Goal: Task Accomplishment & Management: Manage account settings

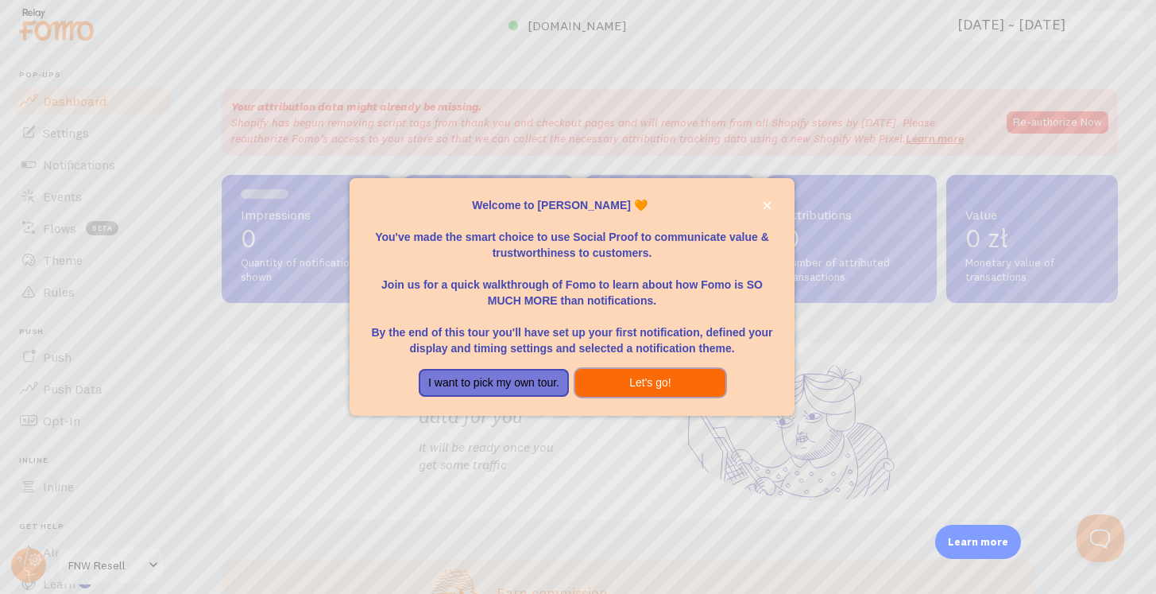
click at [644, 389] on button "Let's go!" at bounding box center [650, 383] width 150 height 29
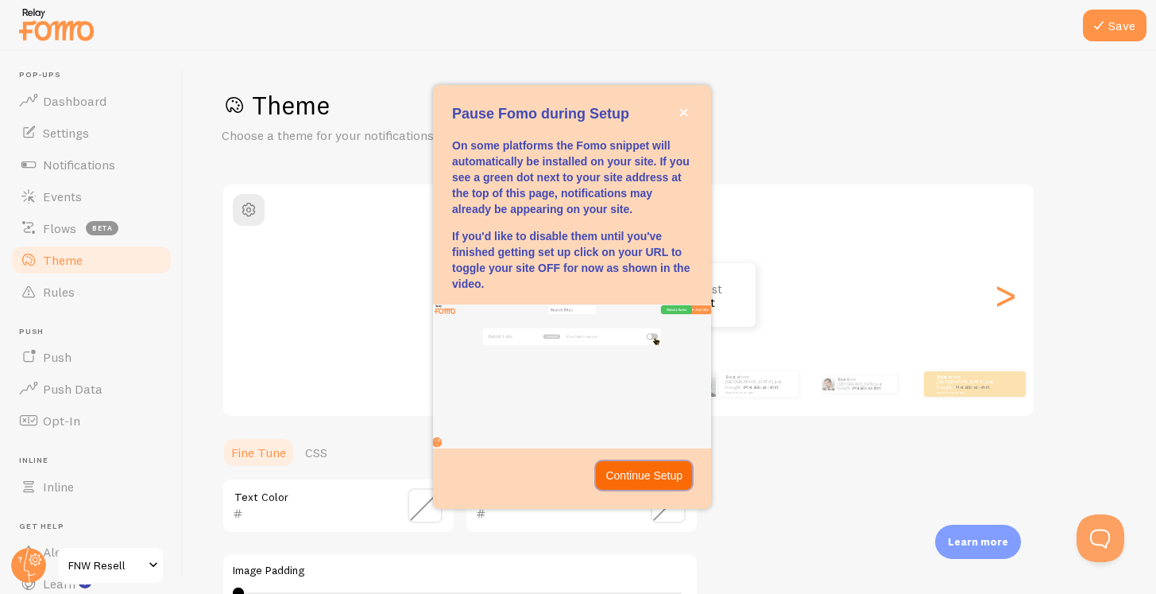
click at [631, 482] on p "Continue Setup" at bounding box center [643, 475] width 77 height 16
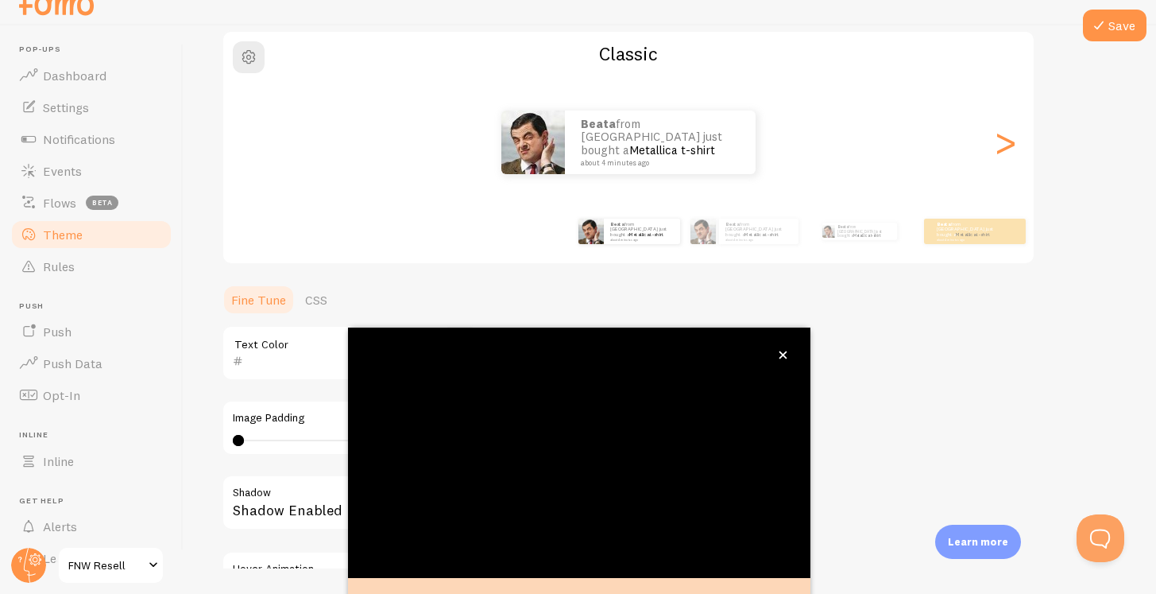
scroll to position [130, 0]
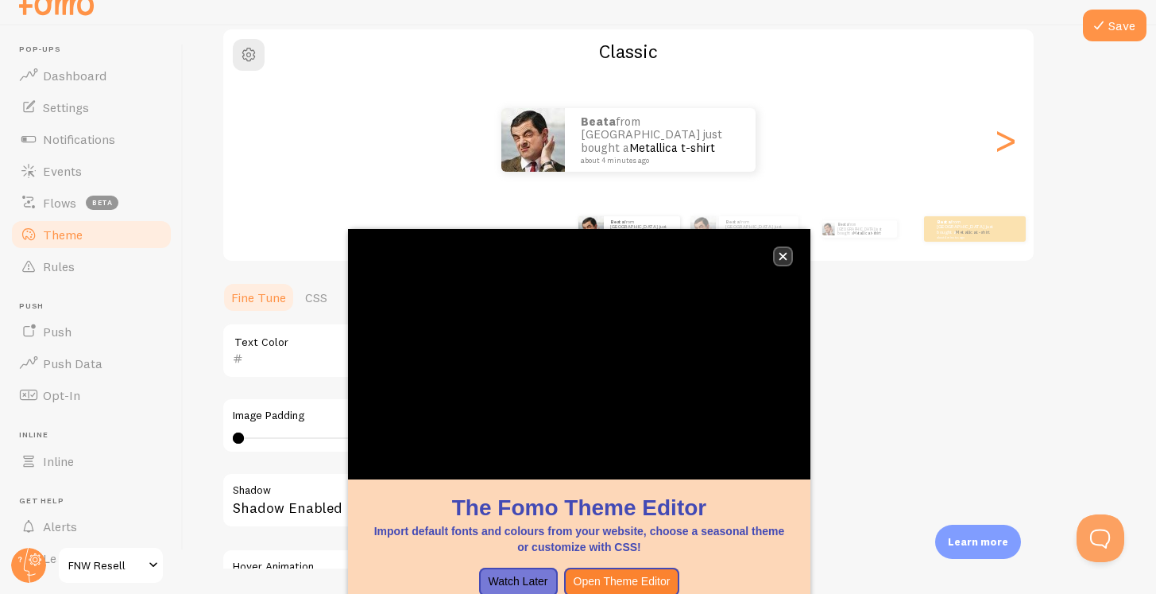
click at [783, 252] on icon "close," at bounding box center [783, 256] width 9 height 9
click at [895, 317] on div "Theme Choose a theme for your notifications Classic Beata from [GEOGRAPHIC_DATA…" at bounding box center [670, 311] width 896 height 754
click at [787, 250] on button "close," at bounding box center [783, 256] width 17 height 17
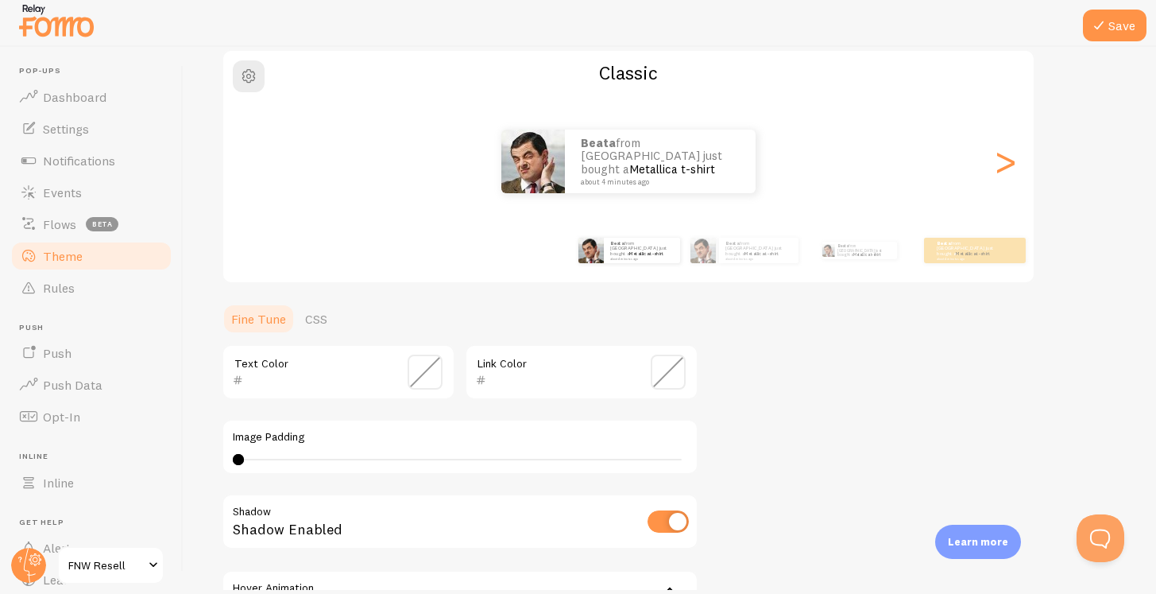
scroll to position [4, 0]
click at [314, 319] on link "CSS" at bounding box center [316, 319] width 41 height 32
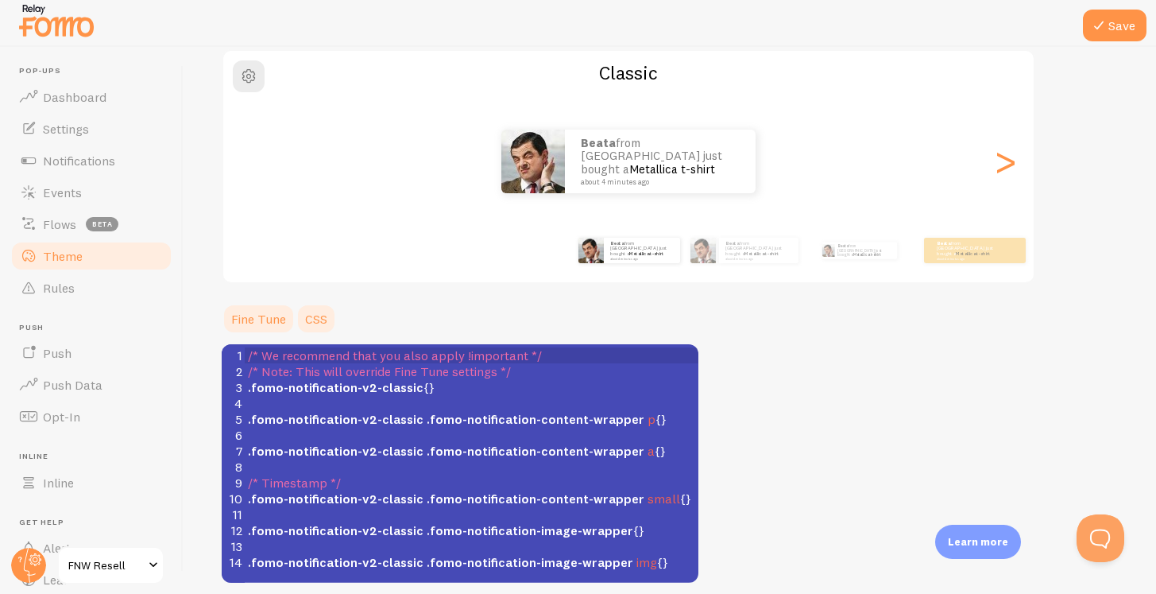
click at [266, 319] on link "Fine Tune" at bounding box center [259, 319] width 74 height 32
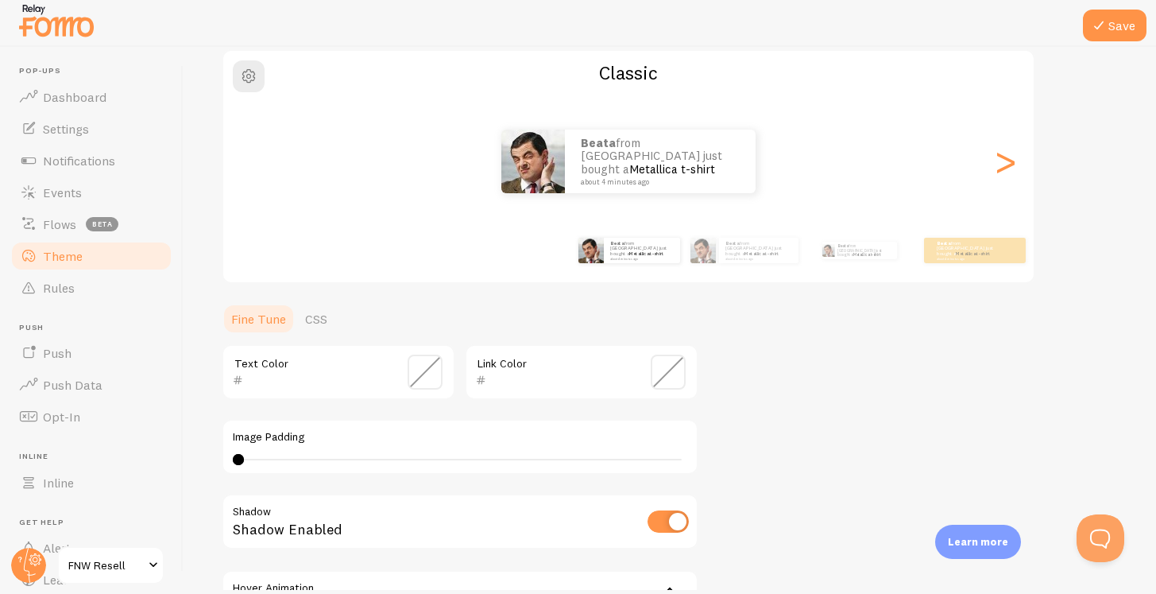
click at [431, 378] on span at bounding box center [425, 371] width 35 height 35
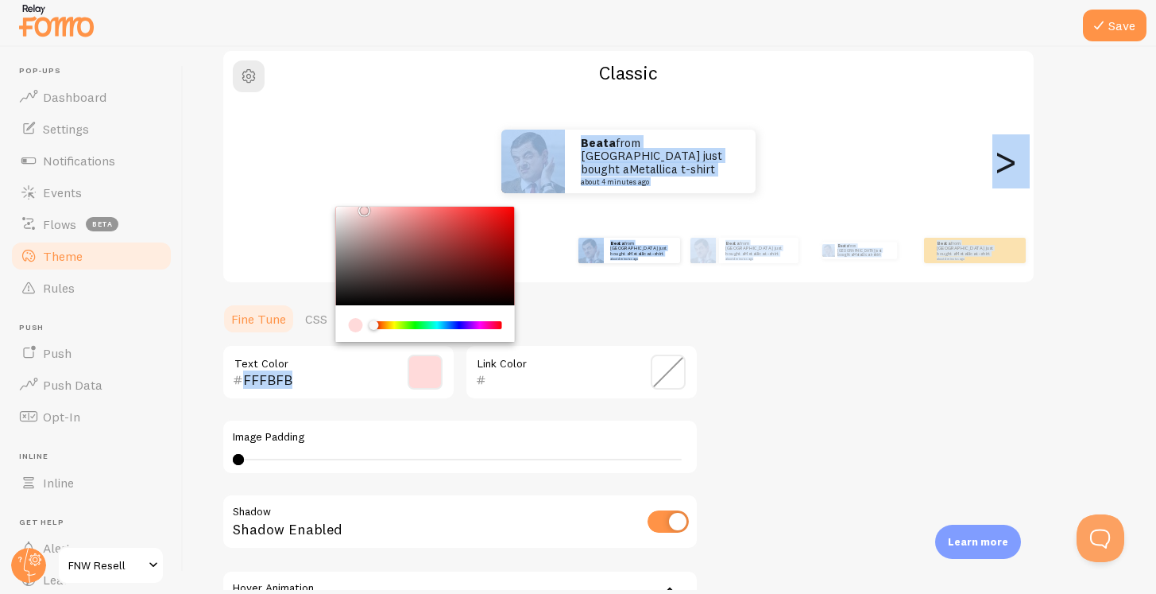
type input "FFFFFF"
drag, startPoint x: 350, startPoint y: 264, endPoint x: 278, endPoint y: 133, distance: 148.6
click at [278, 134] on div "Theme Choose a theme for your notifications Classic Beata from [GEOGRAPHIC_DATA…" at bounding box center [670, 333] width 896 height 754
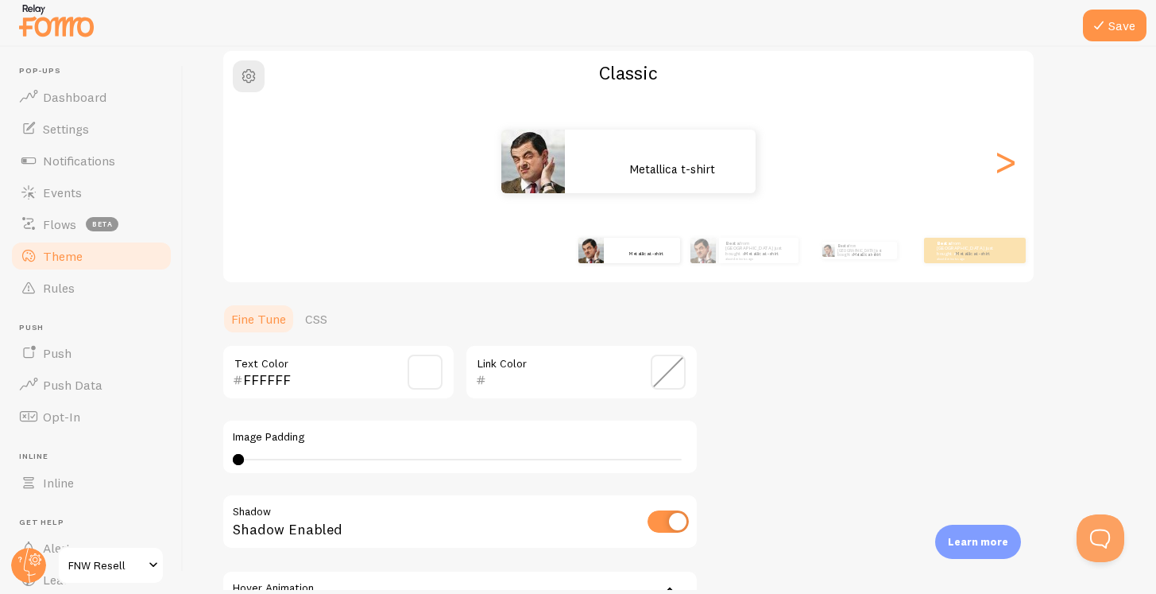
click at [568, 347] on div "Link Color" at bounding box center [582, 372] width 234 height 56
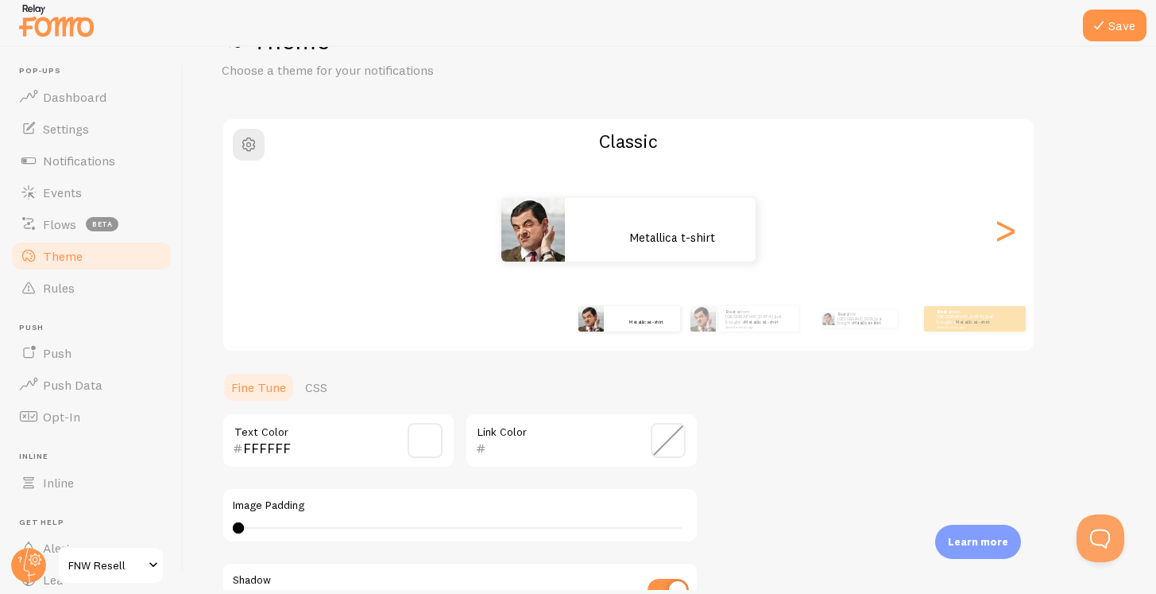
scroll to position [14, 0]
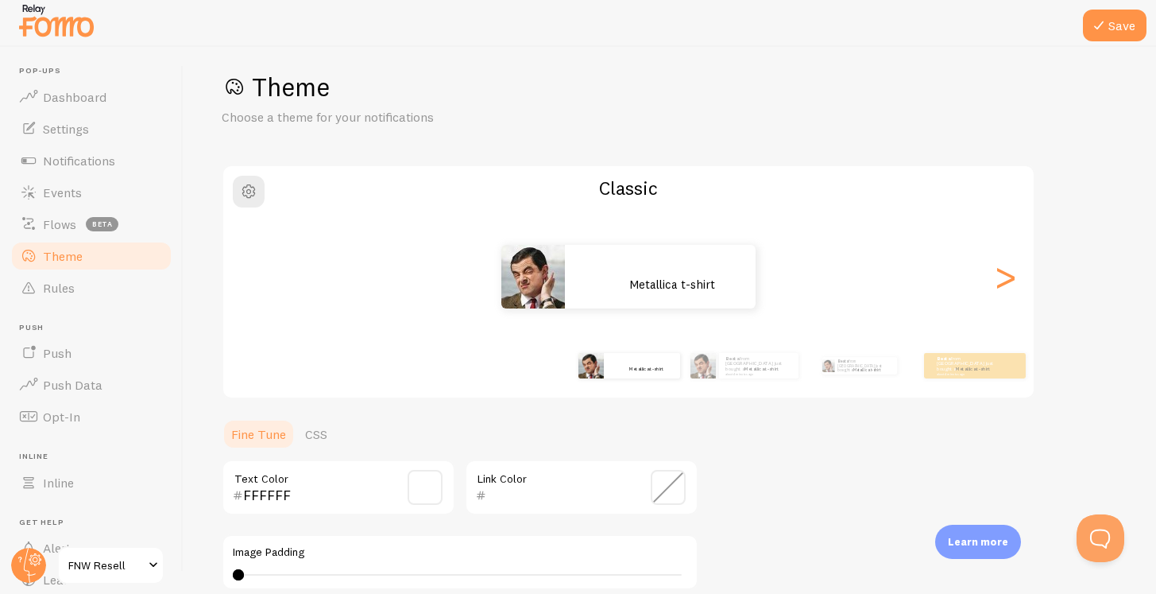
click at [675, 486] on span at bounding box center [668, 487] width 35 height 35
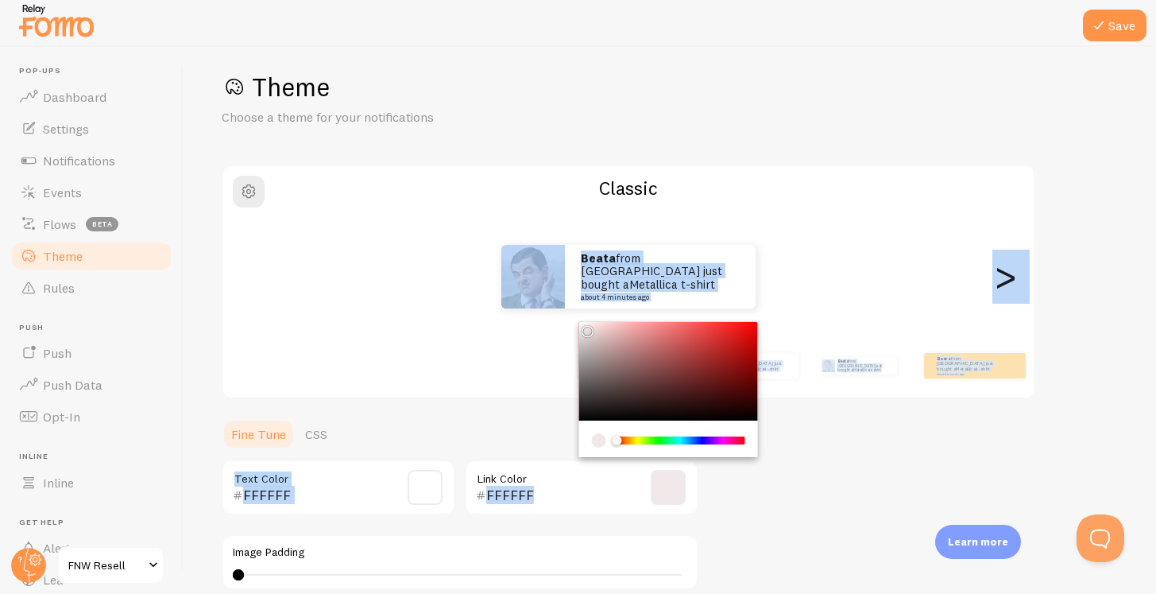
drag, startPoint x: 640, startPoint y: 397, endPoint x: 551, endPoint y: 305, distance: 127.0
click at [551, 305] on div "Theme Choose a theme for your notifications Classic Beata from [GEOGRAPHIC_DATA…" at bounding box center [670, 448] width 896 height 754
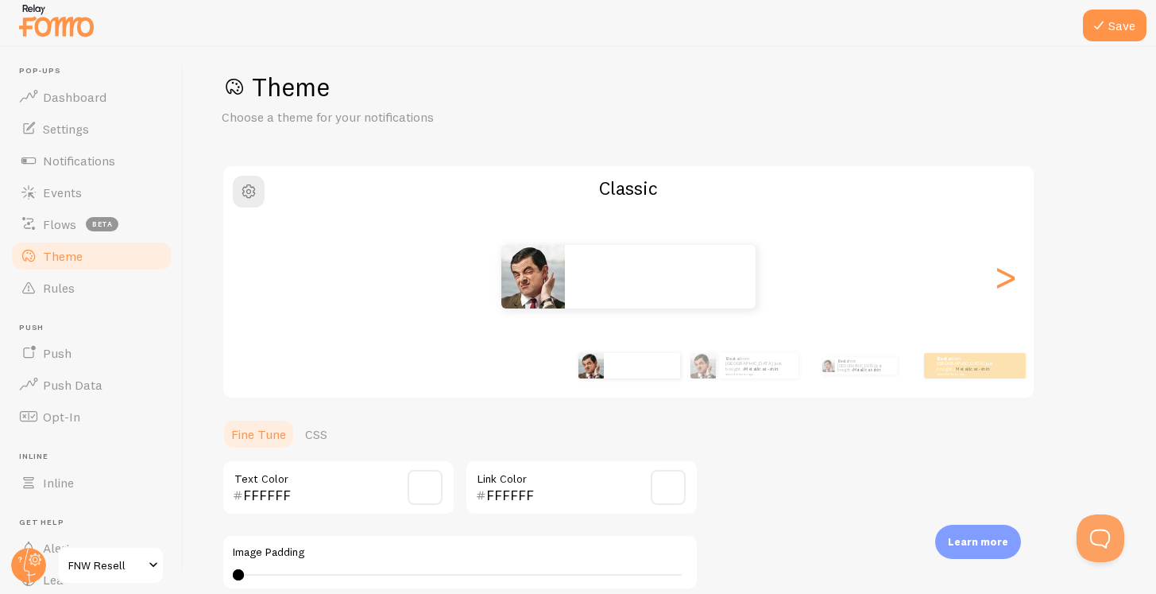
click at [765, 470] on div "Theme Choose a theme for your notifications Classic Beata from [GEOGRAPHIC_DATA…" at bounding box center [670, 448] width 896 height 754
click at [662, 493] on span at bounding box center [668, 487] width 35 height 35
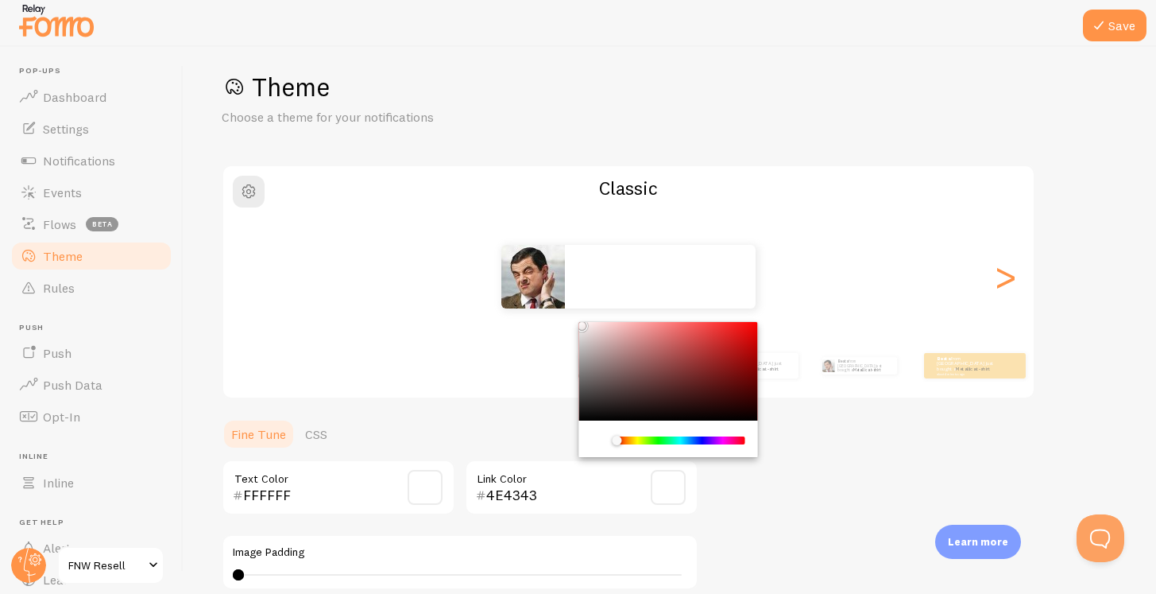
type input "000000"
drag, startPoint x: 605, startPoint y: 390, endPoint x: 538, endPoint y: 434, distance: 80.4
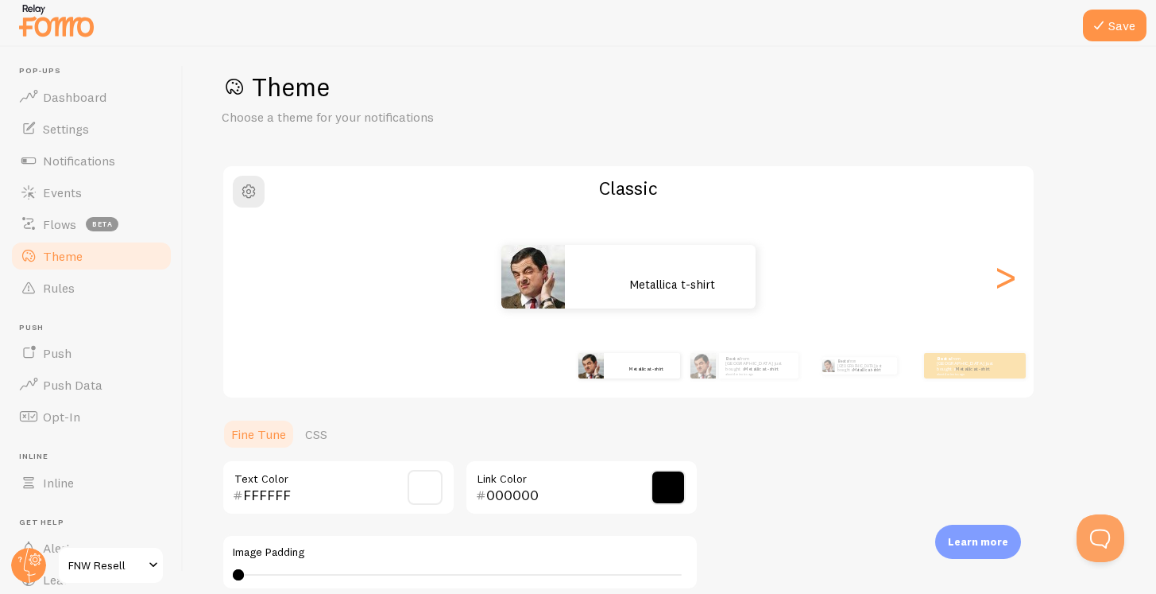
click at [423, 476] on span at bounding box center [425, 487] width 35 height 35
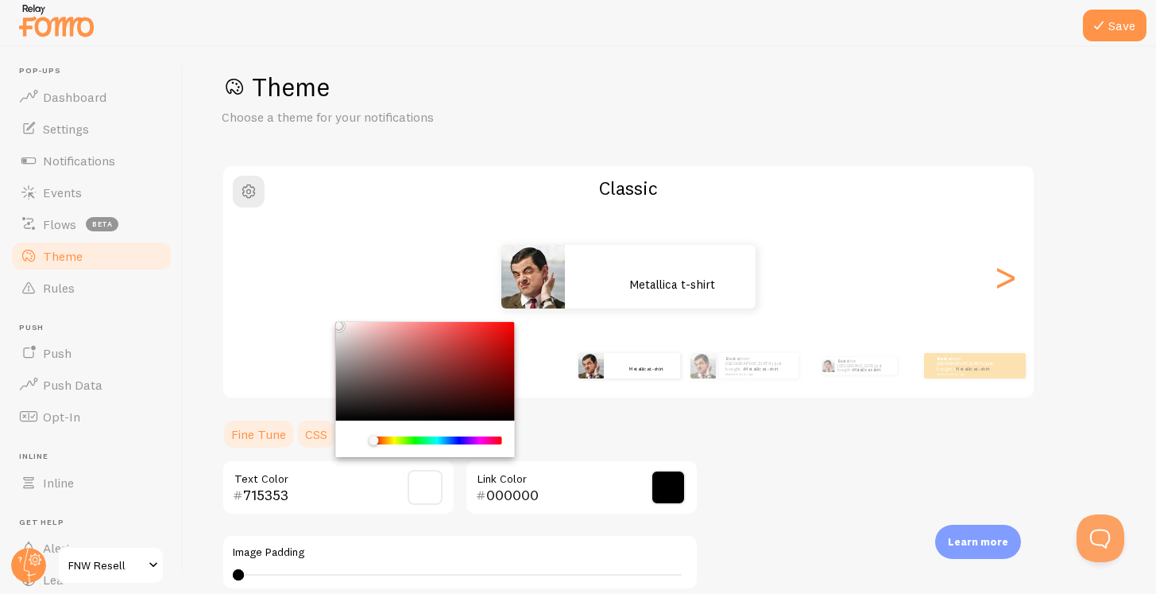
type input "000000"
drag, startPoint x: 384, startPoint y: 377, endPoint x: 299, endPoint y: 431, distance: 100.7
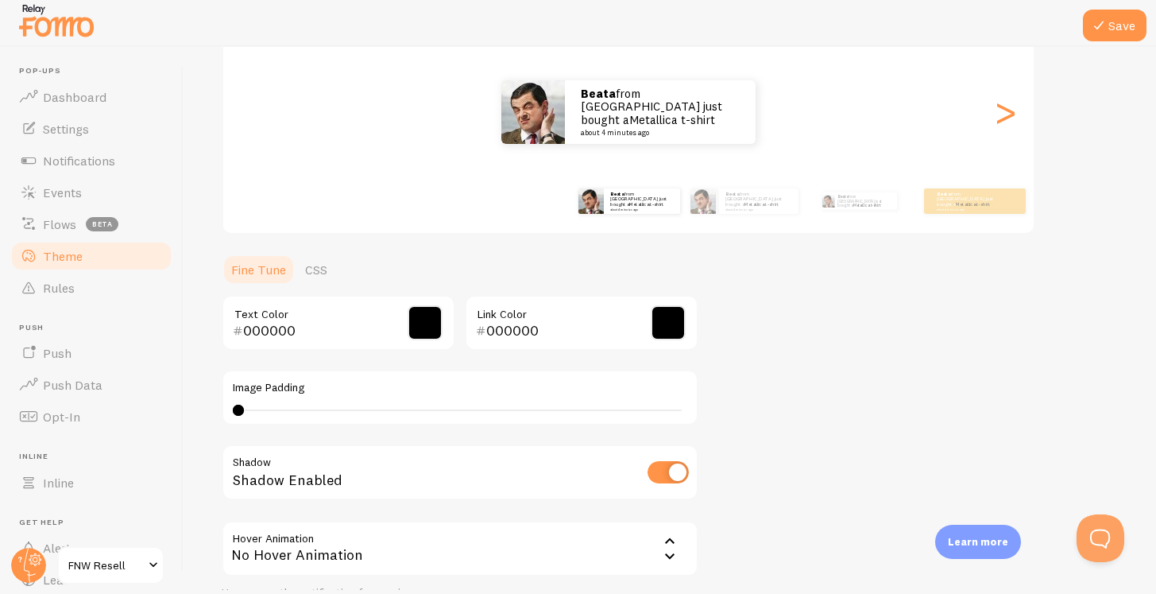
scroll to position [180, 0]
click at [234, 404] on div "Image Padding 0 0 - undefined" at bounding box center [460, 396] width 477 height 56
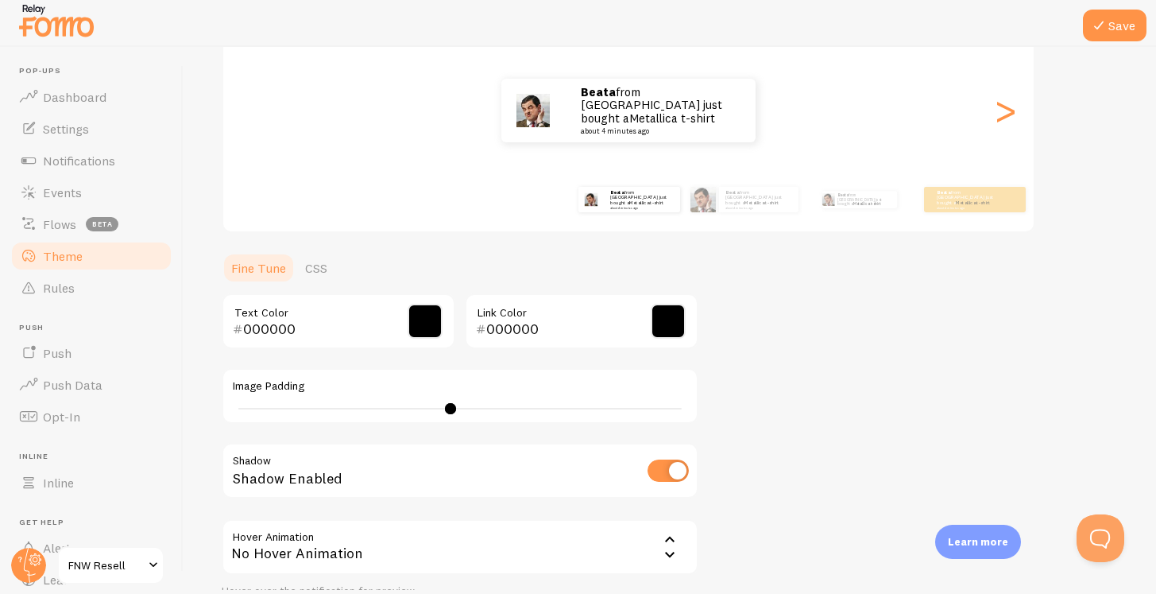
drag, startPoint x: 235, startPoint y: 404, endPoint x: 451, endPoint y: 404, distance: 216.1
click at [452, 404] on div at bounding box center [450, 408] width 11 height 11
type input "40"
drag, startPoint x: 451, startPoint y: 404, endPoint x: 1124, endPoint y: 315, distance: 678.2
click at [1124, 315] on div "Save Theme Choose a theme for your notifications Classic Beata from [GEOGRAPHIC…" at bounding box center [670, 318] width 973 height 543
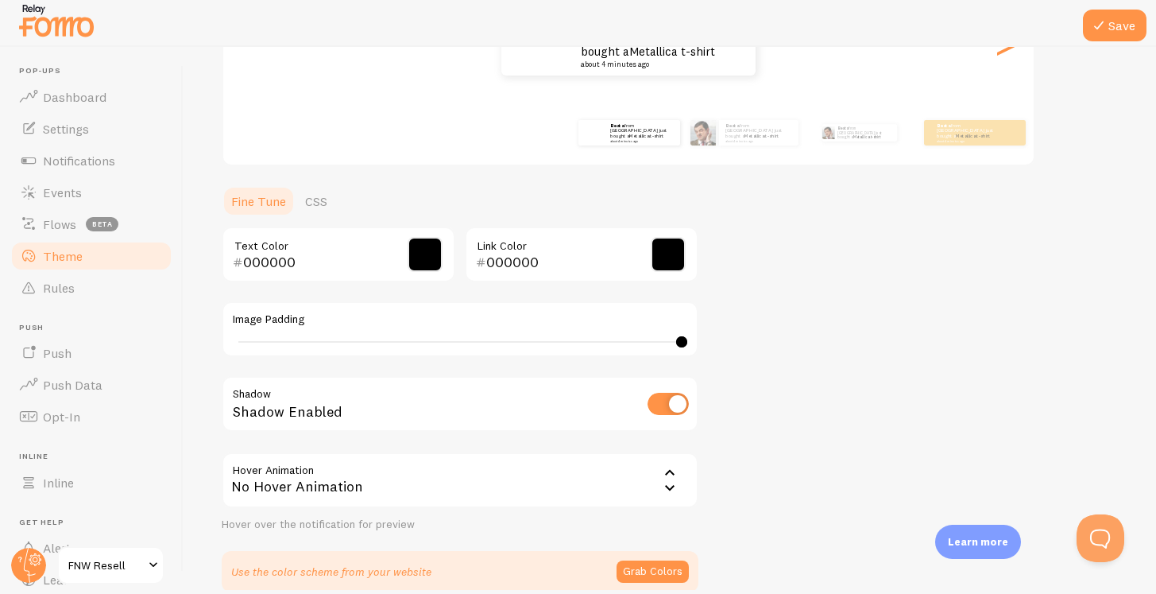
scroll to position [249, 0]
click at [662, 414] on div "Shadow Enabled" at bounding box center [460, 403] width 477 height 58
click at [669, 482] on icon at bounding box center [669, 486] width 19 height 19
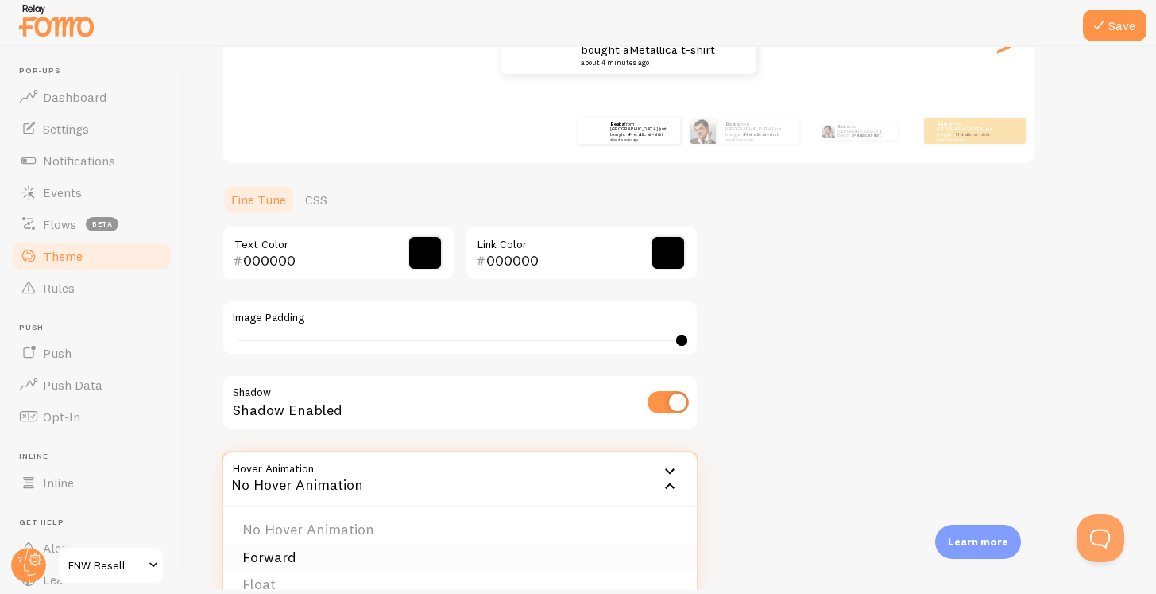
click at [373, 545] on li "Forward" at bounding box center [460, 558] width 474 height 28
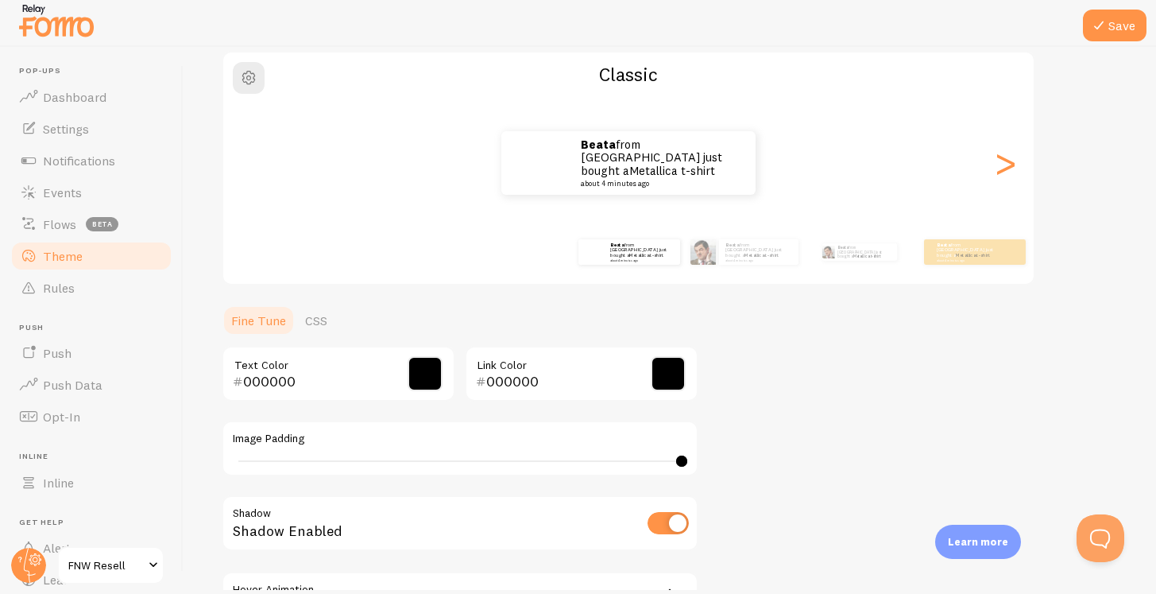
scroll to position [123, 0]
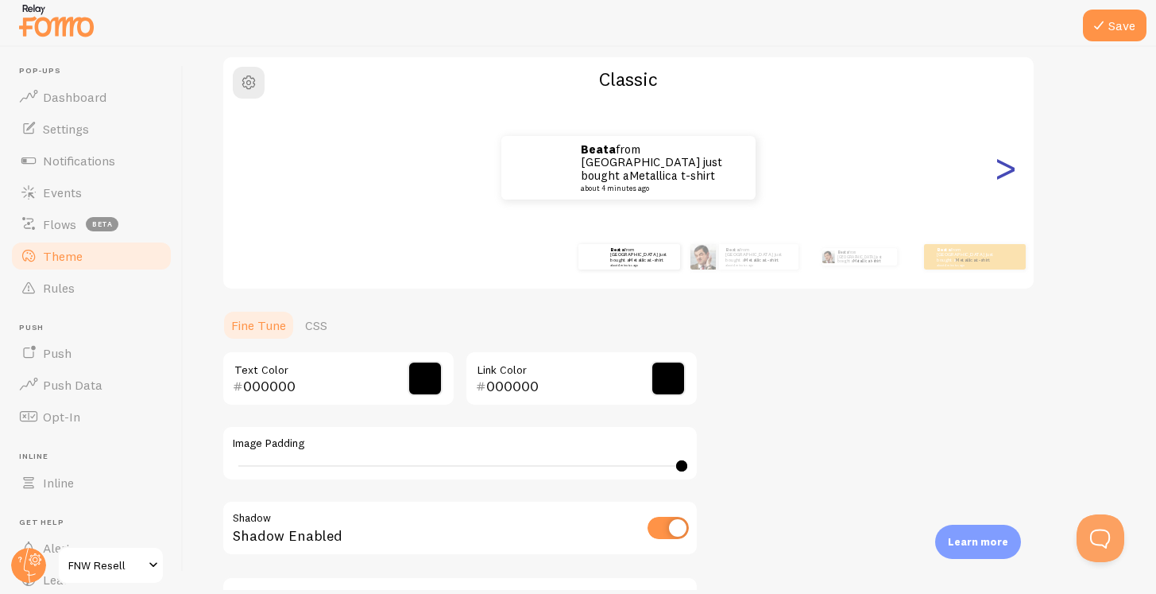
click at [1008, 168] on div ">" at bounding box center [1005, 167] width 19 height 114
type input "0"
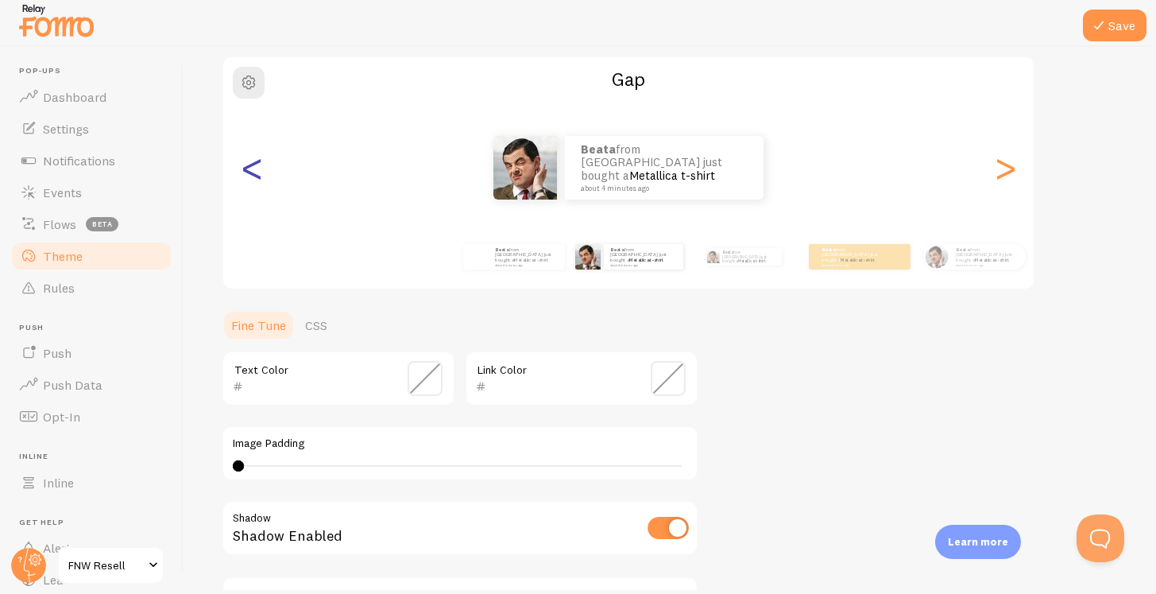
click at [248, 173] on div "<" at bounding box center [251, 167] width 19 height 114
type input "000000"
type input "40"
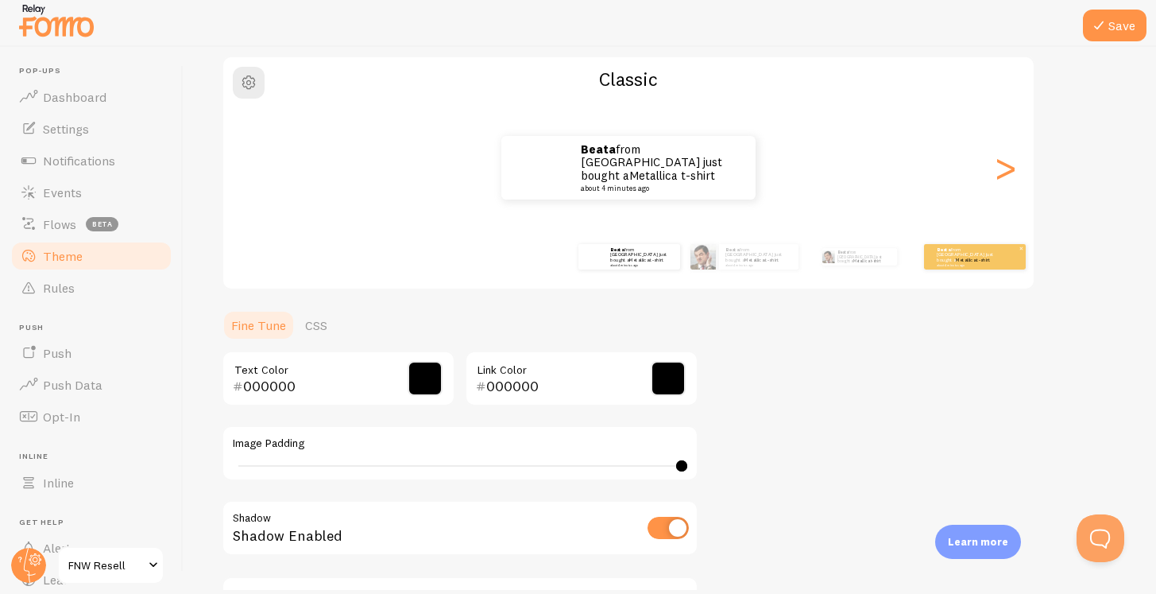
click at [930, 262] on div "Beata from [GEOGRAPHIC_DATA] just bought a Metallica t-shirt about 4 minutes ago" at bounding box center [975, 256] width 102 height 25
click at [1007, 175] on div ">" at bounding box center [1005, 167] width 19 height 114
type input "0"
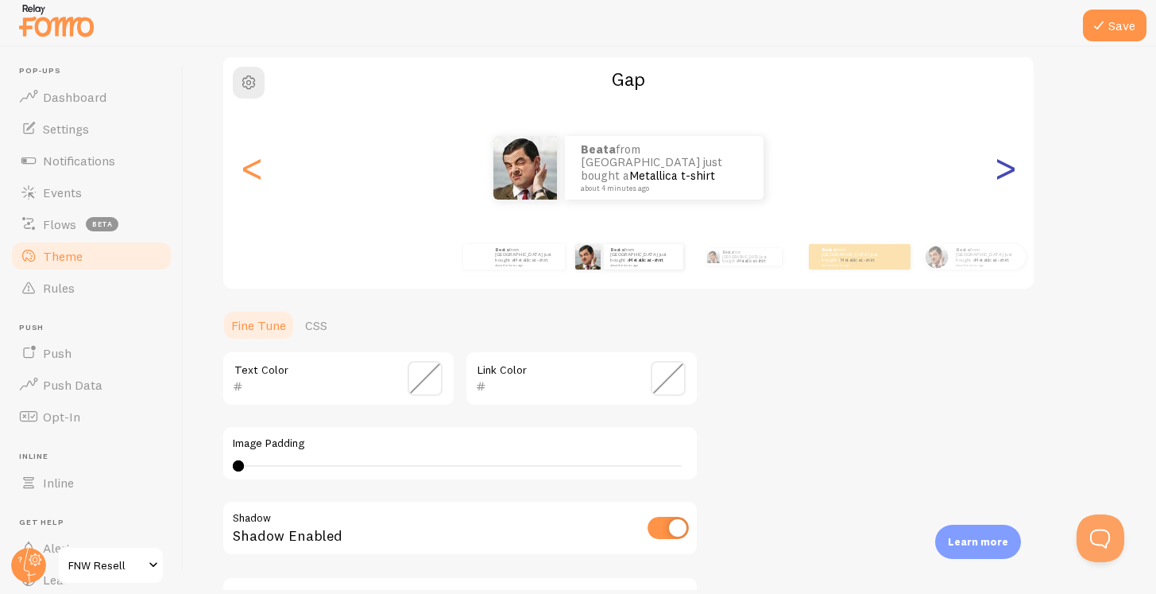
click at [1007, 175] on div ">" at bounding box center [1005, 167] width 19 height 114
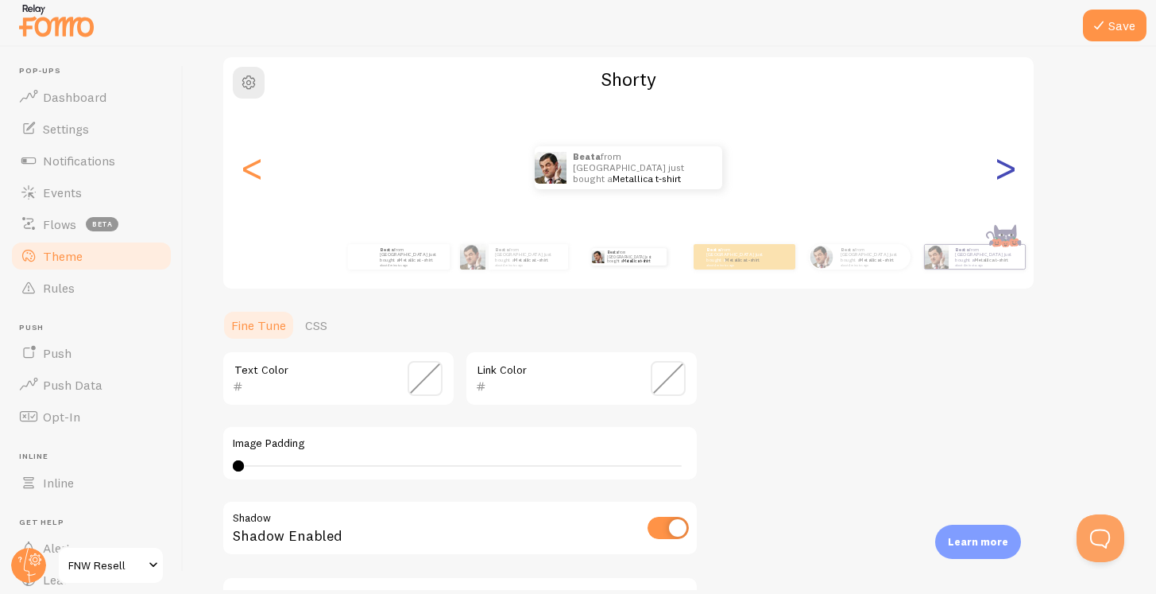
click at [1007, 175] on div ">" at bounding box center [1005, 167] width 19 height 114
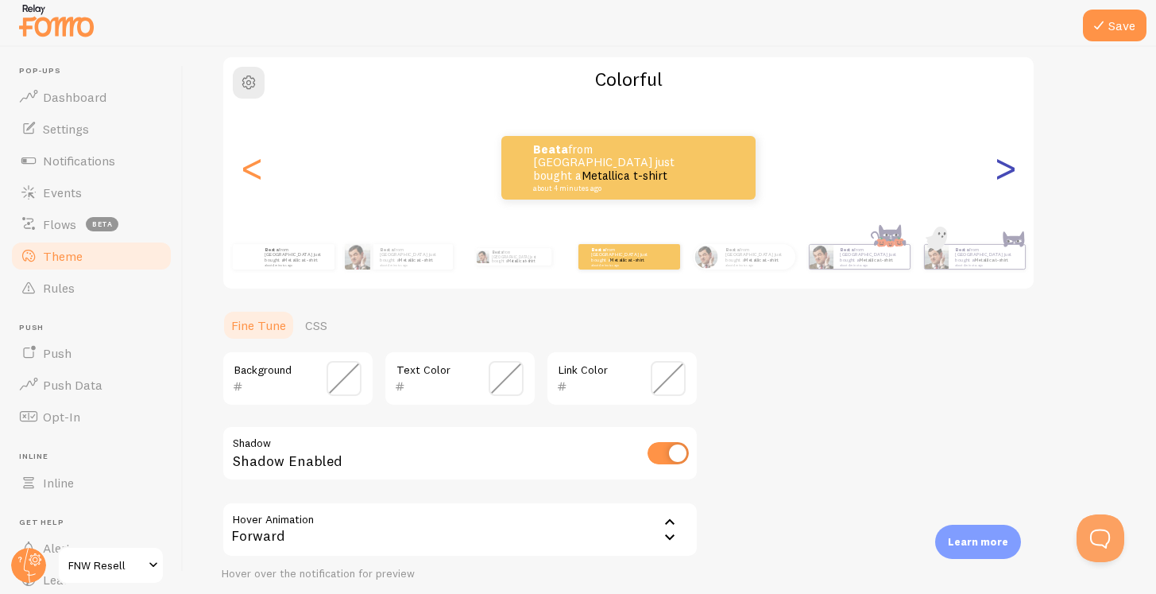
click at [1007, 175] on div ">" at bounding box center [1005, 167] width 19 height 114
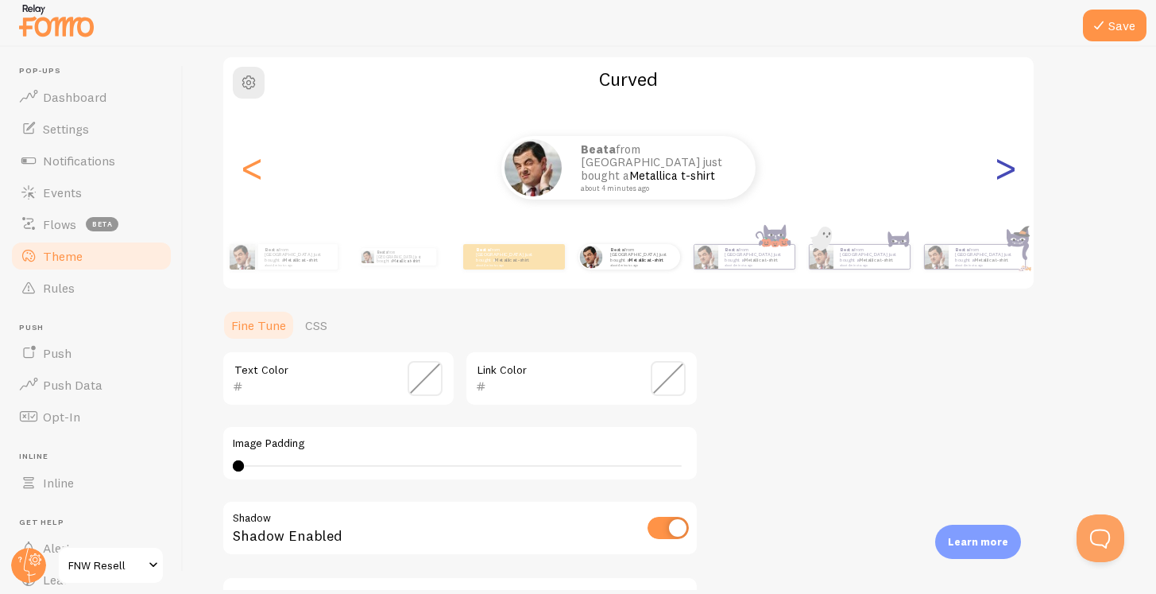
click at [1007, 175] on div ">" at bounding box center [1005, 167] width 19 height 114
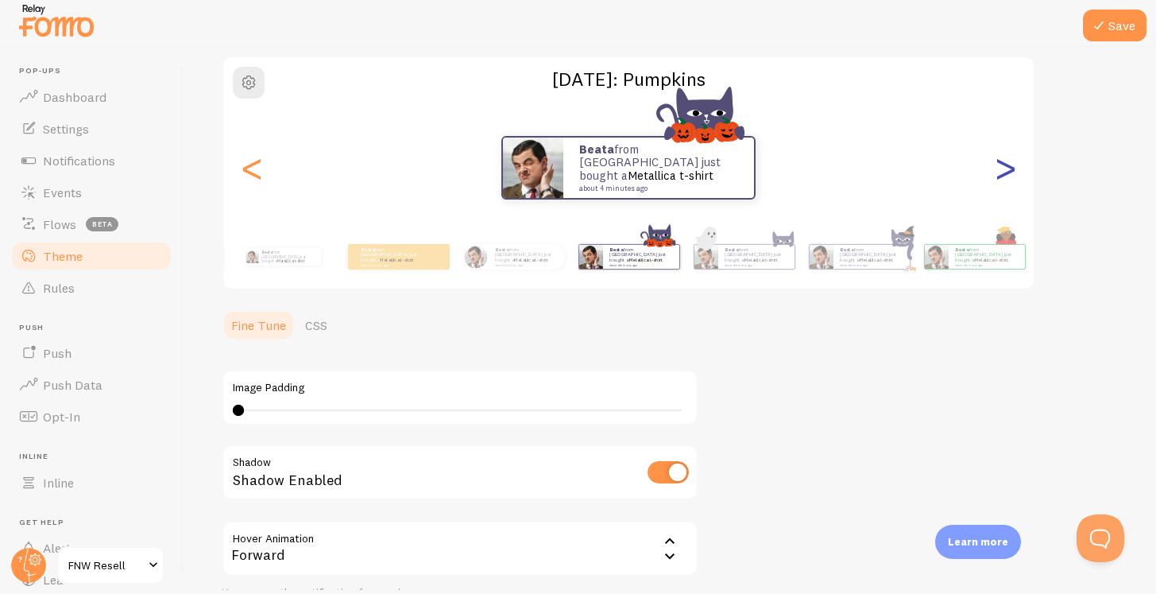
click at [1007, 175] on div ">" at bounding box center [1005, 167] width 19 height 114
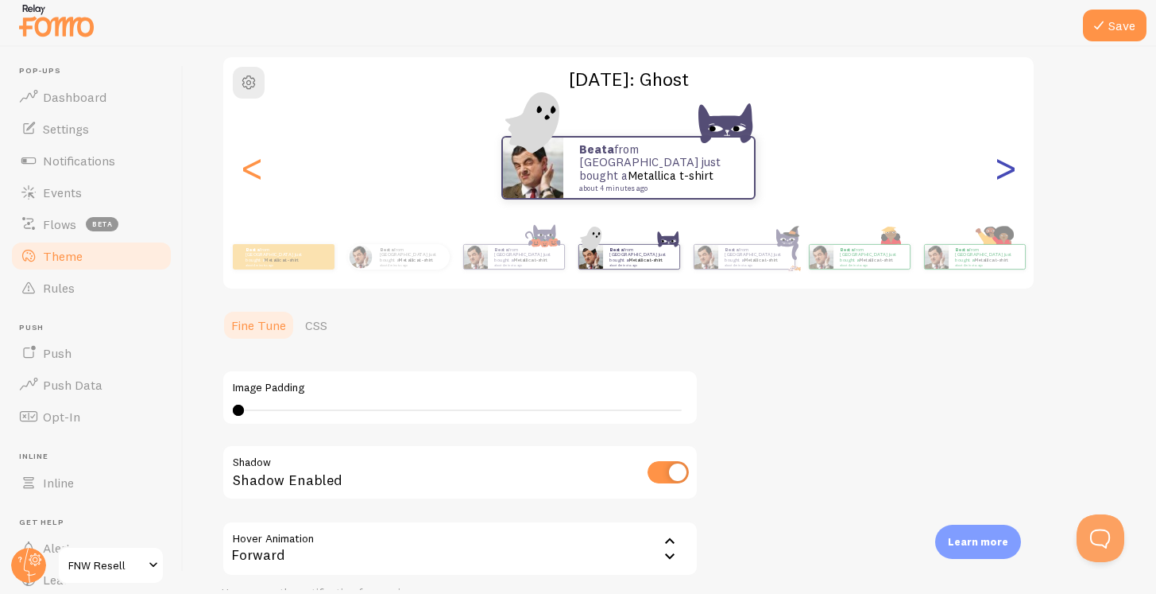
click at [1005, 180] on div ">" at bounding box center [1005, 167] width 19 height 114
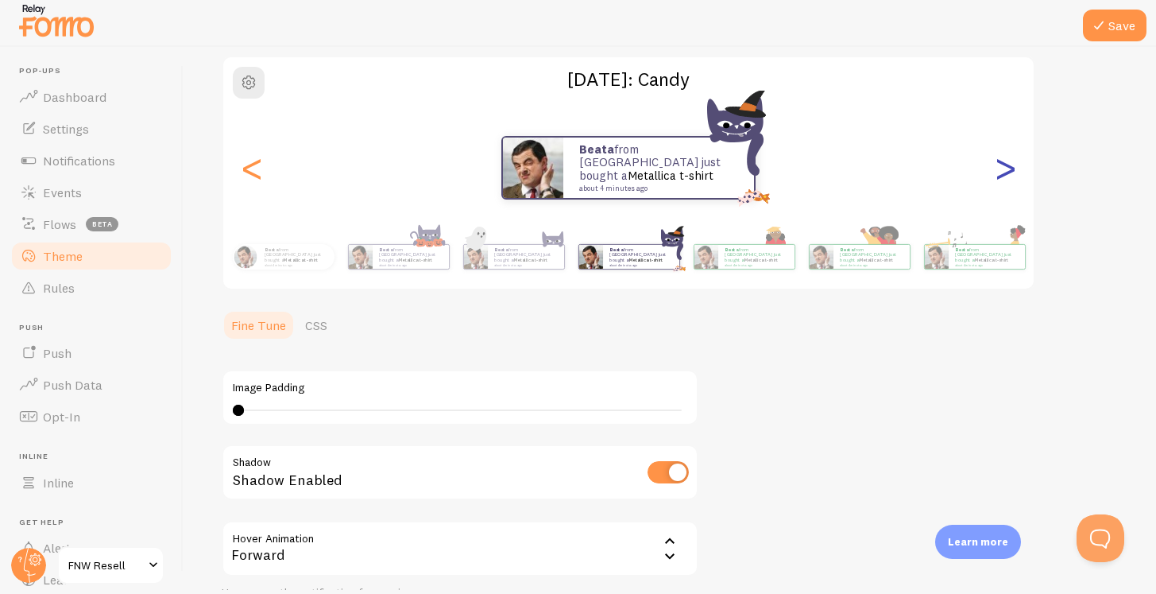
click at [1005, 178] on div ">" at bounding box center [1005, 167] width 19 height 114
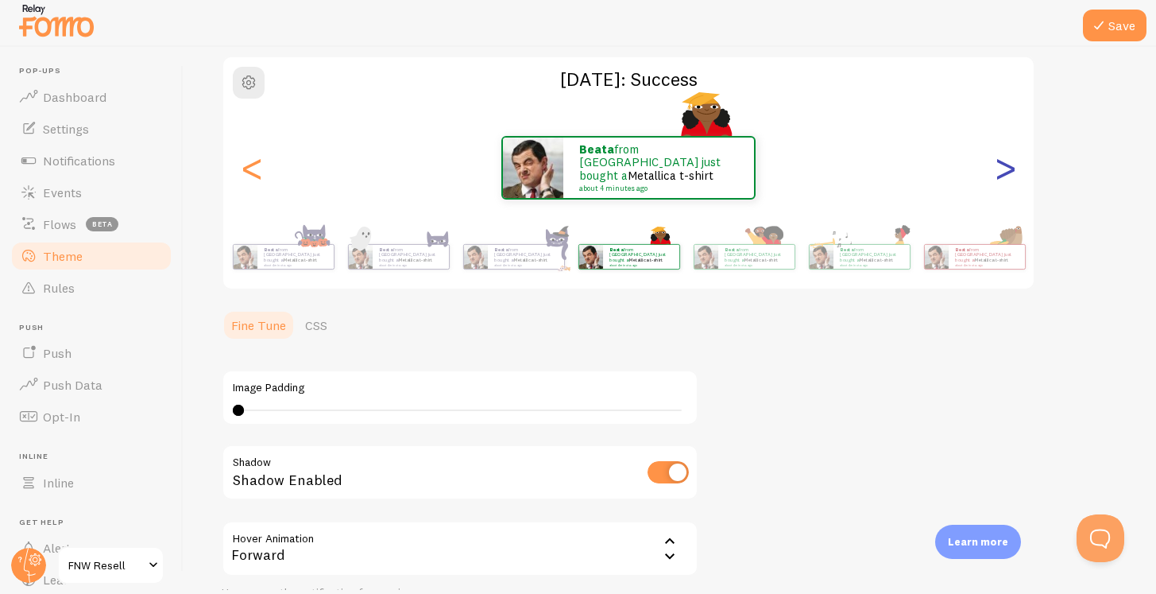
click at [1005, 178] on div ">" at bounding box center [1005, 167] width 19 height 114
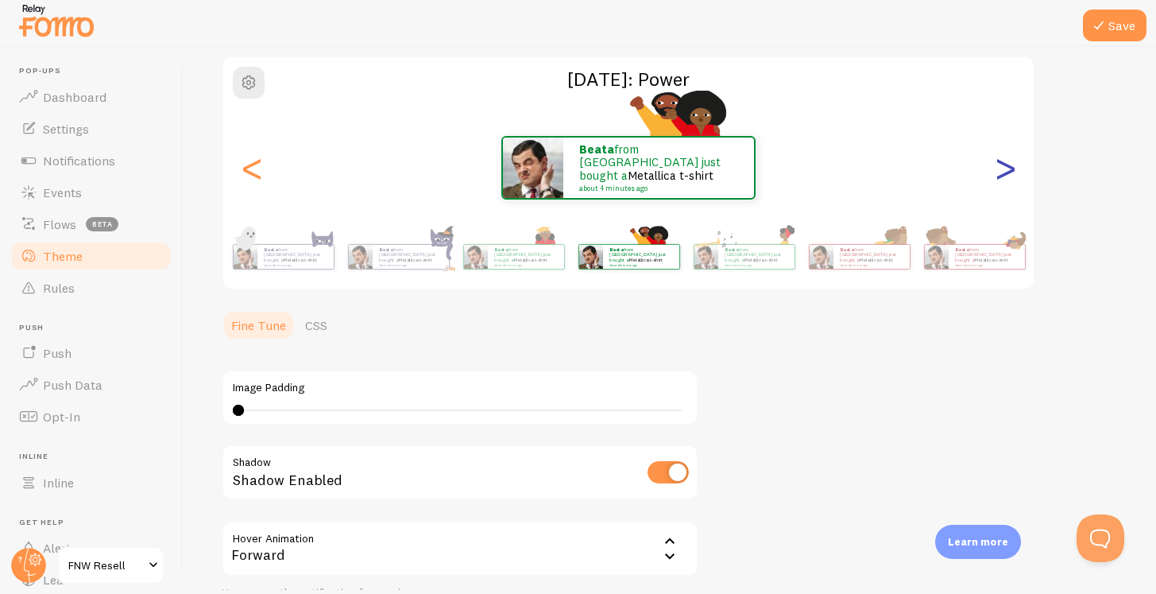
click at [1005, 178] on div ">" at bounding box center [1005, 167] width 19 height 114
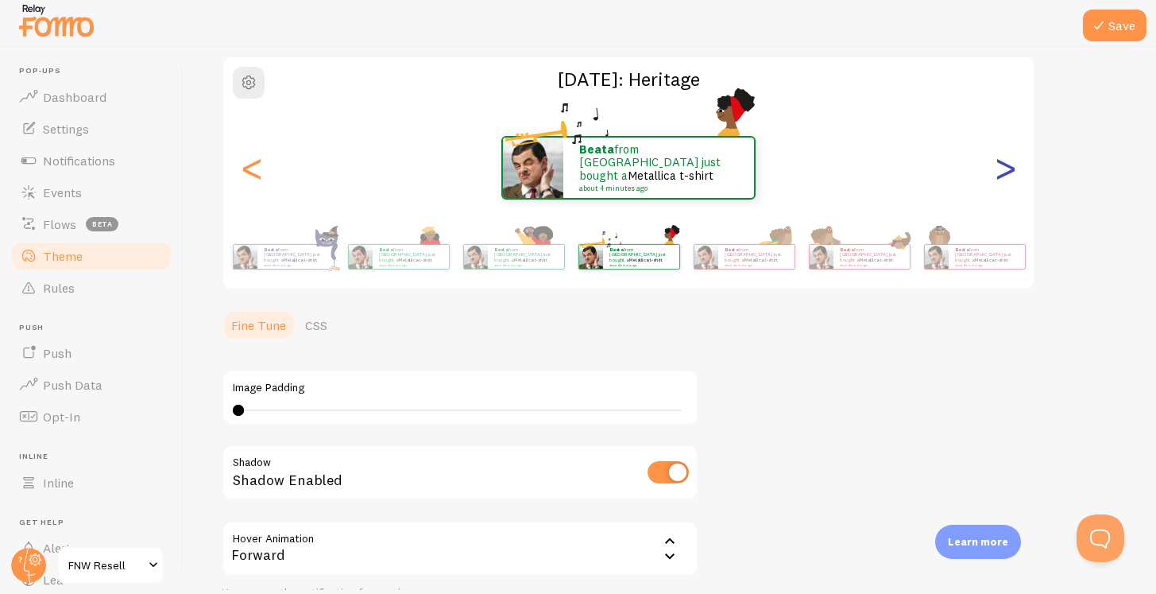
click at [1005, 178] on div ">" at bounding box center [1005, 167] width 19 height 114
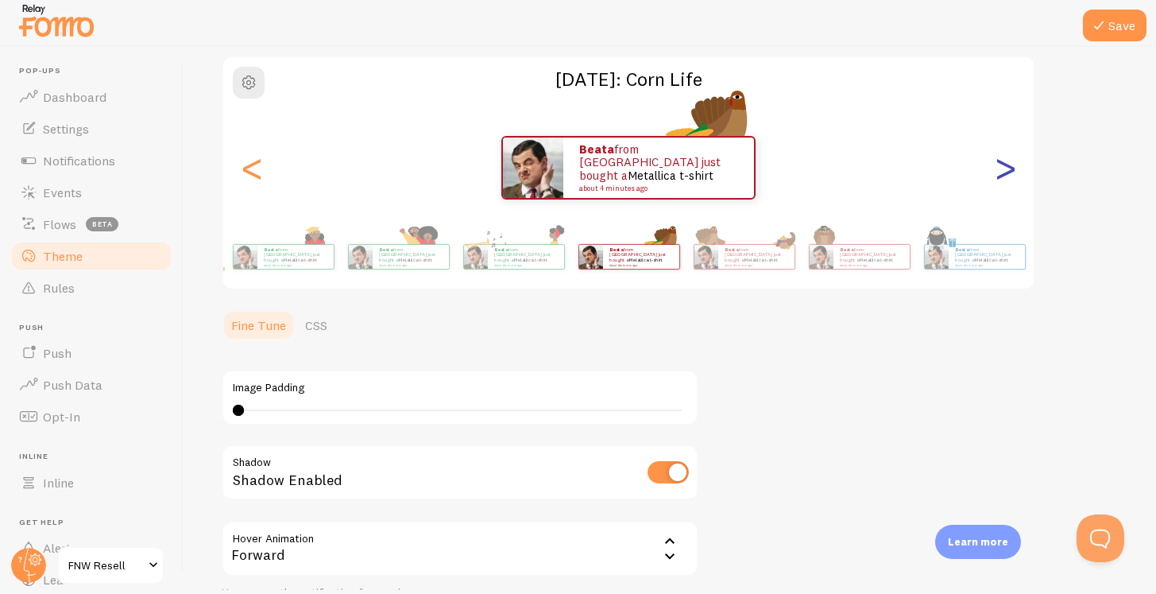
click at [1005, 178] on div ">" at bounding box center [1005, 167] width 19 height 114
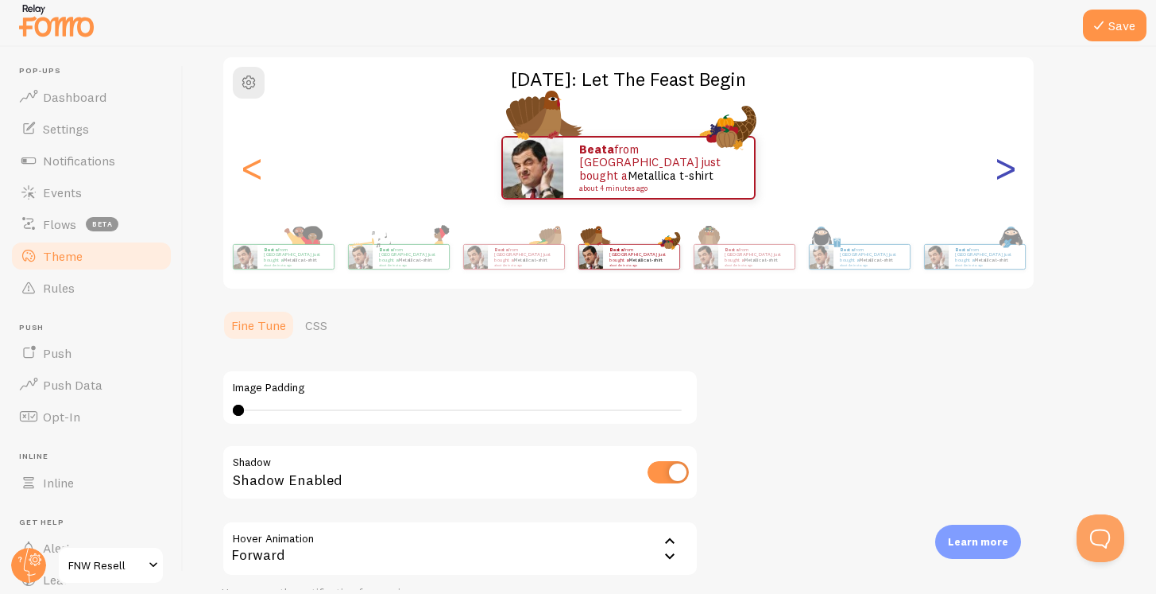
click at [1005, 178] on div ">" at bounding box center [1005, 167] width 19 height 114
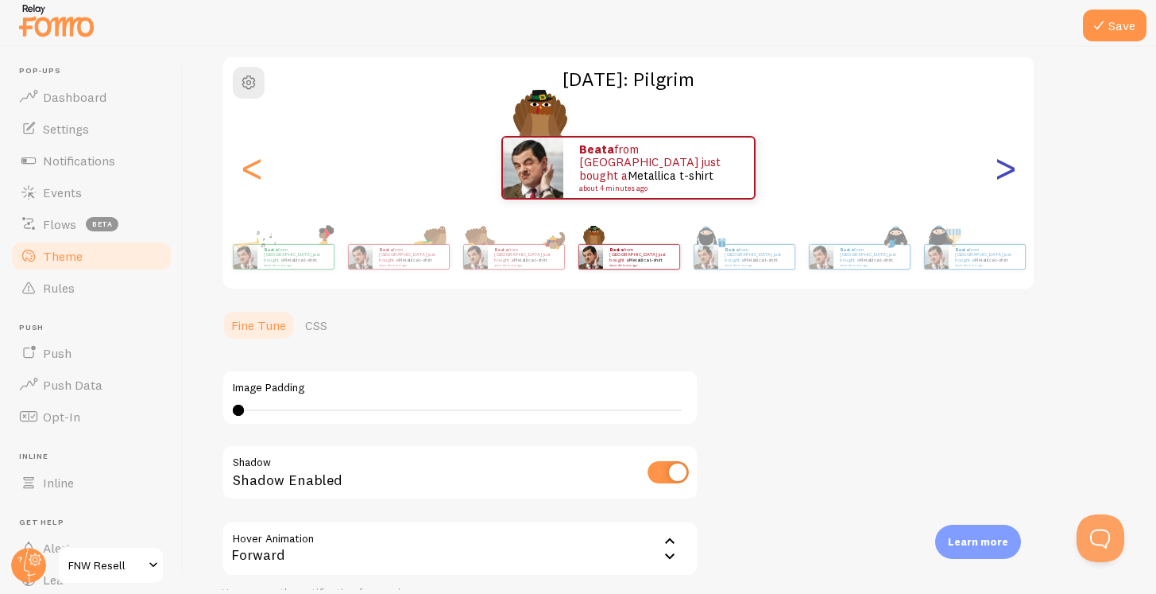
click at [1005, 178] on div ">" at bounding box center [1005, 167] width 19 height 114
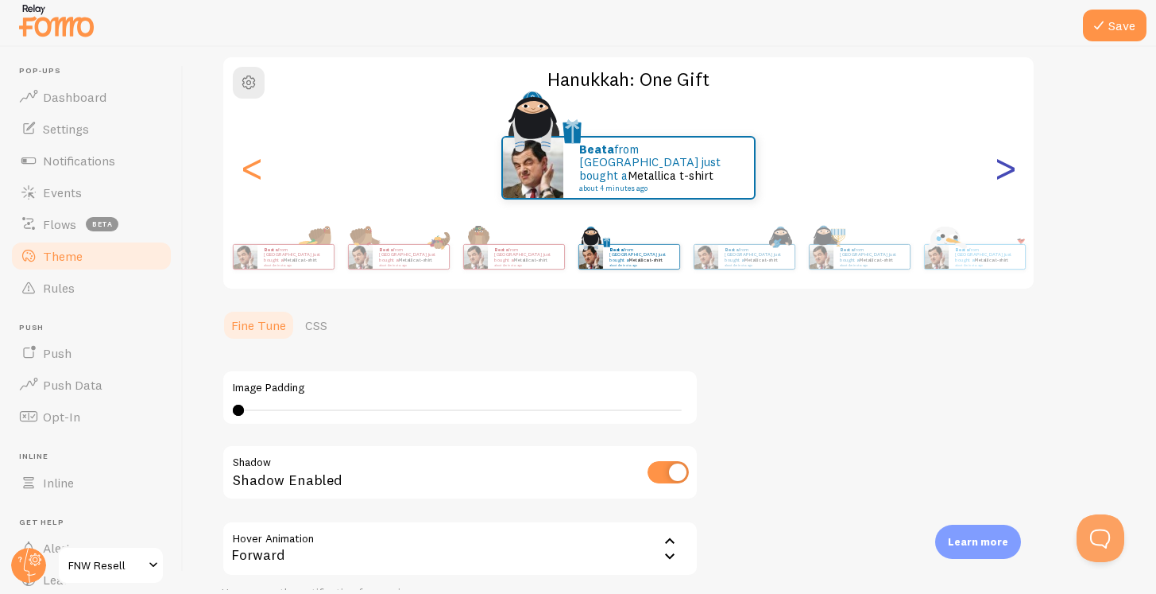
click at [1005, 178] on div ">" at bounding box center [1005, 167] width 19 height 114
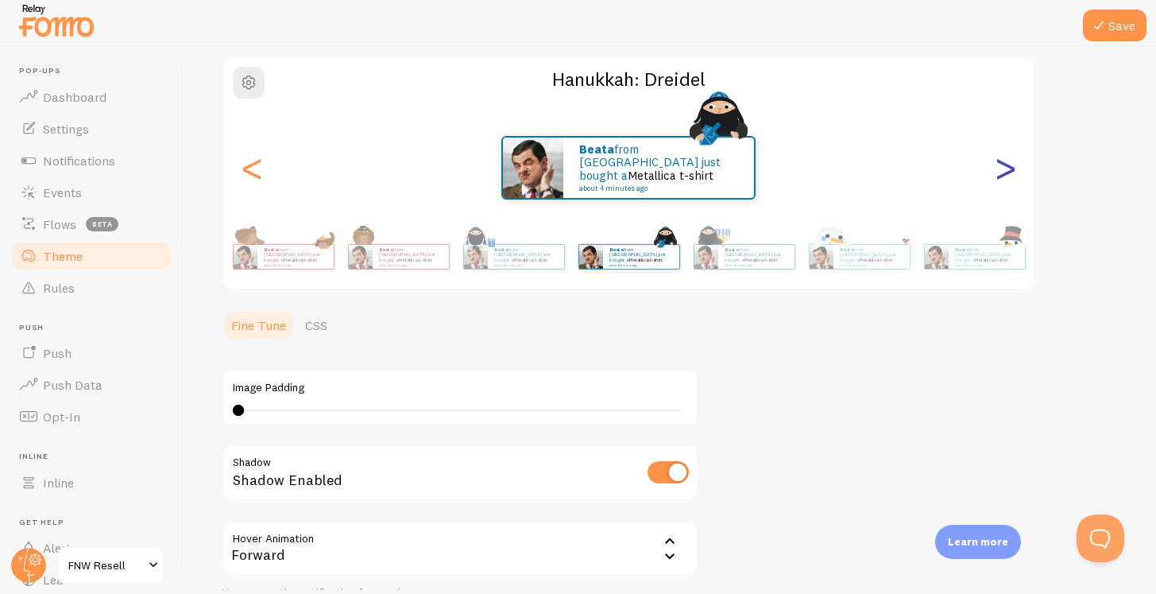
click at [1005, 178] on div ">" at bounding box center [1005, 167] width 19 height 114
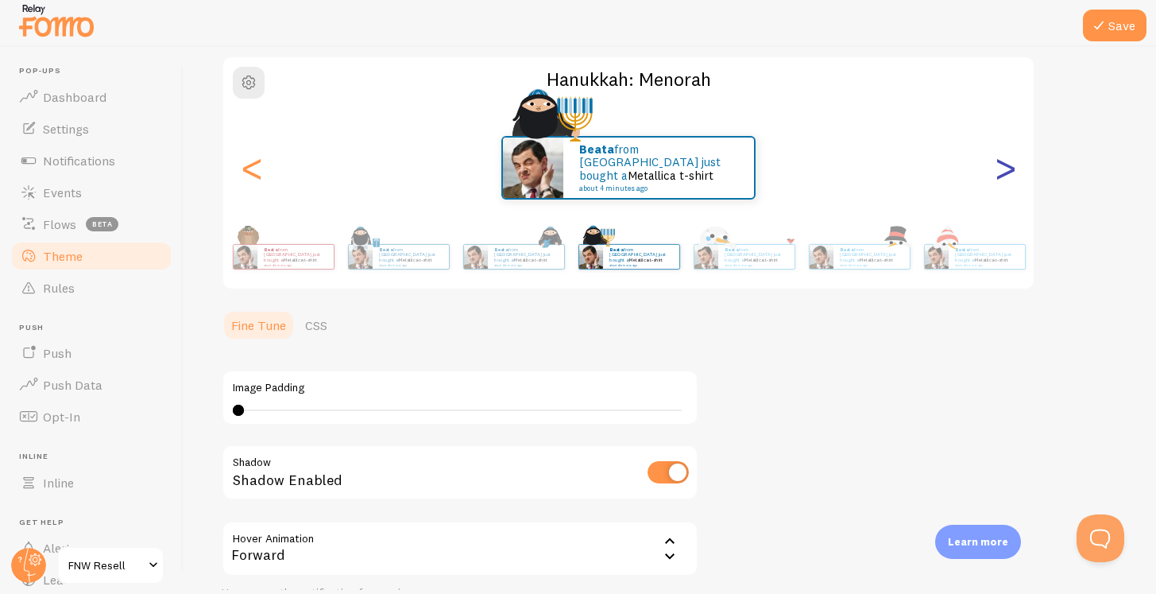
click at [1005, 178] on div ">" at bounding box center [1005, 167] width 19 height 114
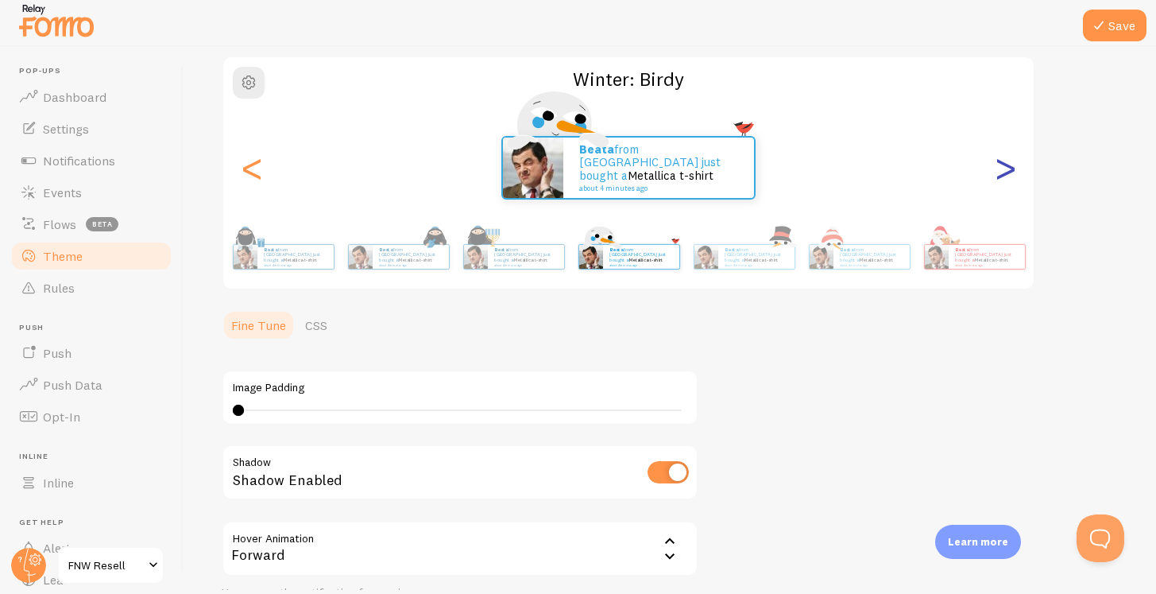
click at [1005, 178] on div ">" at bounding box center [1005, 167] width 19 height 114
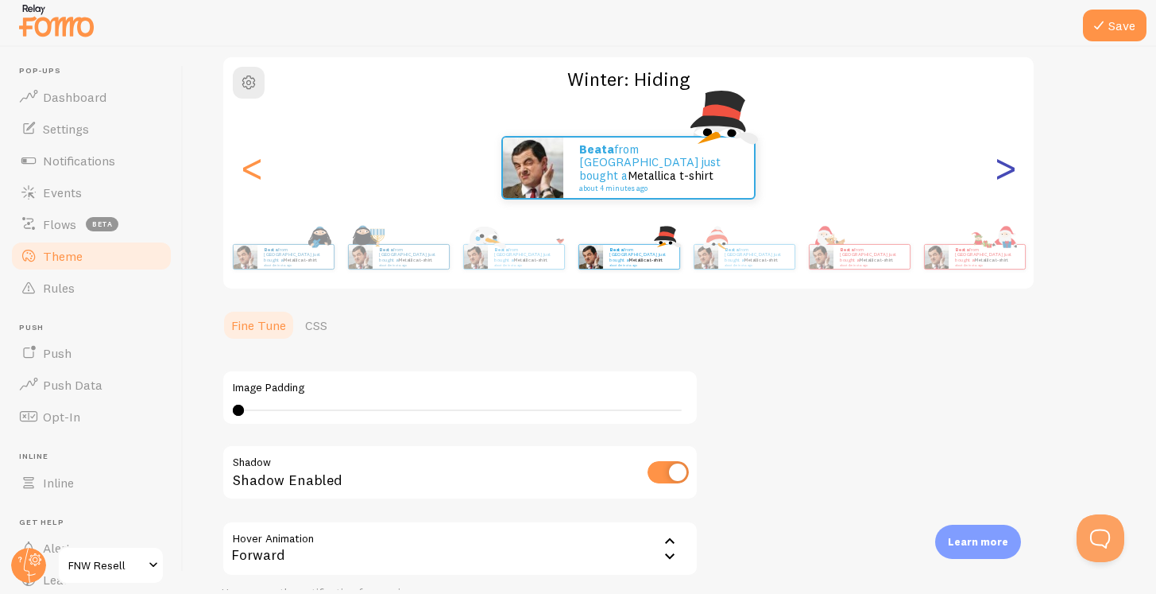
click at [1005, 178] on div ">" at bounding box center [1005, 167] width 19 height 114
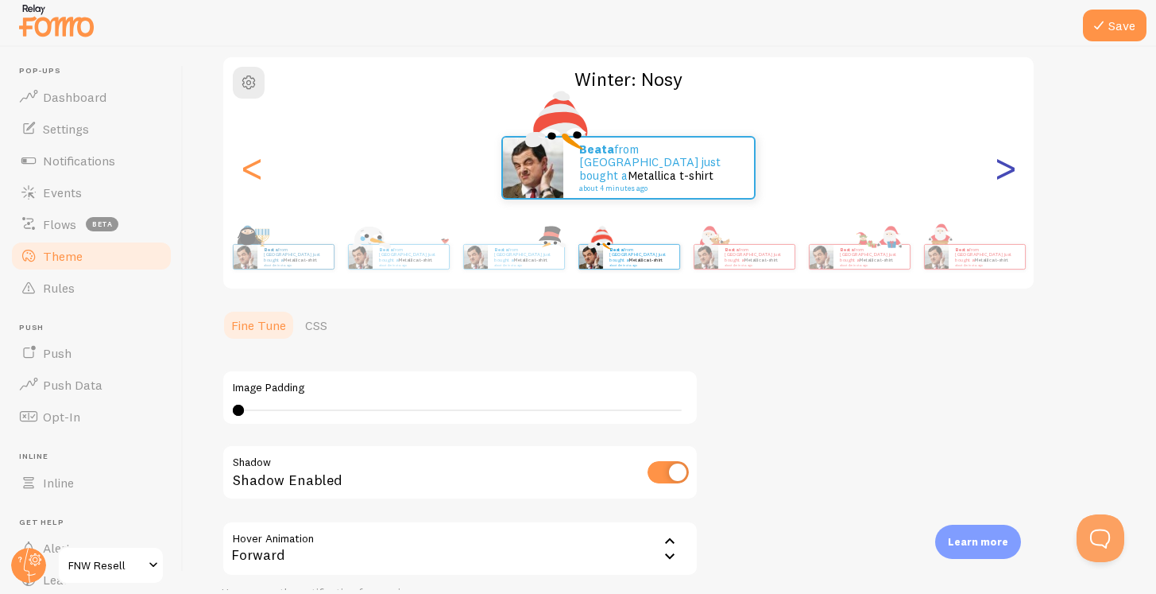
click at [1005, 178] on div ">" at bounding box center [1005, 167] width 19 height 114
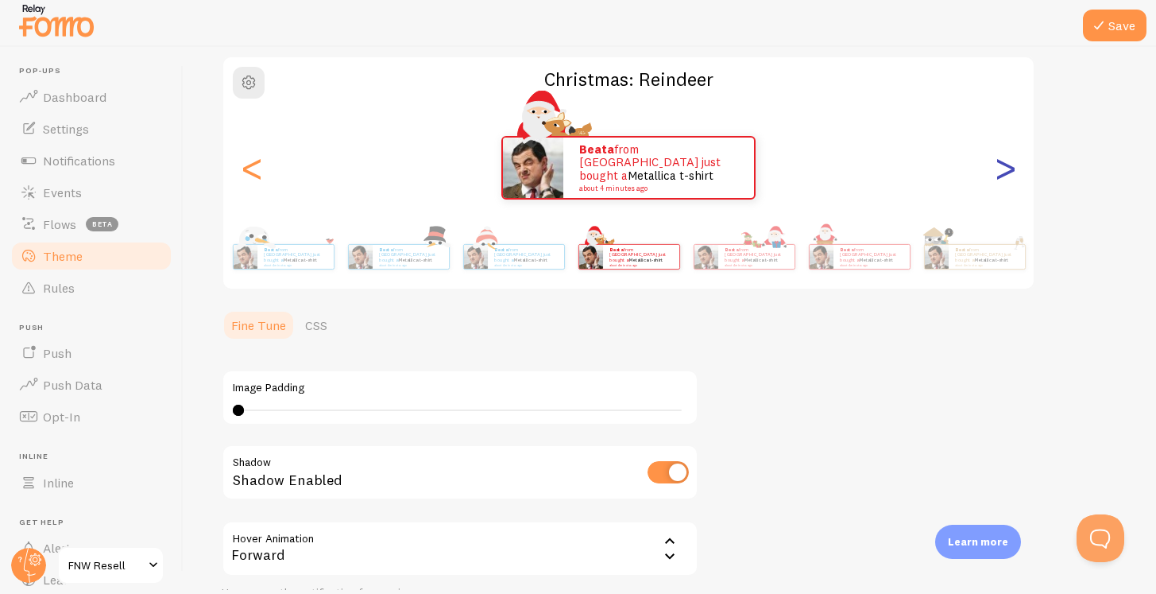
click at [1005, 178] on div ">" at bounding box center [1005, 167] width 19 height 114
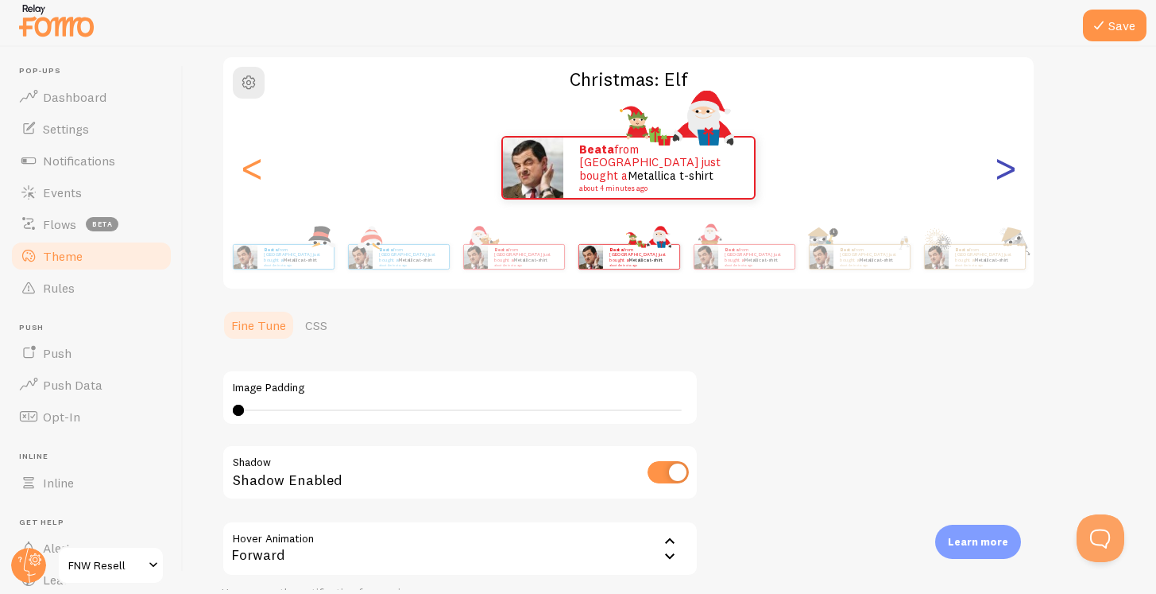
click at [1005, 178] on div ">" at bounding box center [1005, 167] width 19 height 114
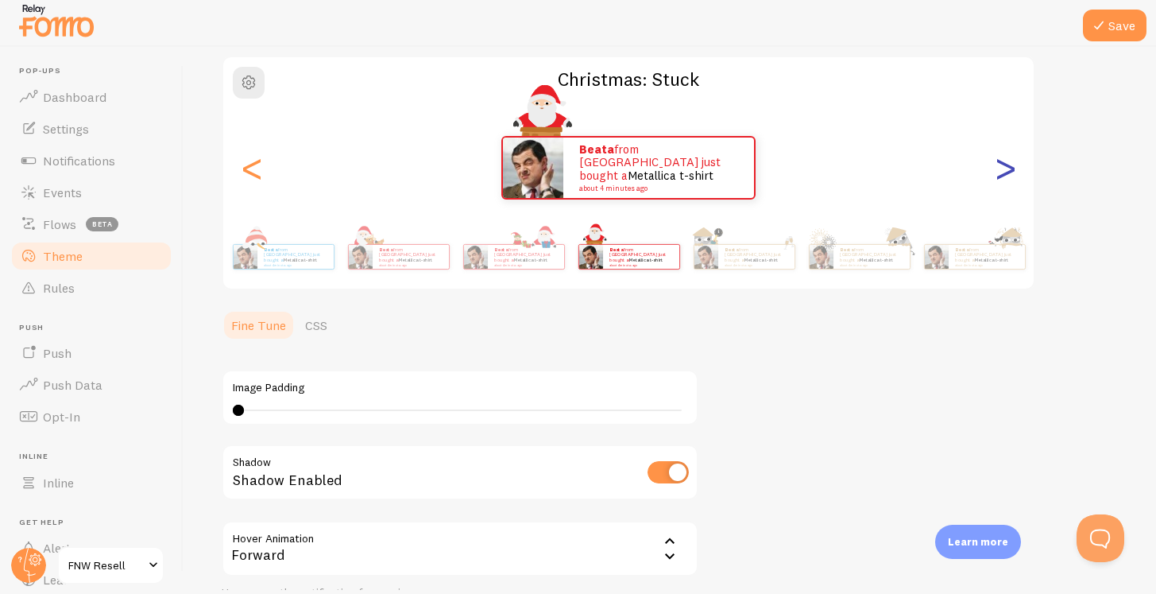
click at [1005, 178] on div ">" at bounding box center [1005, 167] width 19 height 114
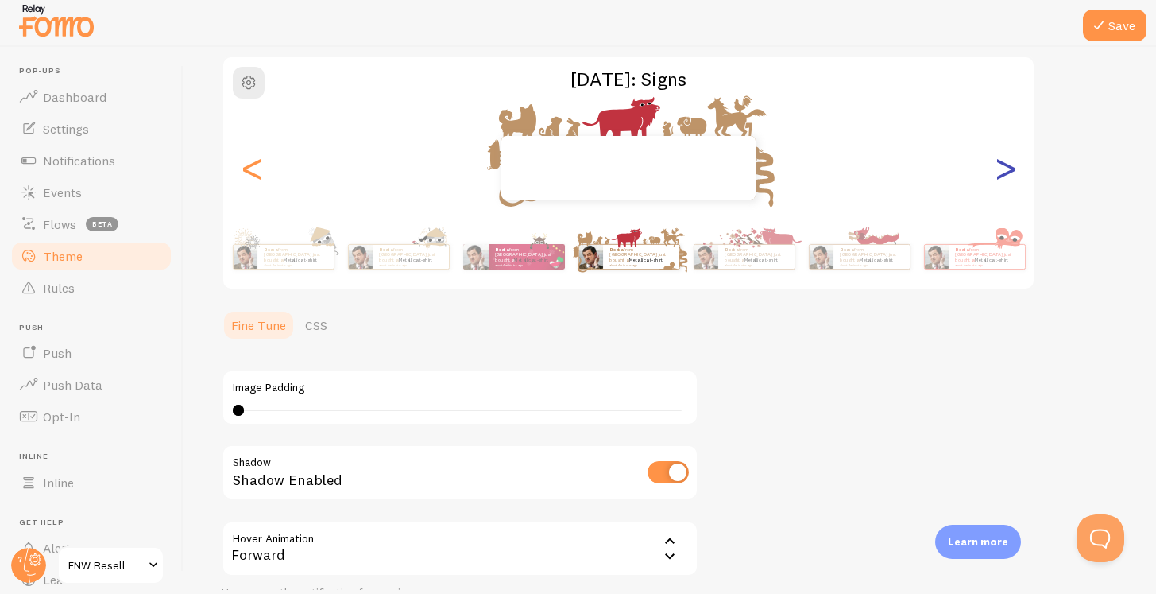
click at [1005, 178] on div ">" at bounding box center [1005, 167] width 19 height 114
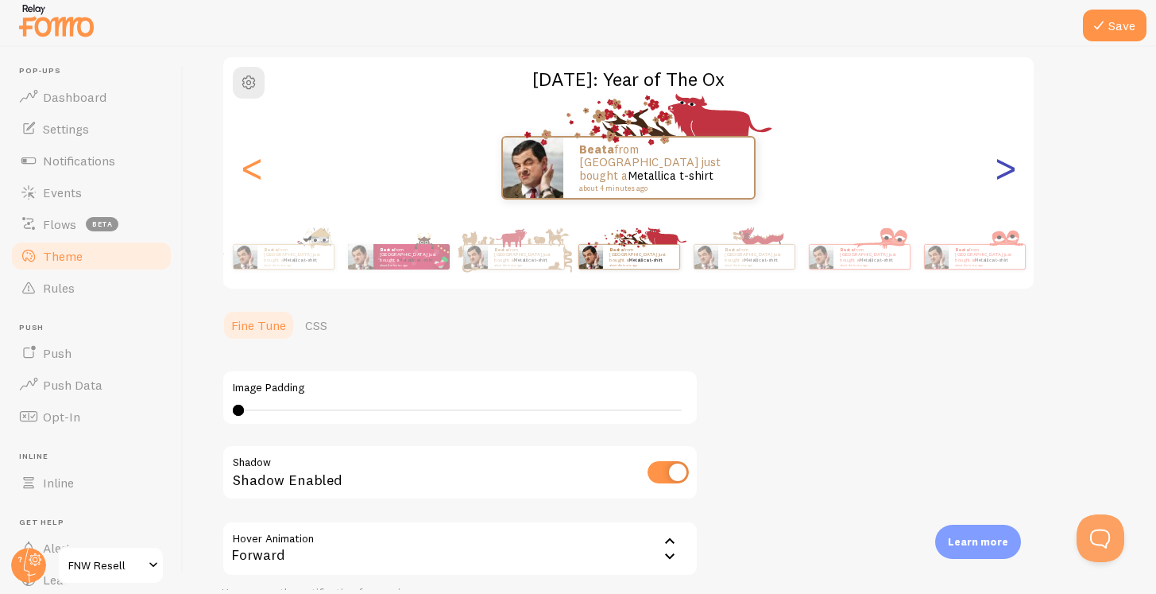
click at [996, 175] on div ">" at bounding box center [1005, 167] width 19 height 114
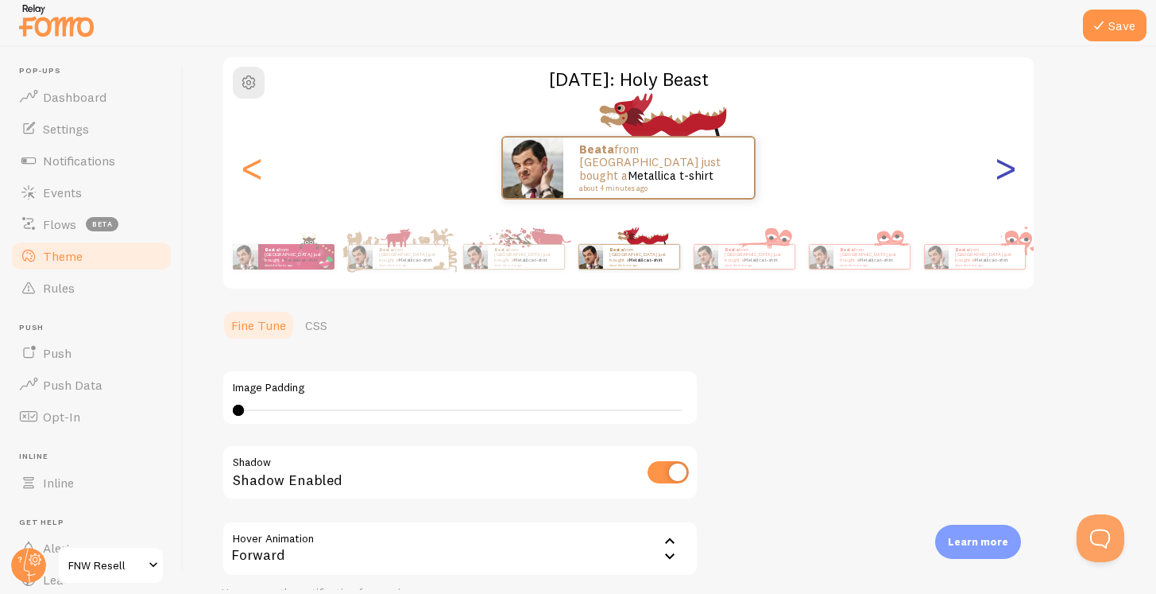
click at [996, 175] on div ">" at bounding box center [1005, 167] width 19 height 114
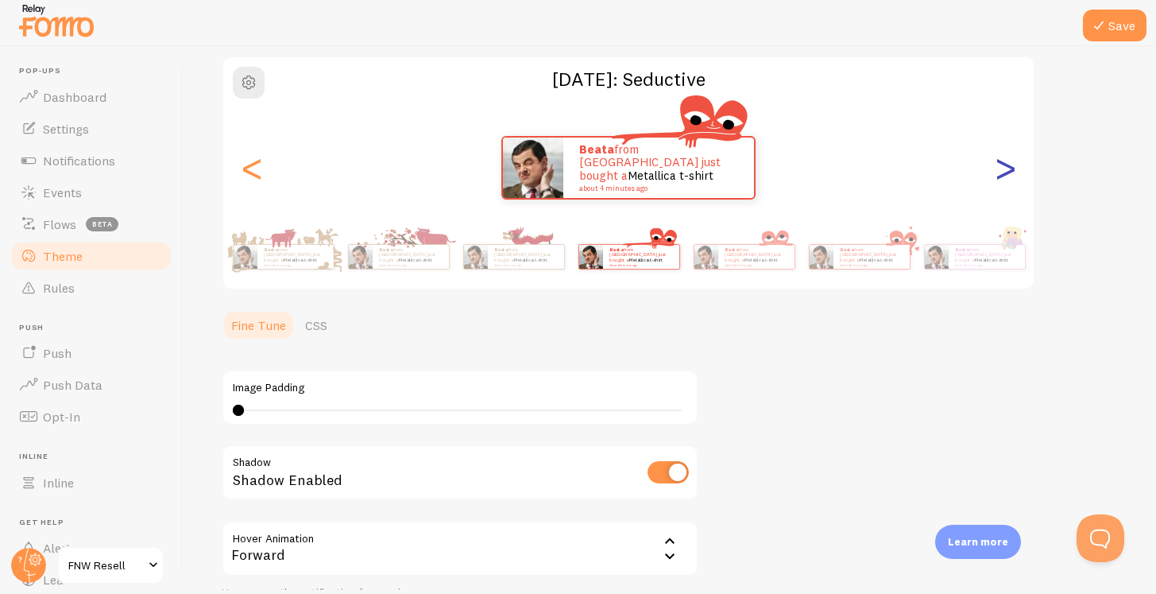
click at [996, 175] on div ">" at bounding box center [1005, 167] width 19 height 114
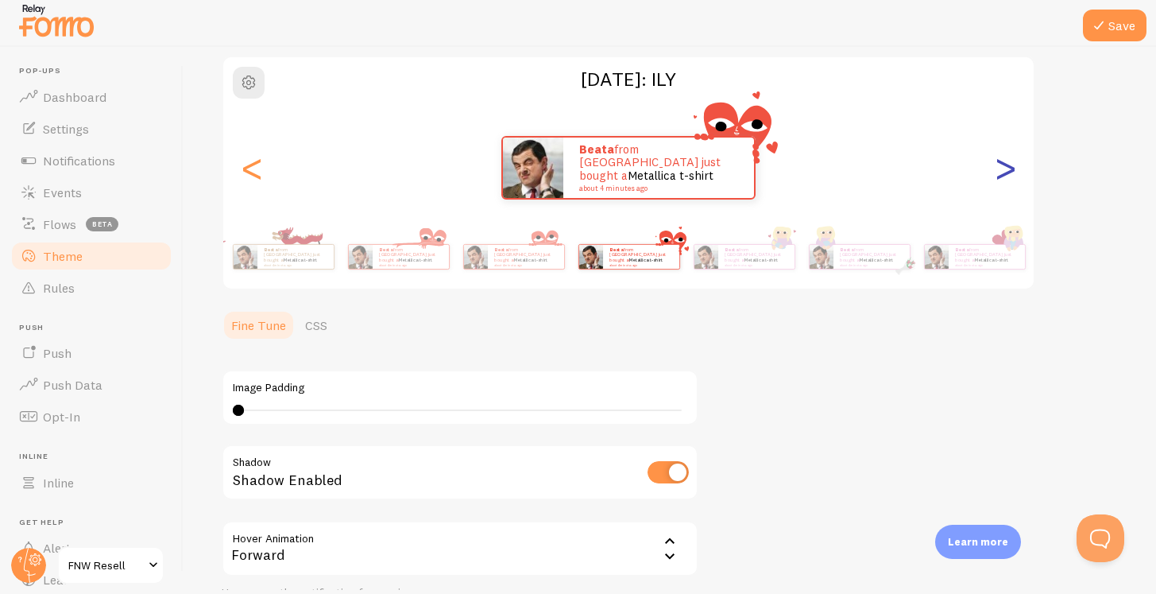
click at [996, 175] on div ">" at bounding box center [1005, 167] width 19 height 114
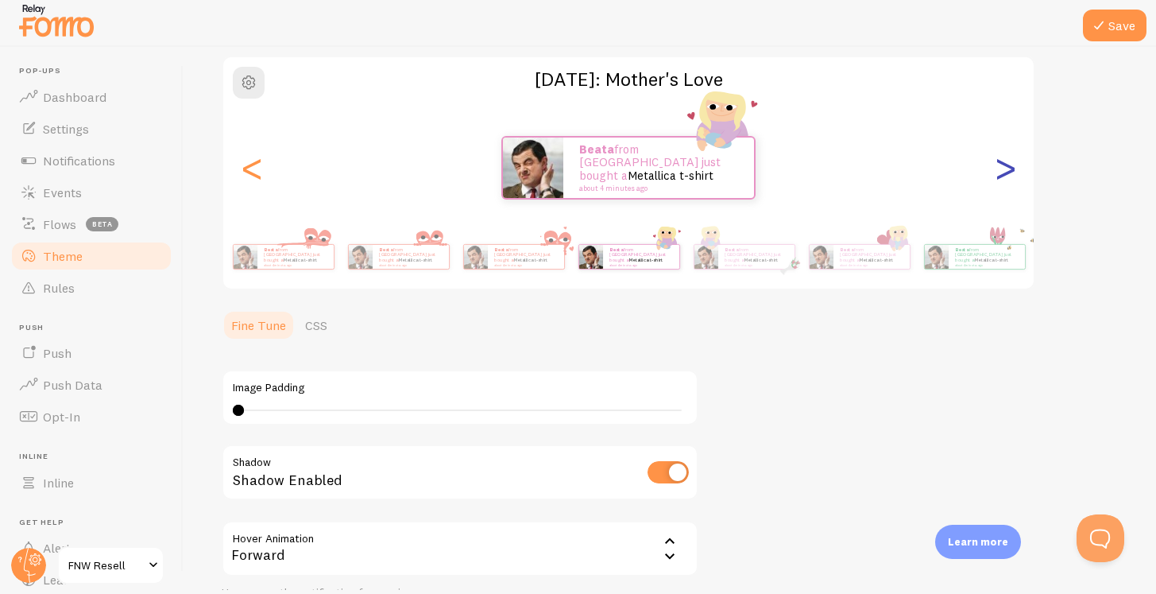
click at [996, 175] on div ">" at bounding box center [1005, 167] width 19 height 114
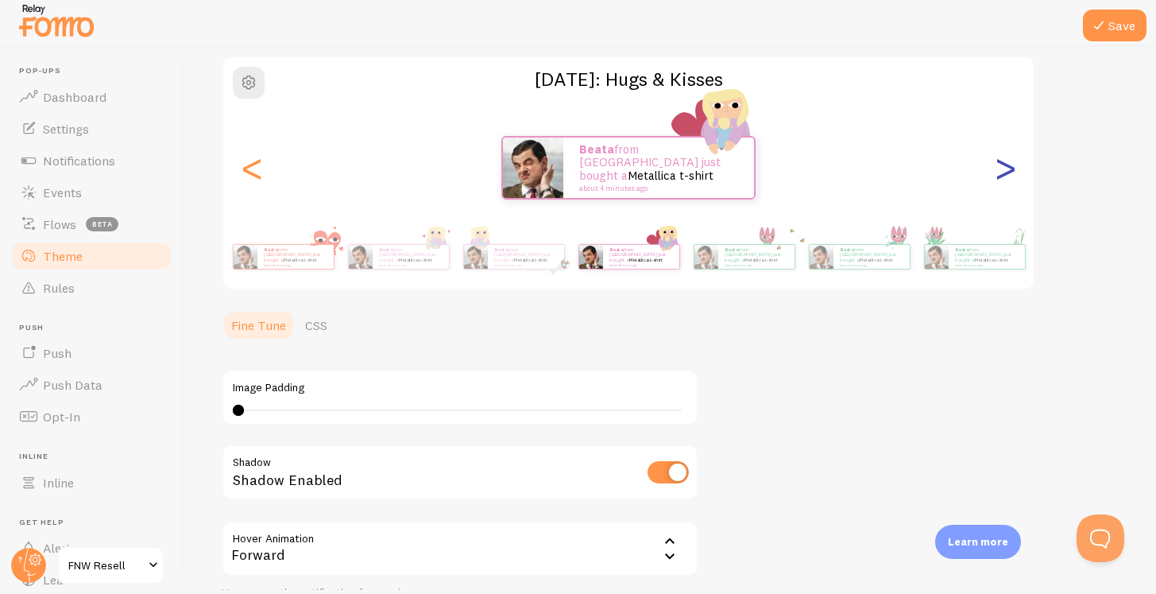
click at [996, 175] on div ">" at bounding box center [1005, 167] width 19 height 114
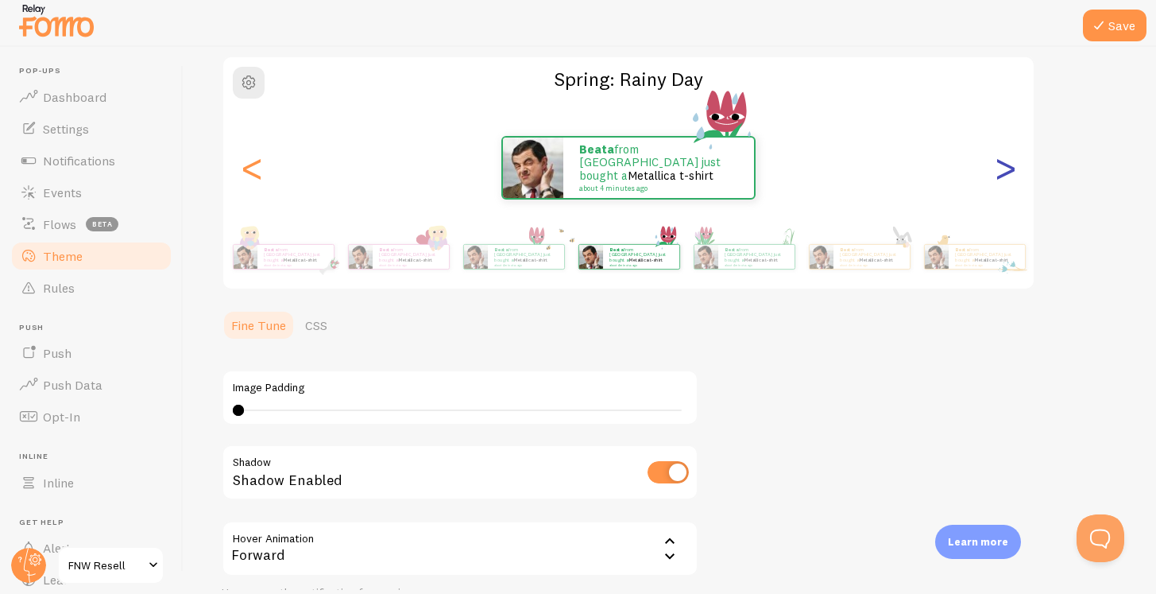
click at [996, 175] on div ">" at bounding box center [1005, 167] width 19 height 114
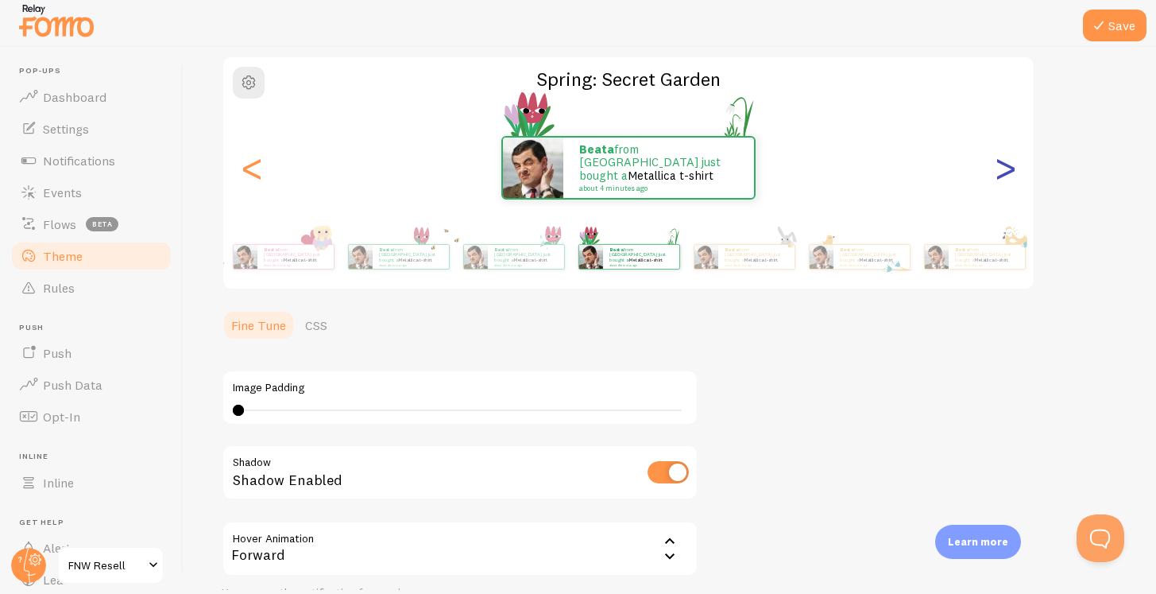
click at [996, 175] on div ">" at bounding box center [1005, 167] width 19 height 114
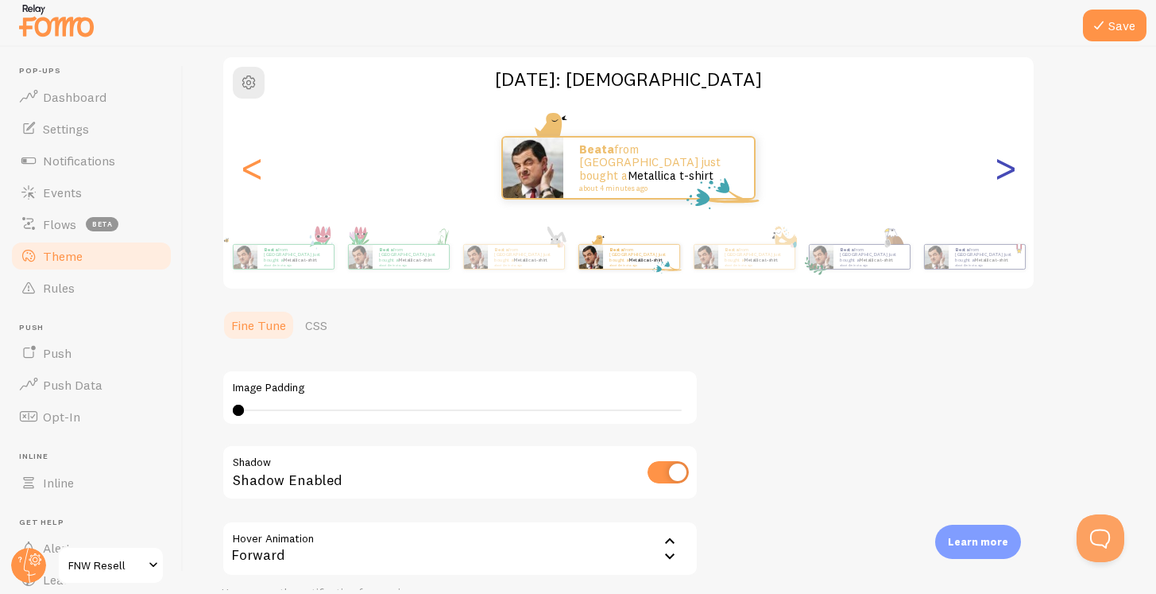
click at [996, 175] on div ">" at bounding box center [1005, 167] width 19 height 114
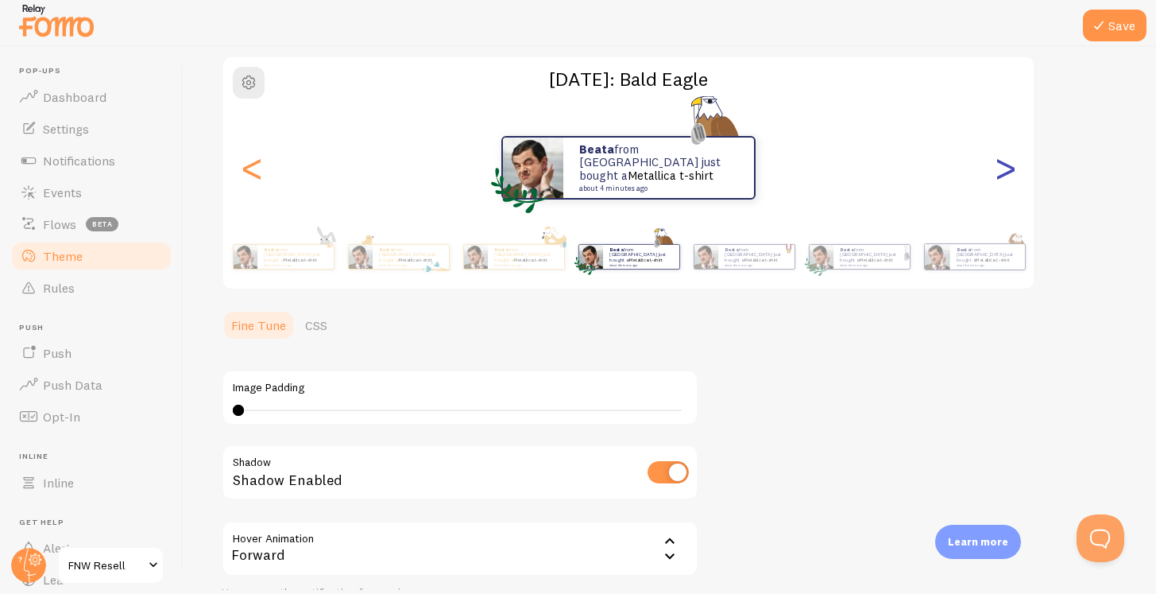
click at [996, 175] on div ">" at bounding box center [1005, 167] width 19 height 114
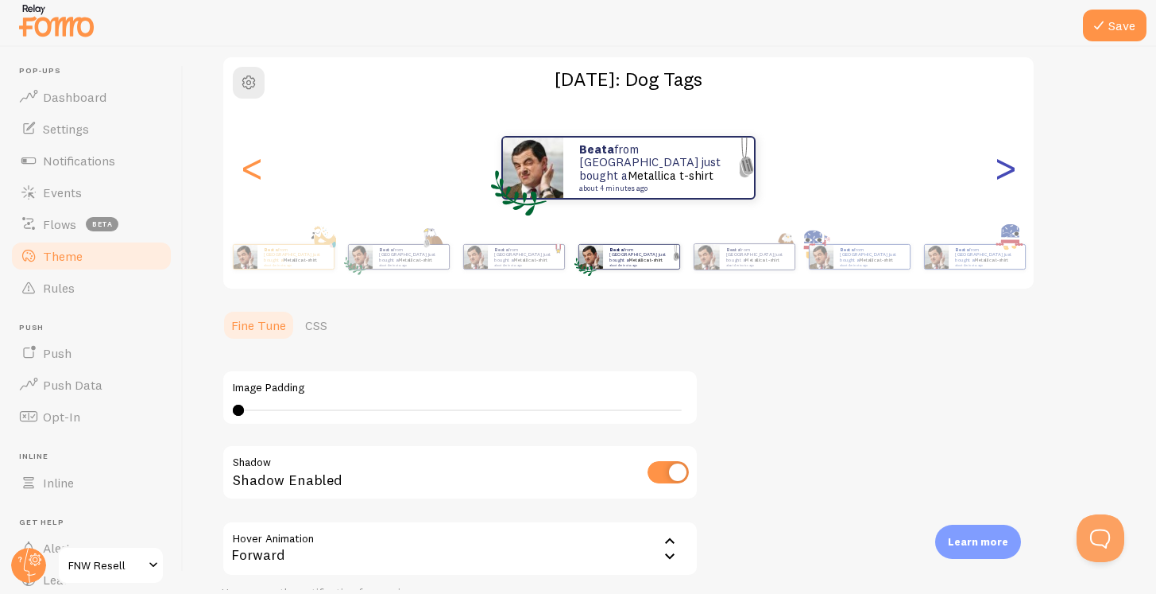
click at [996, 175] on div ">" at bounding box center [1005, 167] width 19 height 114
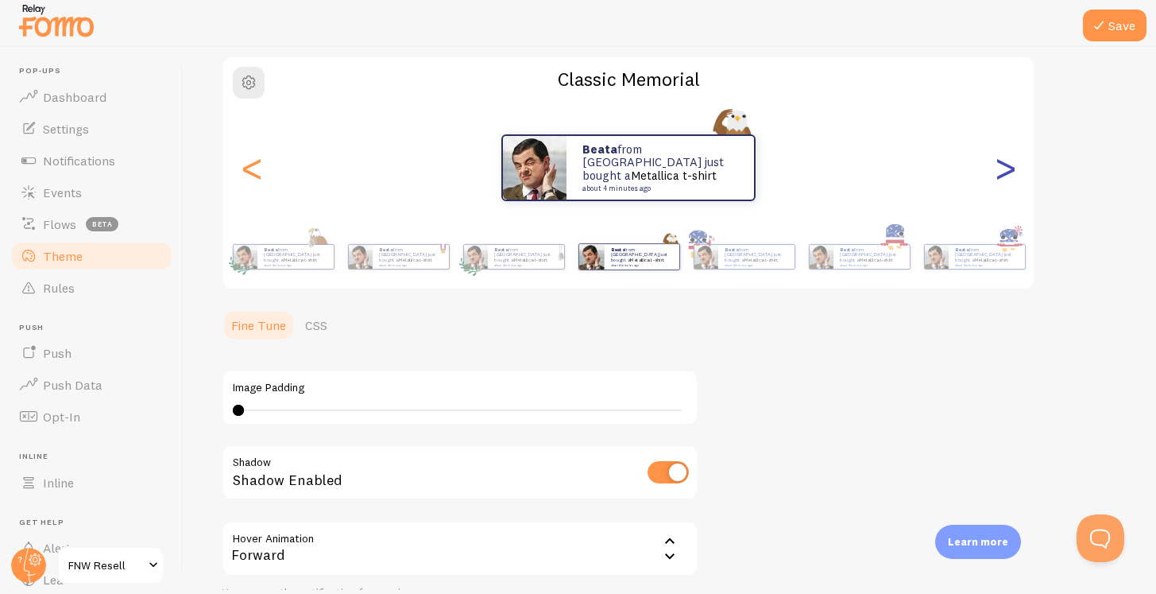
click at [996, 175] on div ">" at bounding box center [1005, 167] width 19 height 114
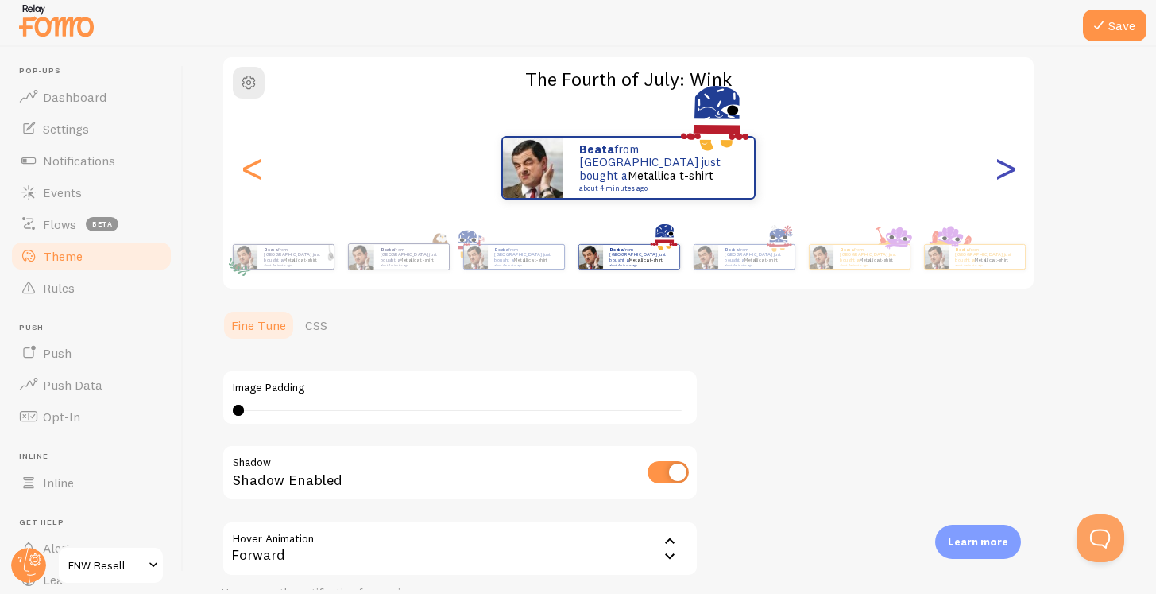
click at [996, 175] on div ">" at bounding box center [1005, 167] width 19 height 114
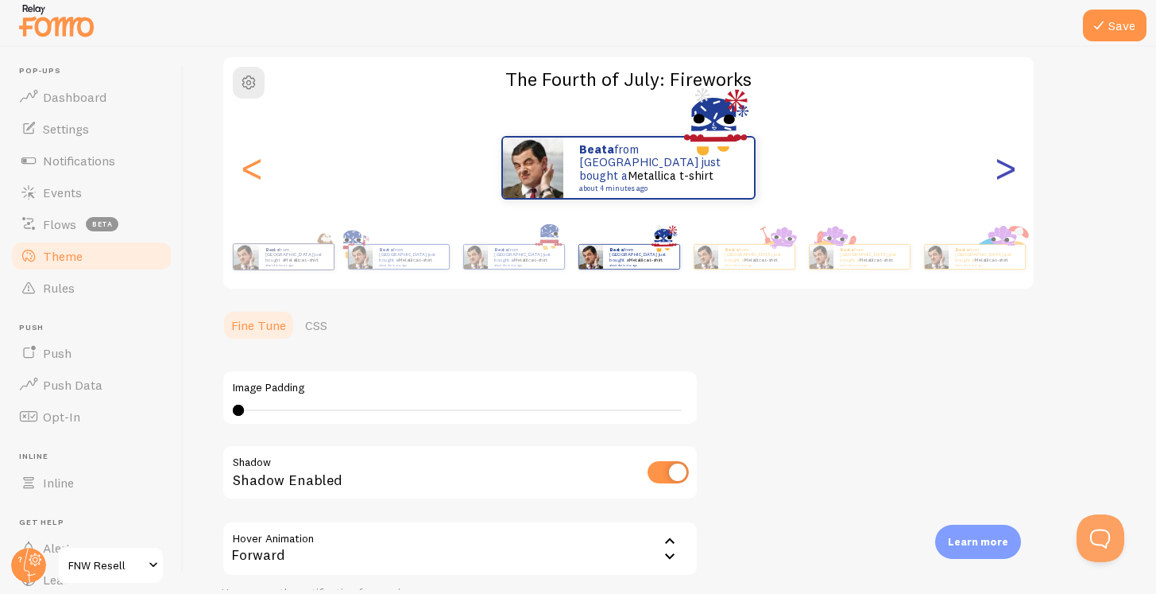
click at [996, 175] on div ">" at bounding box center [1005, 167] width 19 height 114
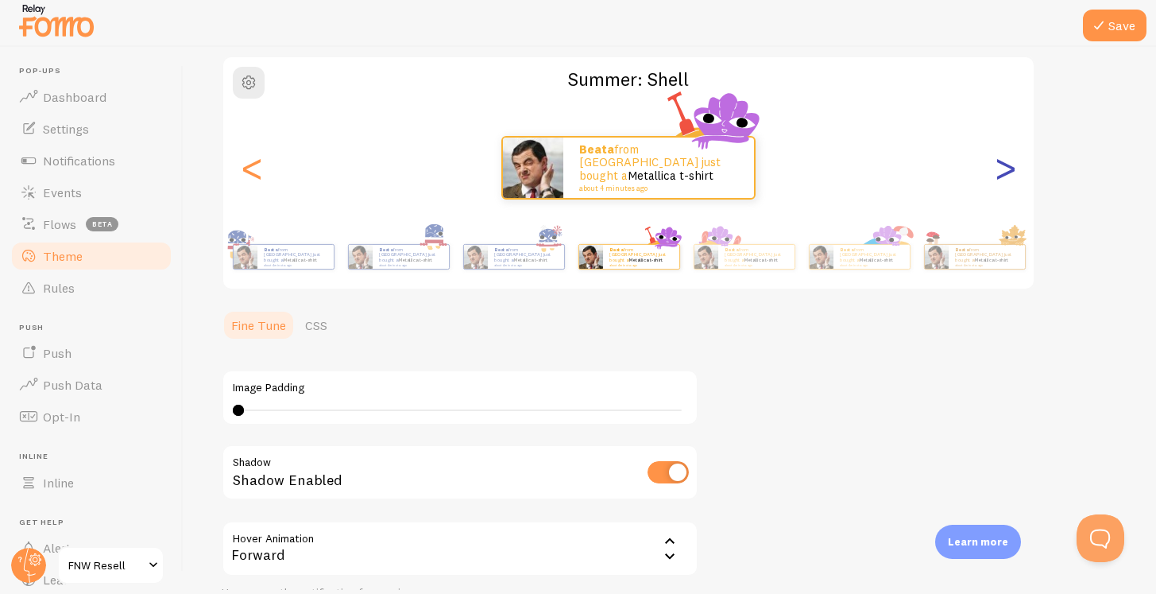
click at [996, 175] on div ">" at bounding box center [1005, 167] width 19 height 114
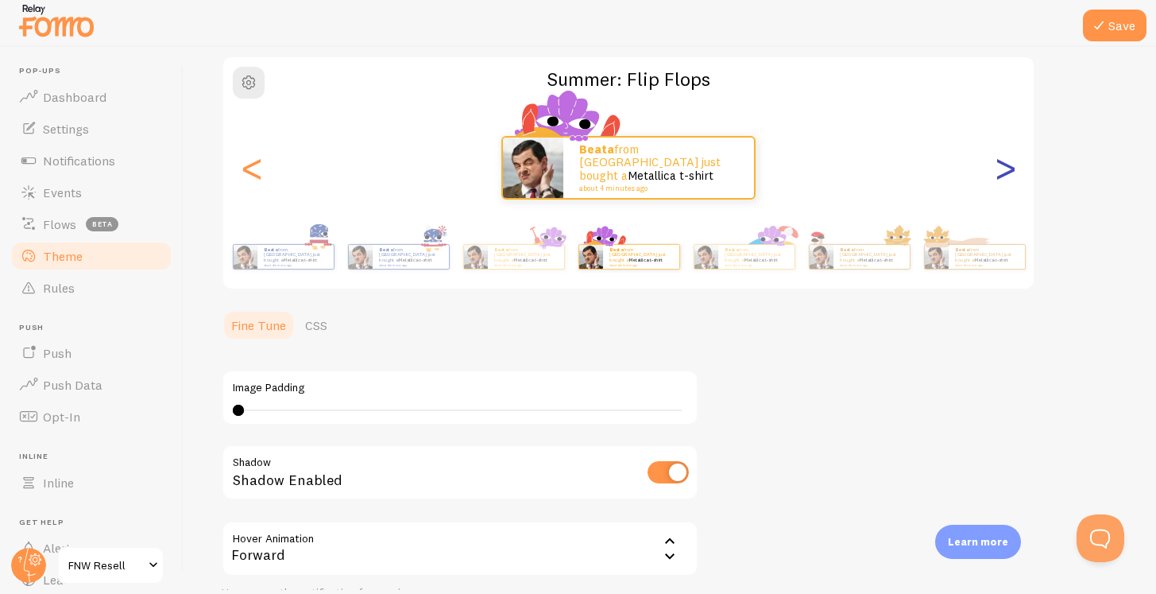
click at [996, 175] on div ">" at bounding box center [1005, 167] width 19 height 114
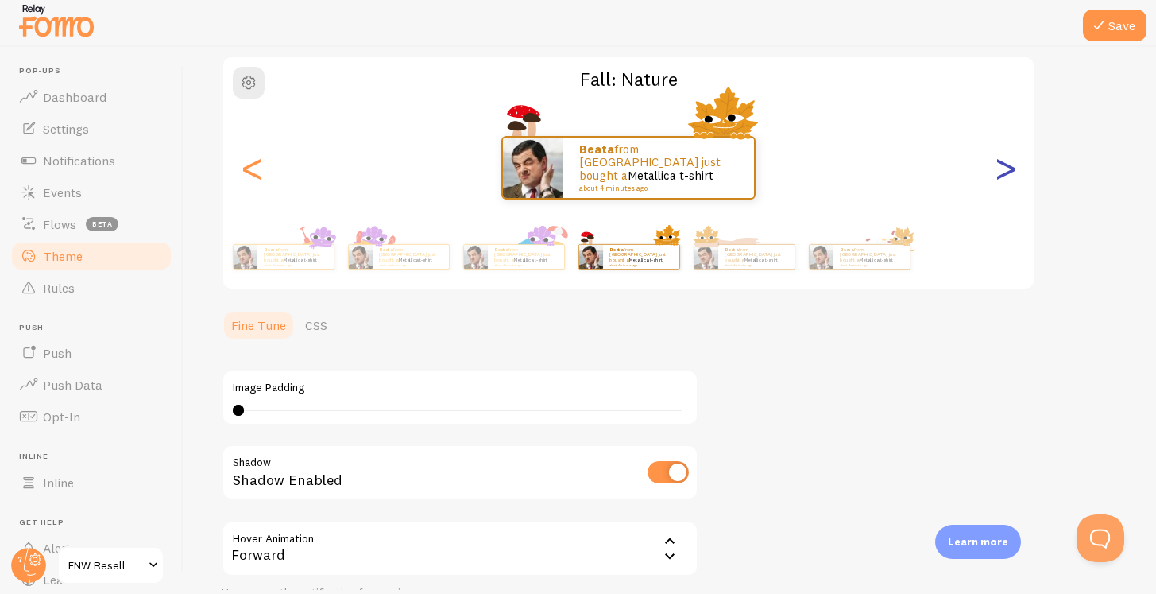
click at [996, 175] on div ">" at bounding box center [1005, 167] width 19 height 114
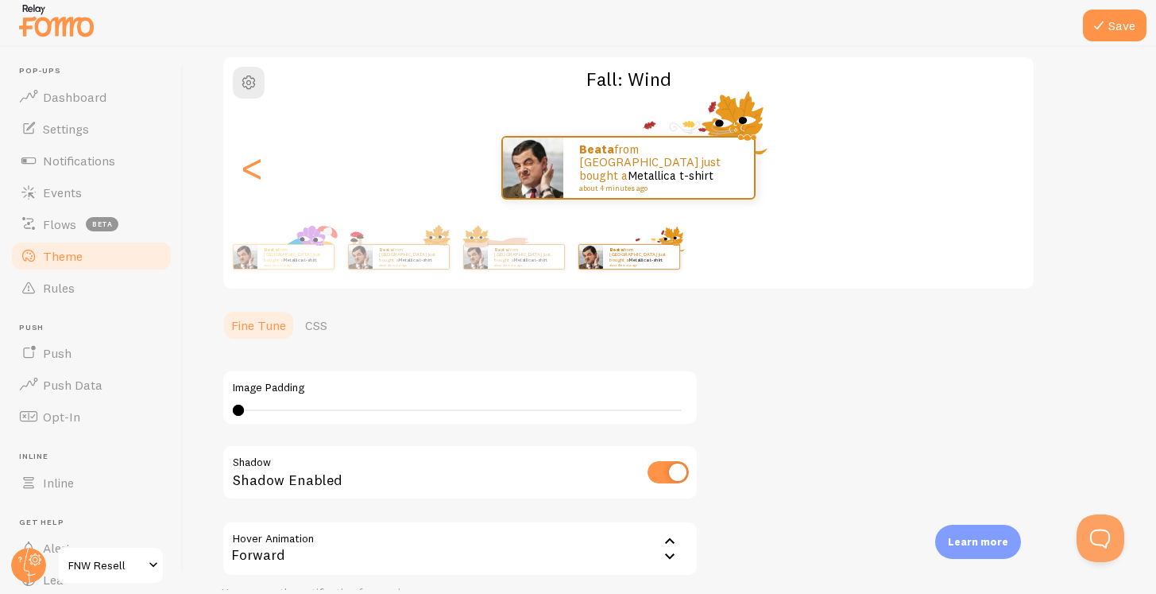
click at [996, 175] on div ">" at bounding box center [1005, 167] width 19 height 114
click at [993, 175] on div "Beata from [GEOGRAPHIC_DATA] just bought a Metallica t-shirt about 4 minutes ag…" at bounding box center [628, 167] width 811 height 114
click at [993, 175] on div "Beata from [GEOGRAPHIC_DATA] just bought a Metallica t-shirt about 4 minutes ago" at bounding box center [628, 168] width 811 height 64
click at [312, 264] on div "Beata from [GEOGRAPHIC_DATA] just bought a Metallica t-shirt about 4 minutes ago" at bounding box center [295, 257] width 76 height 24
click at [247, 182] on div "<" at bounding box center [251, 167] width 19 height 114
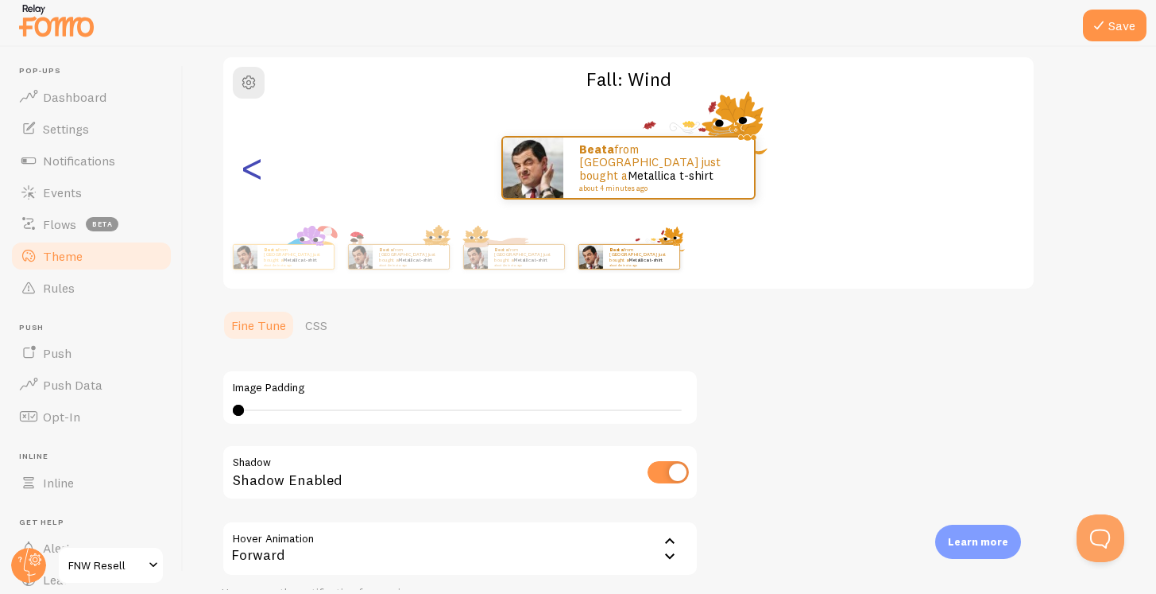
click at [247, 182] on div "<" at bounding box center [251, 167] width 19 height 114
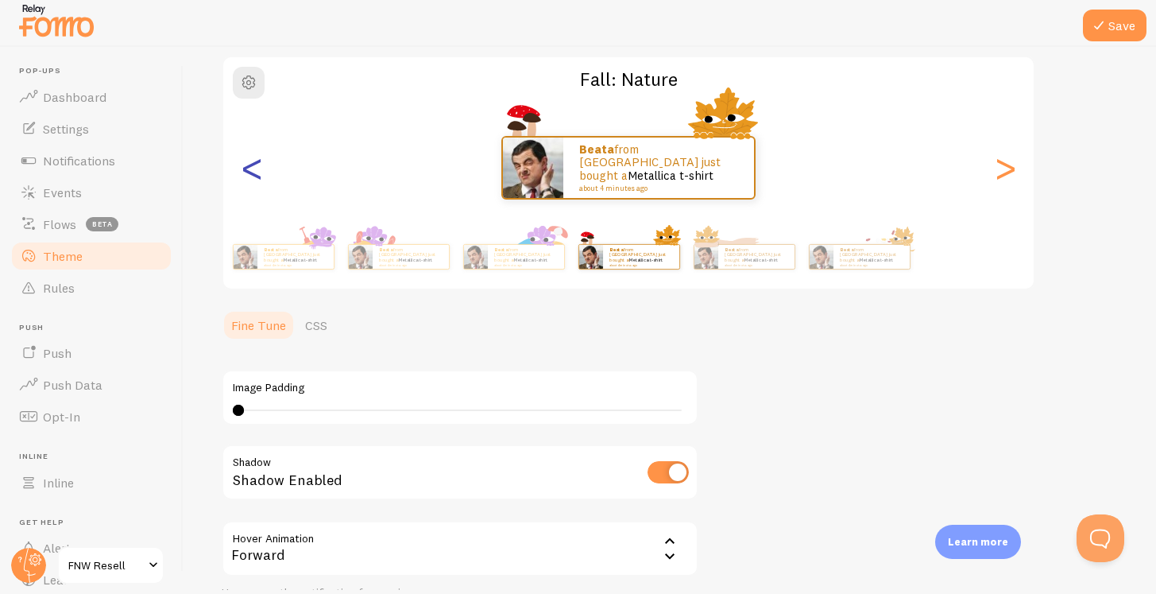
click at [247, 182] on div "<" at bounding box center [251, 167] width 19 height 114
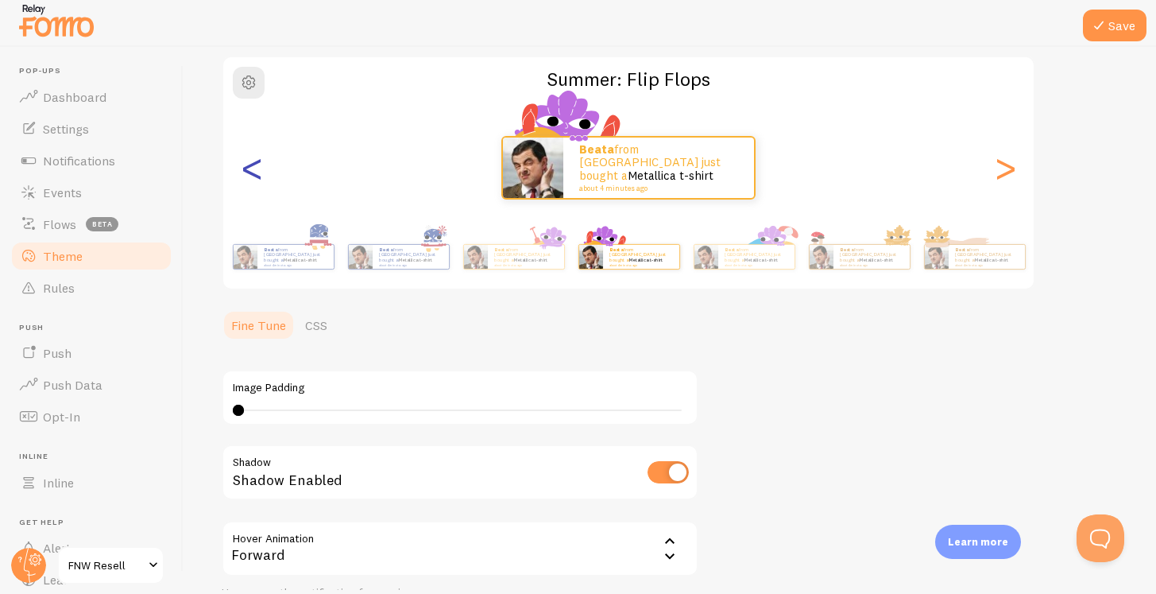
click at [247, 182] on div "<" at bounding box center [251, 167] width 19 height 114
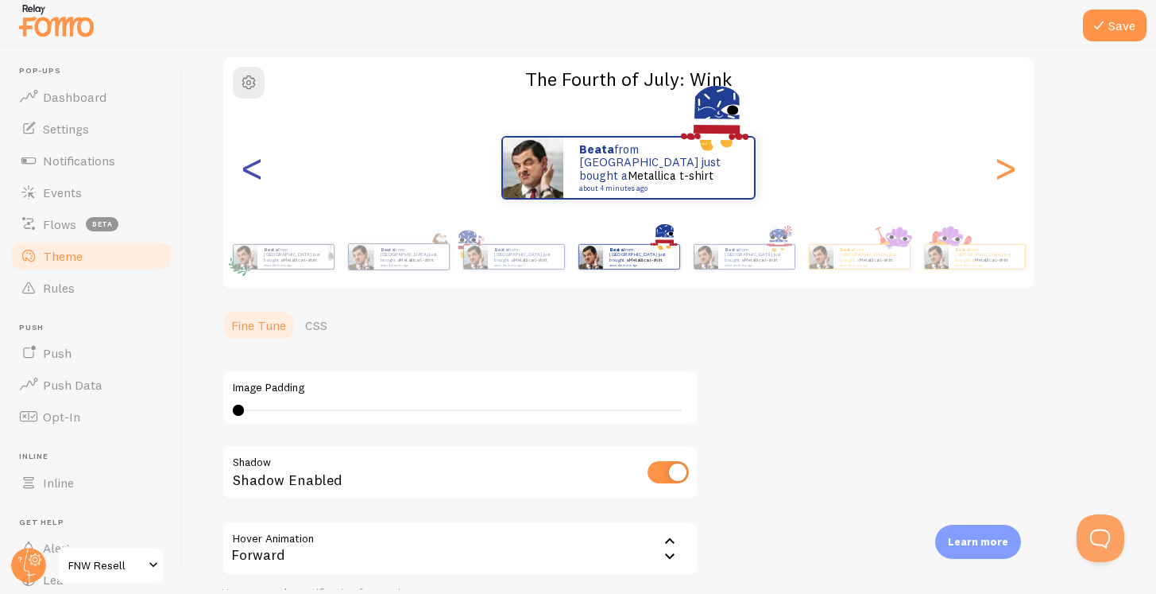
click at [247, 182] on div "<" at bounding box center [251, 167] width 19 height 114
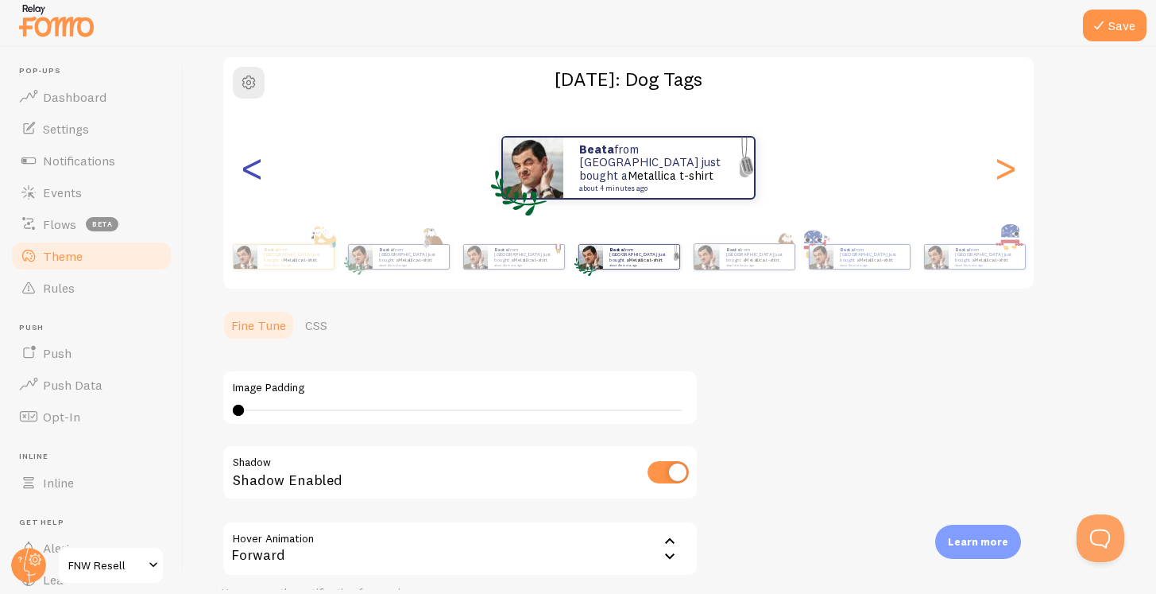
click at [247, 182] on div "<" at bounding box center [251, 167] width 19 height 114
click at [261, 170] on div "<" at bounding box center [251, 167] width 19 height 114
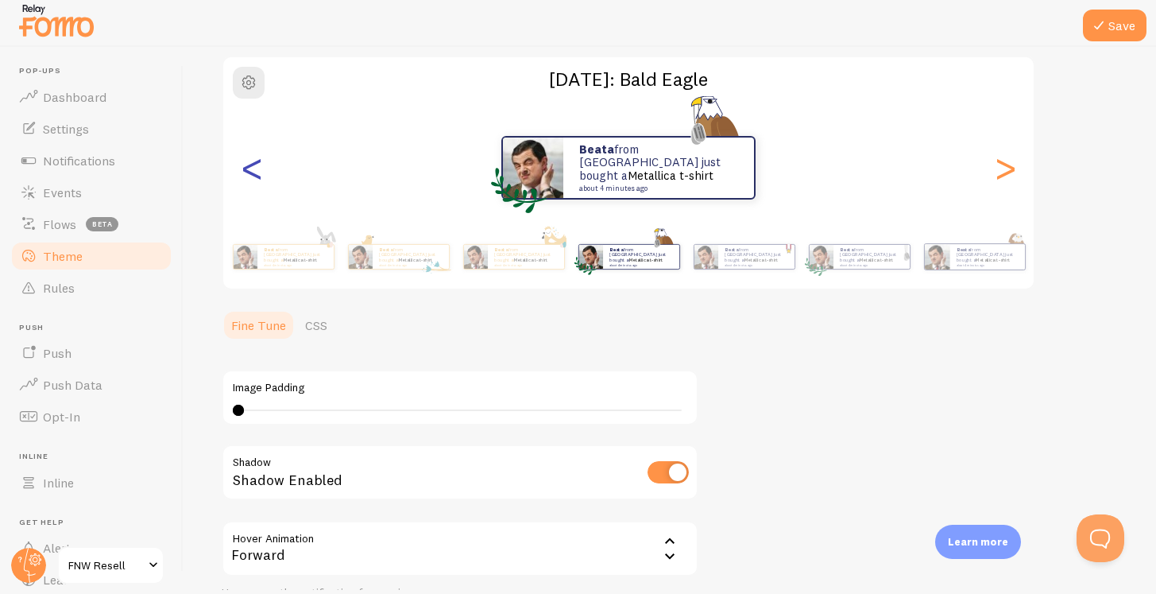
click at [261, 170] on div "<" at bounding box center [251, 167] width 19 height 114
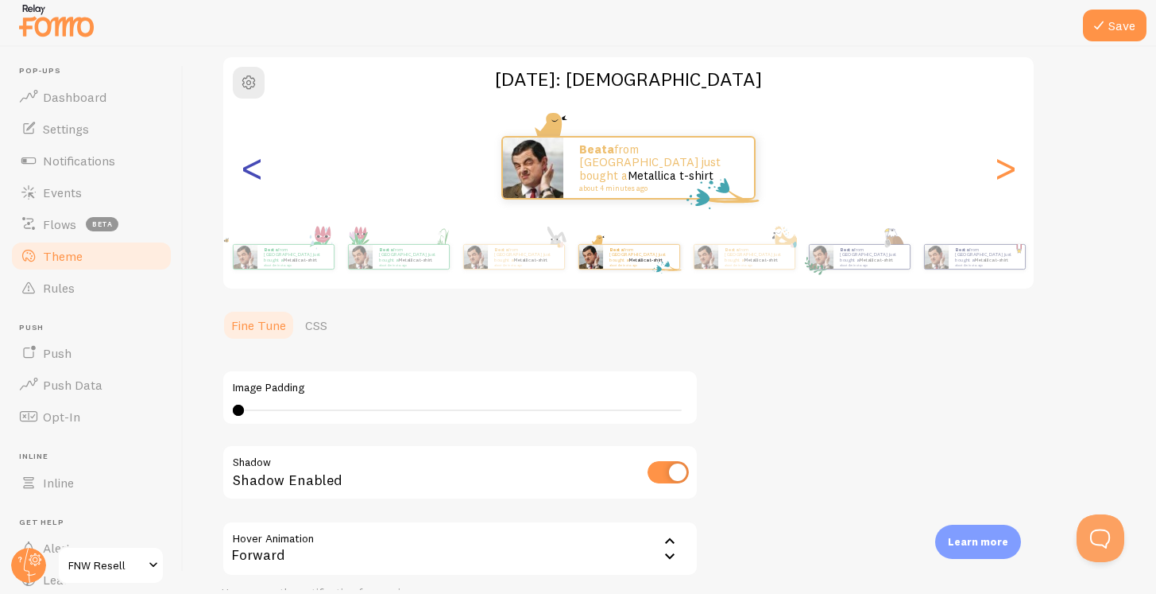
click at [261, 170] on div "<" at bounding box center [251, 167] width 19 height 114
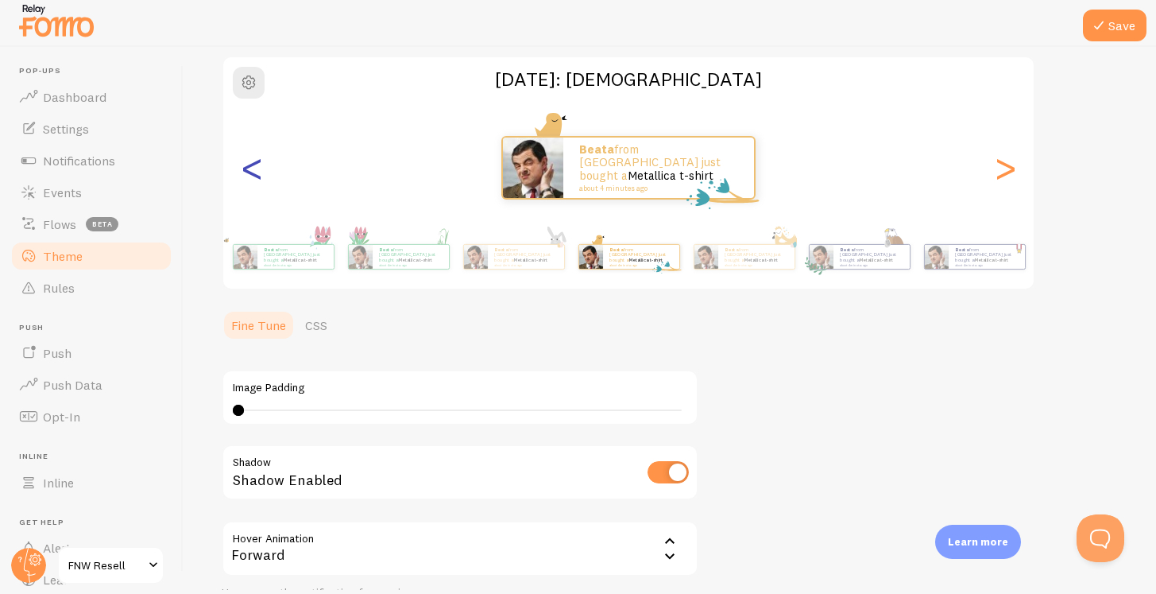
click at [261, 170] on div "<" at bounding box center [251, 167] width 19 height 114
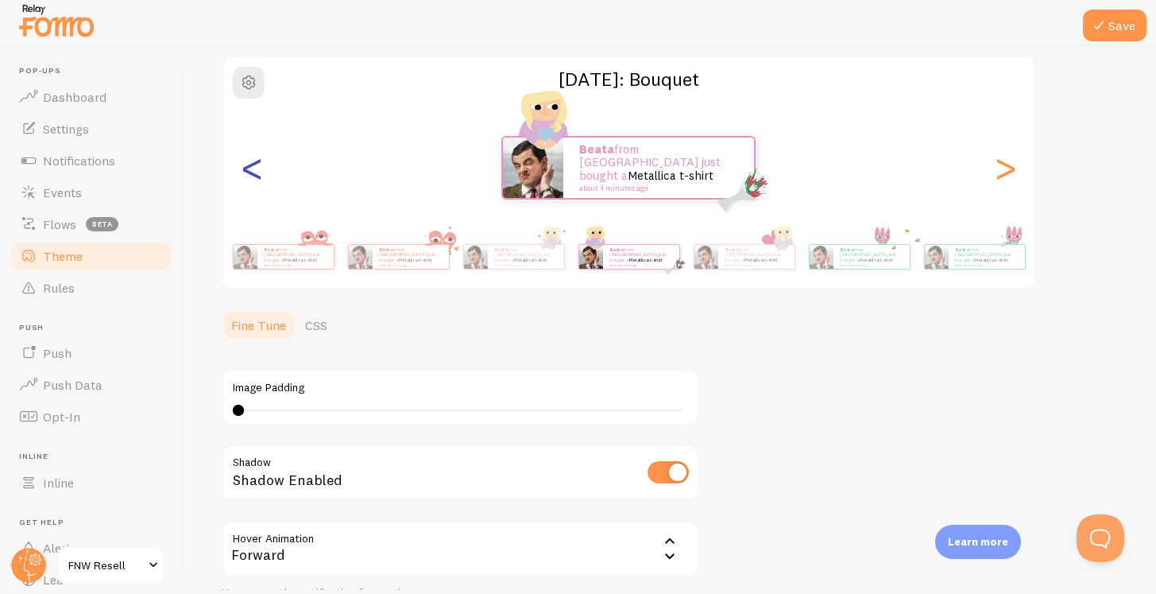
click at [261, 170] on div "<" at bounding box center [251, 167] width 19 height 114
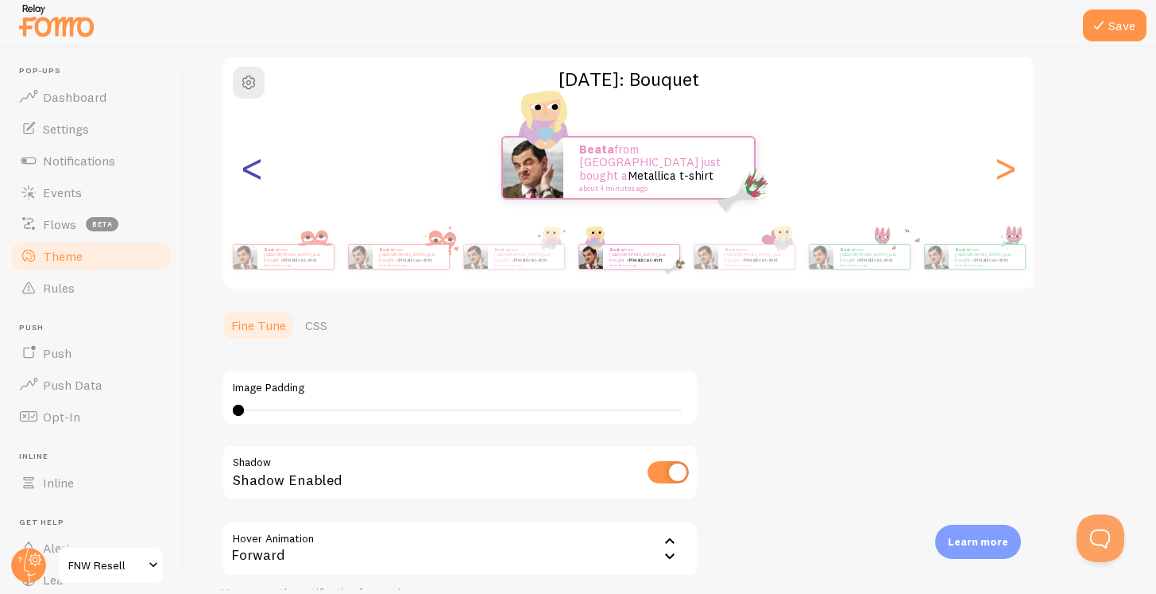
click at [261, 170] on div "<" at bounding box center [251, 167] width 19 height 114
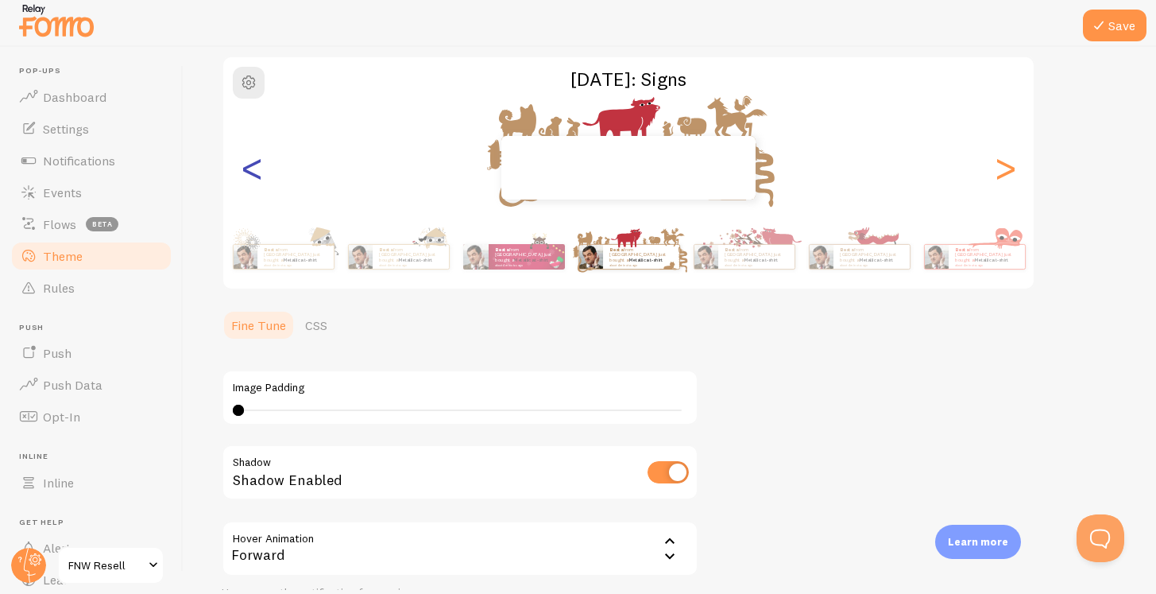
click at [261, 170] on div "<" at bounding box center [251, 167] width 19 height 114
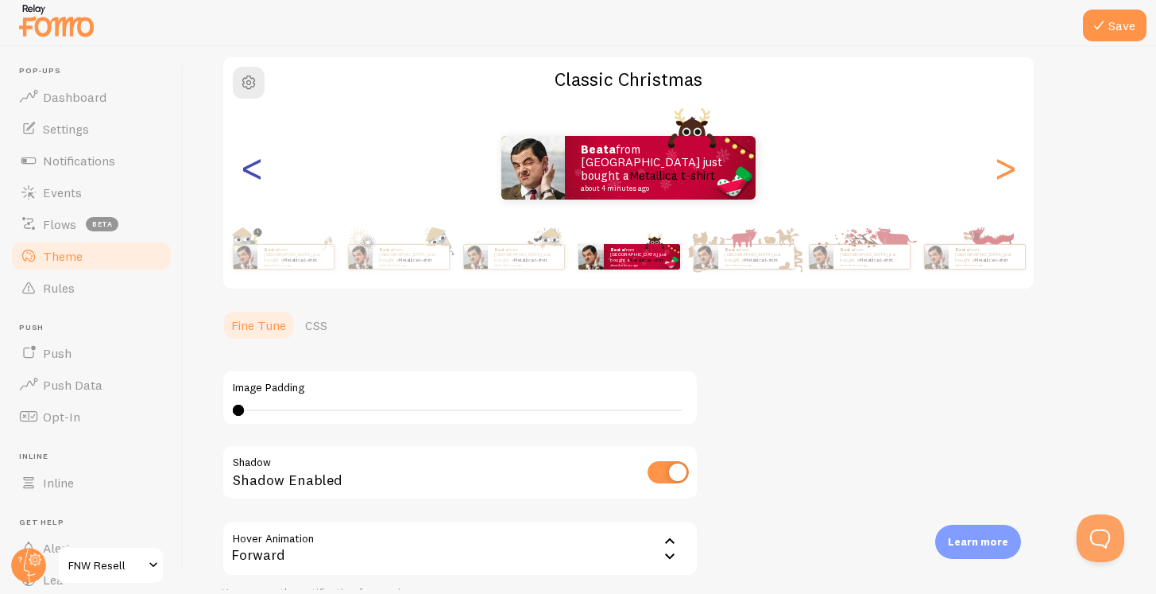
click at [261, 170] on div "<" at bounding box center [251, 167] width 19 height 114
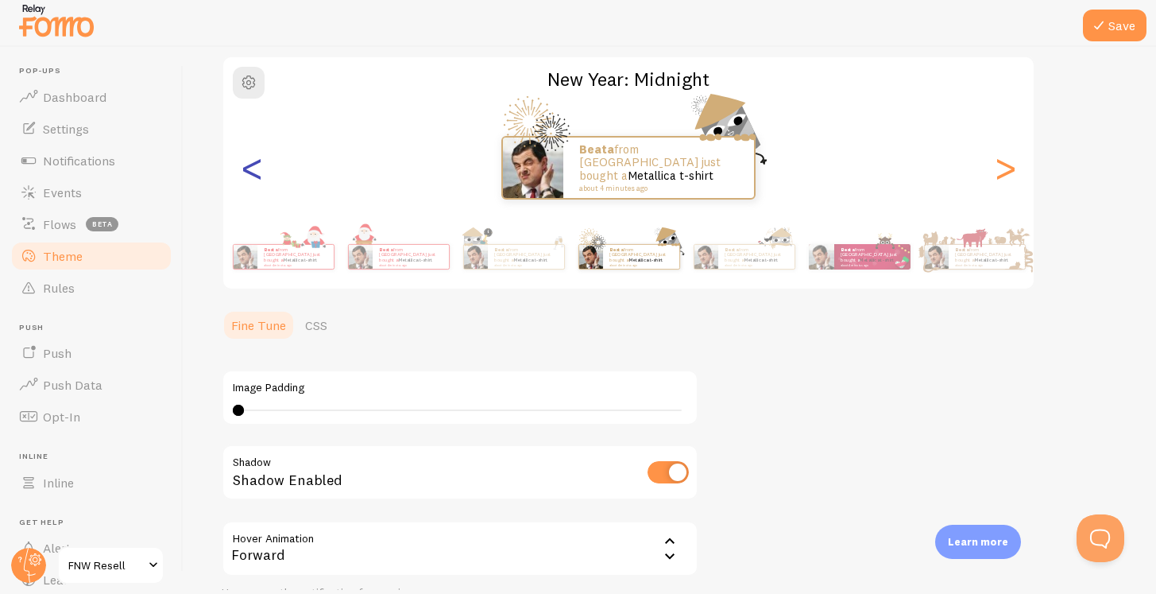
click at [261, 170] on div "<" at bounding box center [251, 167] width 19 height 114
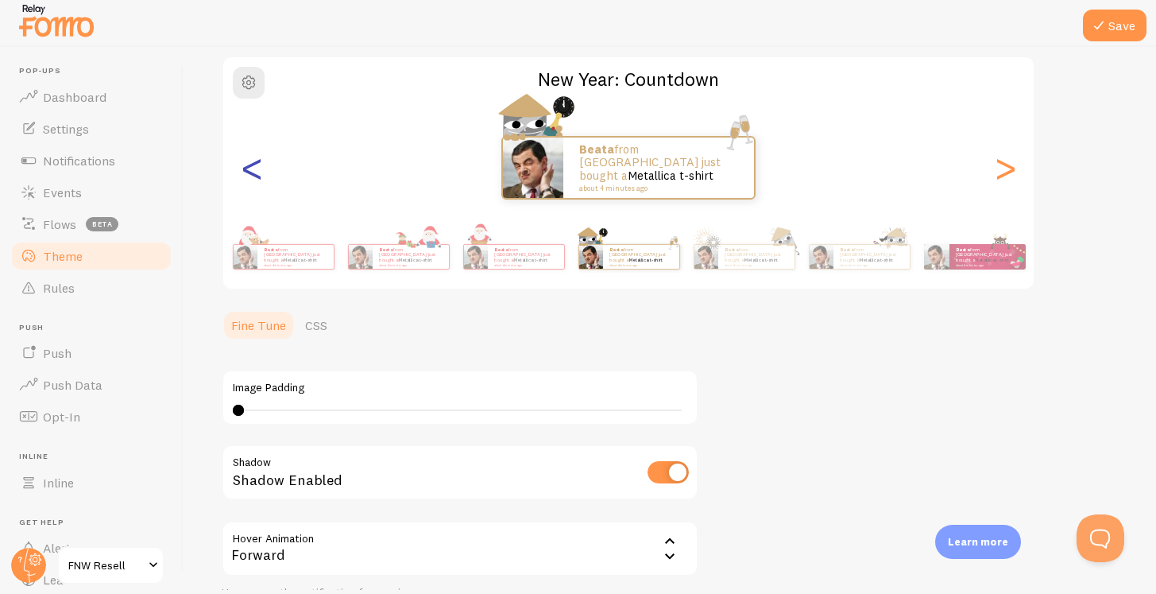
click at [261, 170] on div "<" at bounding box center [251, 167] width 19 height 114
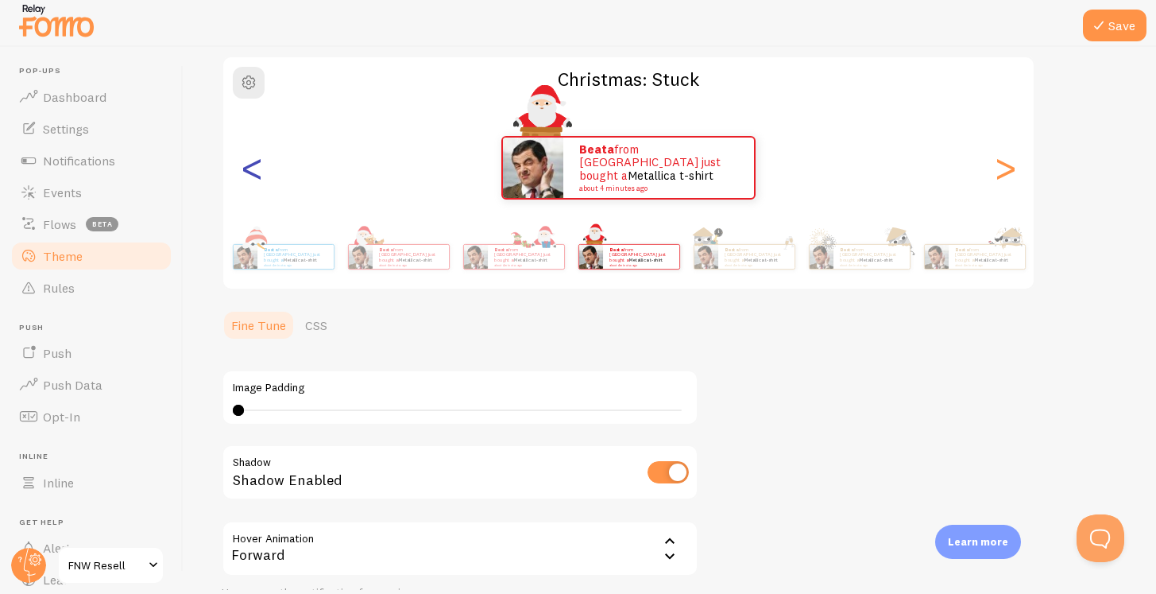
click at [261, 170] on div "<" at bounding box center [251, 167] width 19 height 114
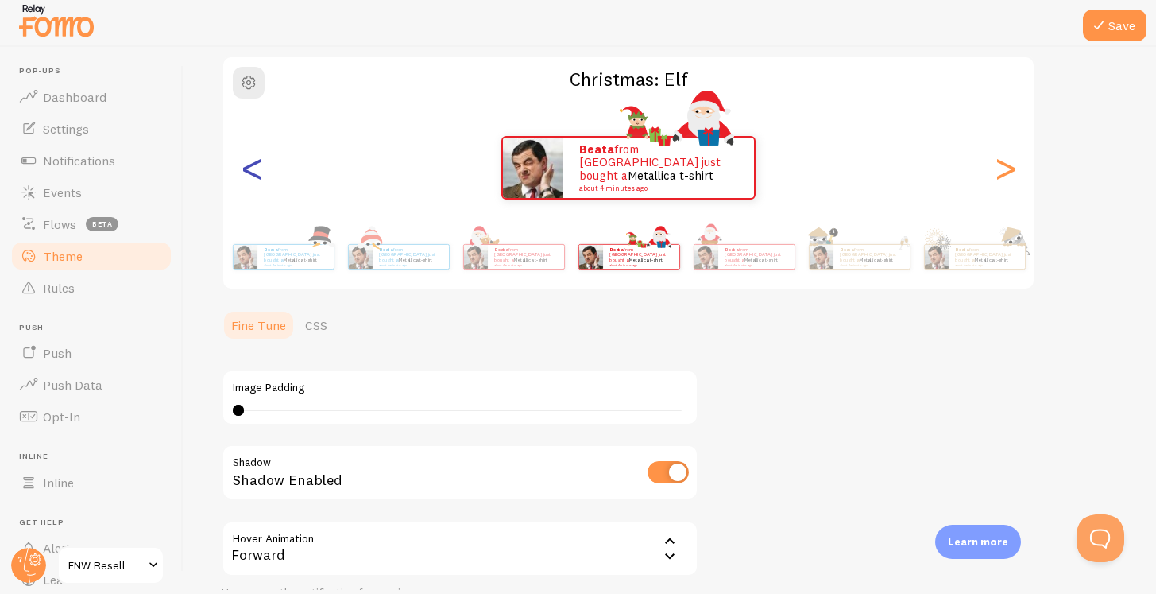
click at [261, 170] on div "<" at bounding box center [251, 167] width 19 height 114
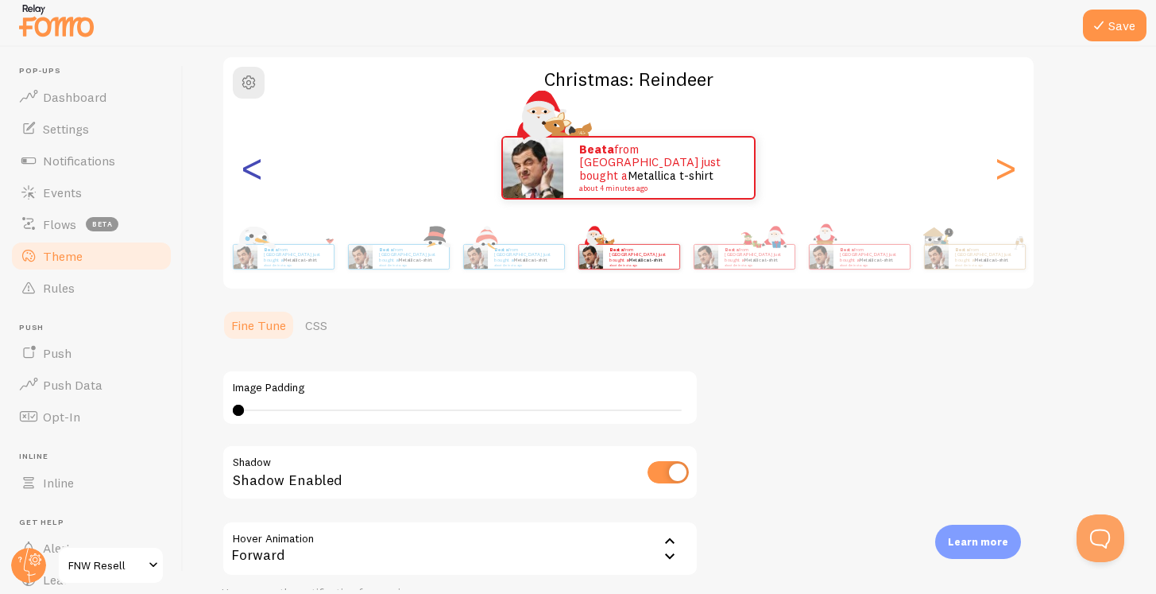
click at [261, 170] on div "<" at bounding box center [251, 167] width 19 height 114
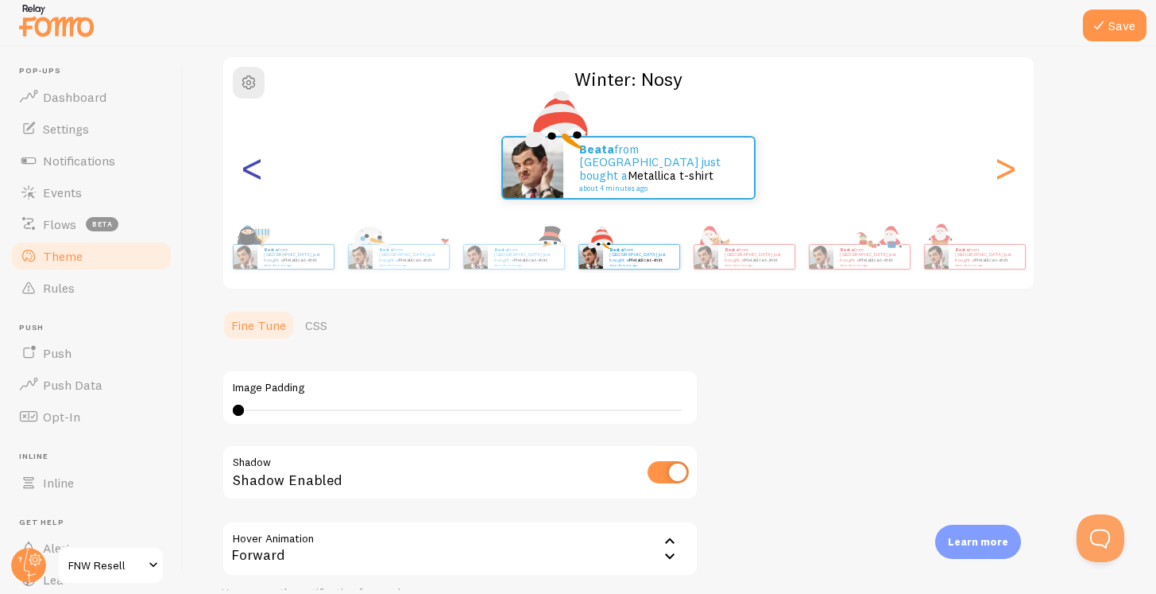
click at [261, 170] on div "<" at bounding box center [251, 167] width 19 height 114
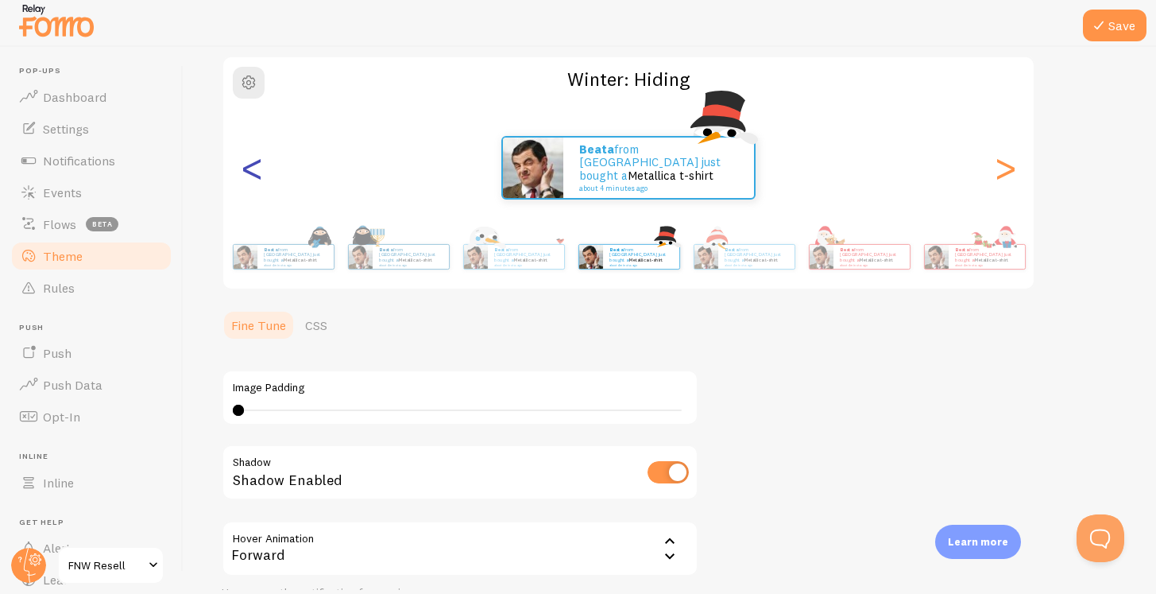
click at [261, 170] on div "<" at bounding box center [251, 167] width 19 height 114
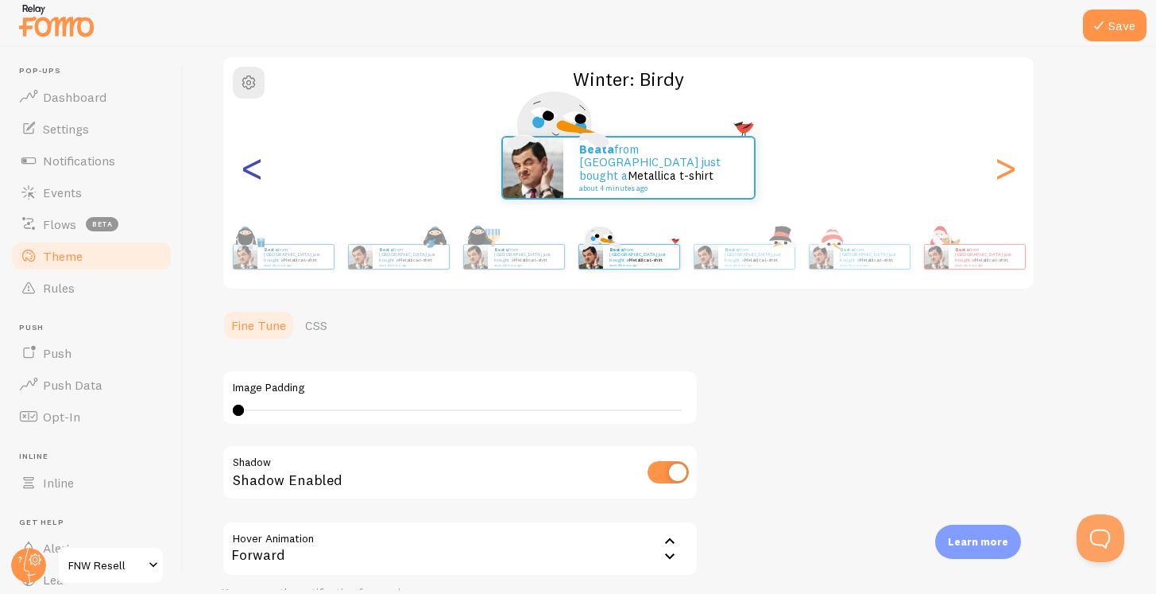
click at [261, 170] on div "<" at bounding box center [251, 167] width 19 height 114
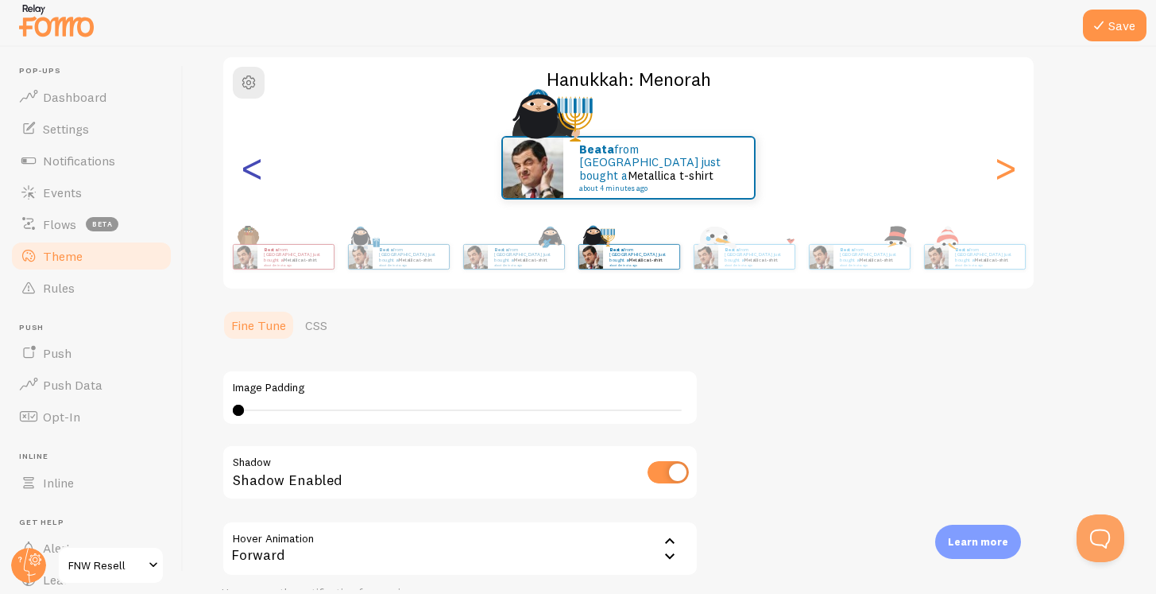
click at [261, 170] on div "<" at bounding box center [251, 167] width 19 height 114
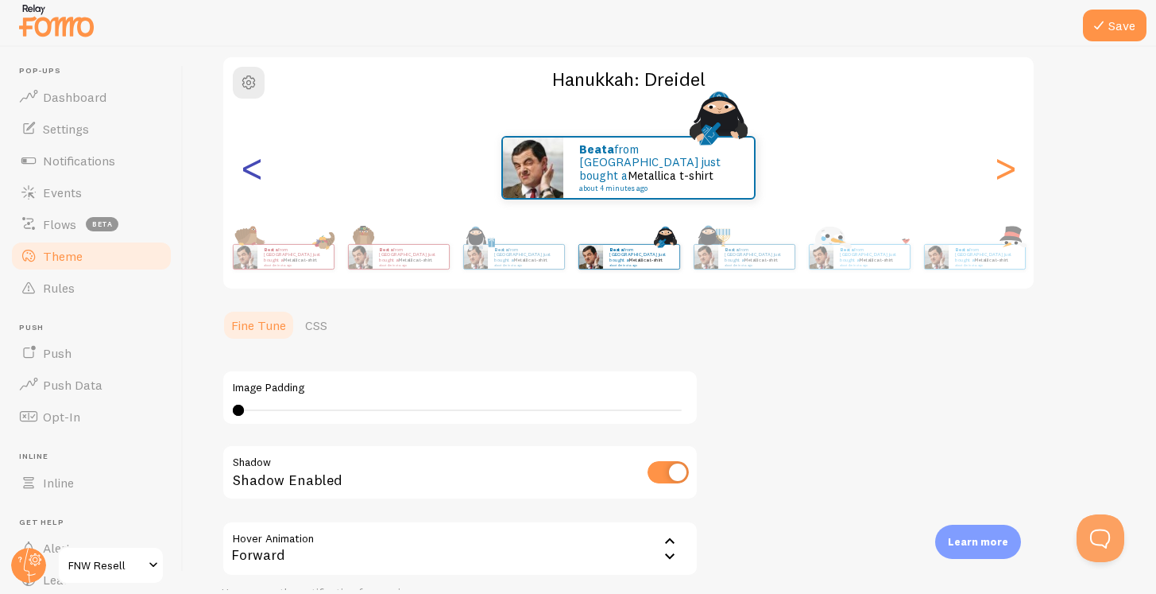
click at [261, 170] on div "<" at bounding box center [251, 167] width 19 height 114
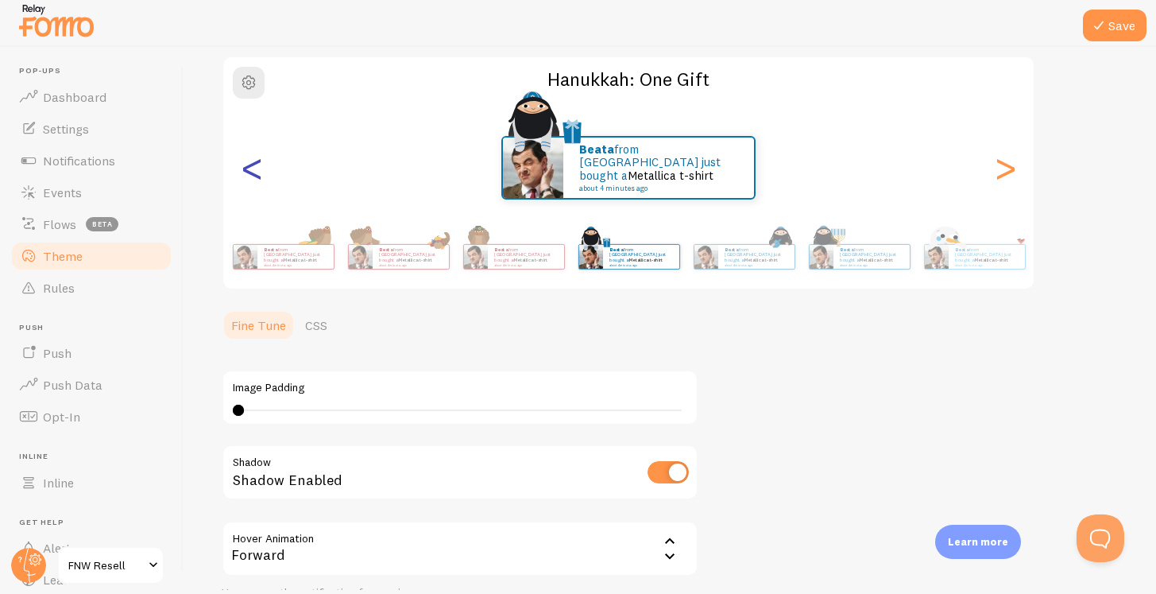
click at [261, 170] on div "<" at bounding box center [251, 167] width 19 height 114
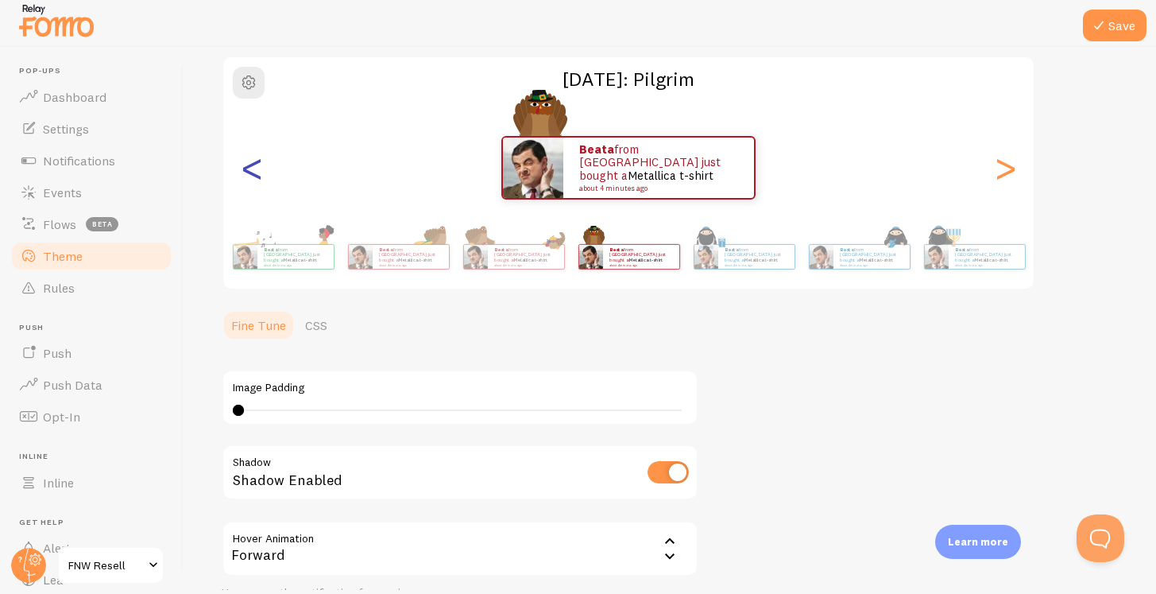
click at [261, 170] on div "<" at bounding box center [251, 167] width 19 height 114
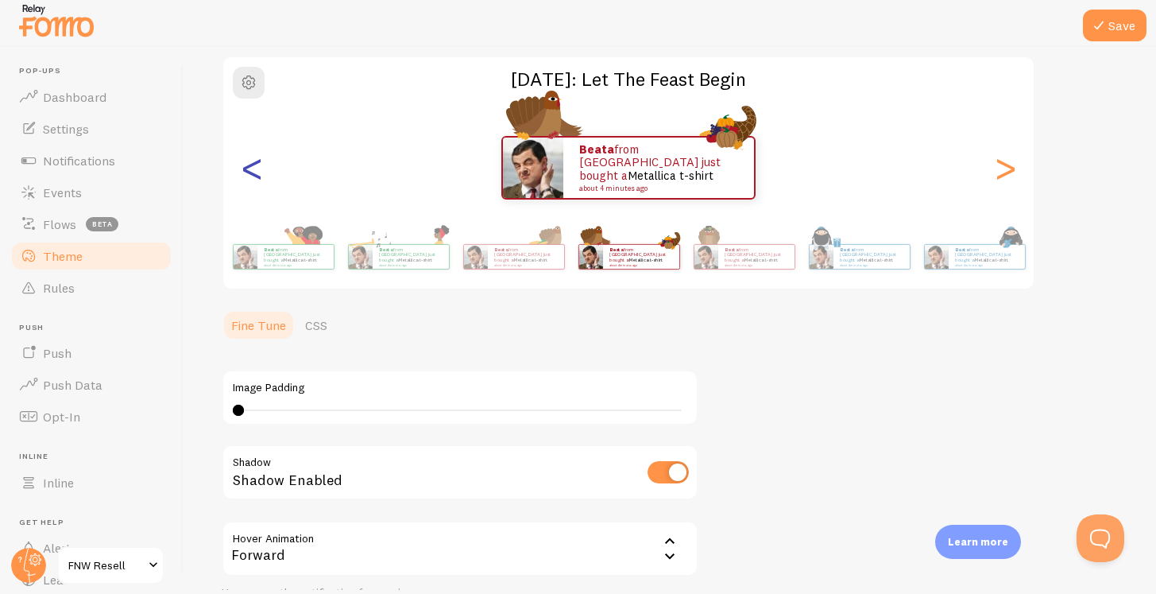
click at [261, 170] on div "<" at bounding box center [251, 167] width 19 height 114
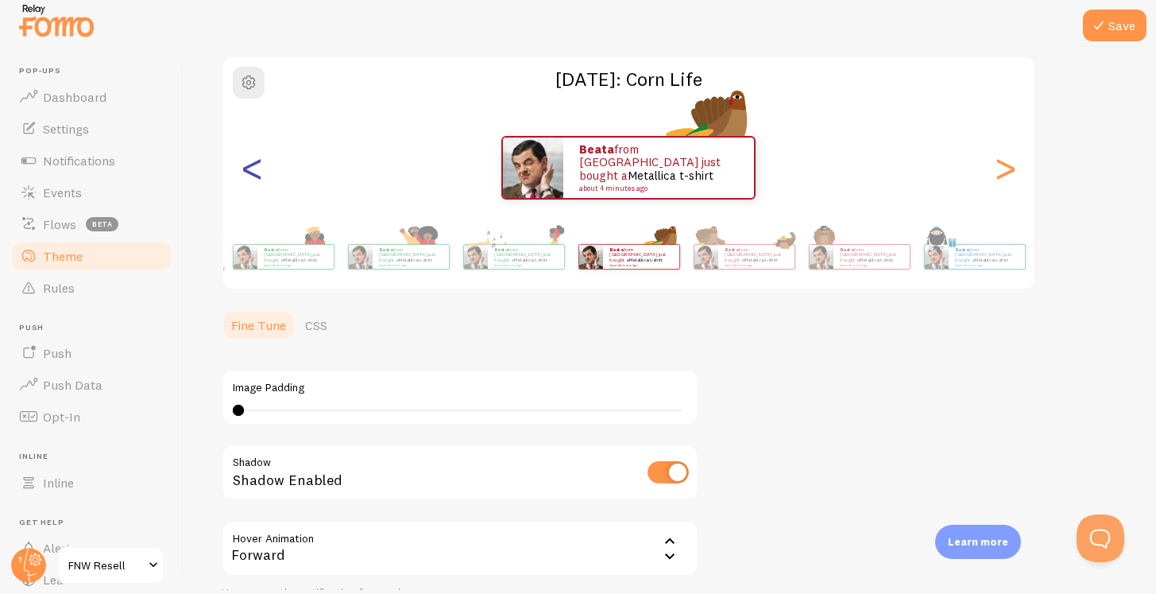
click at [261, 170] on div "<" at bounding box center [251, 167] width 19 height 114
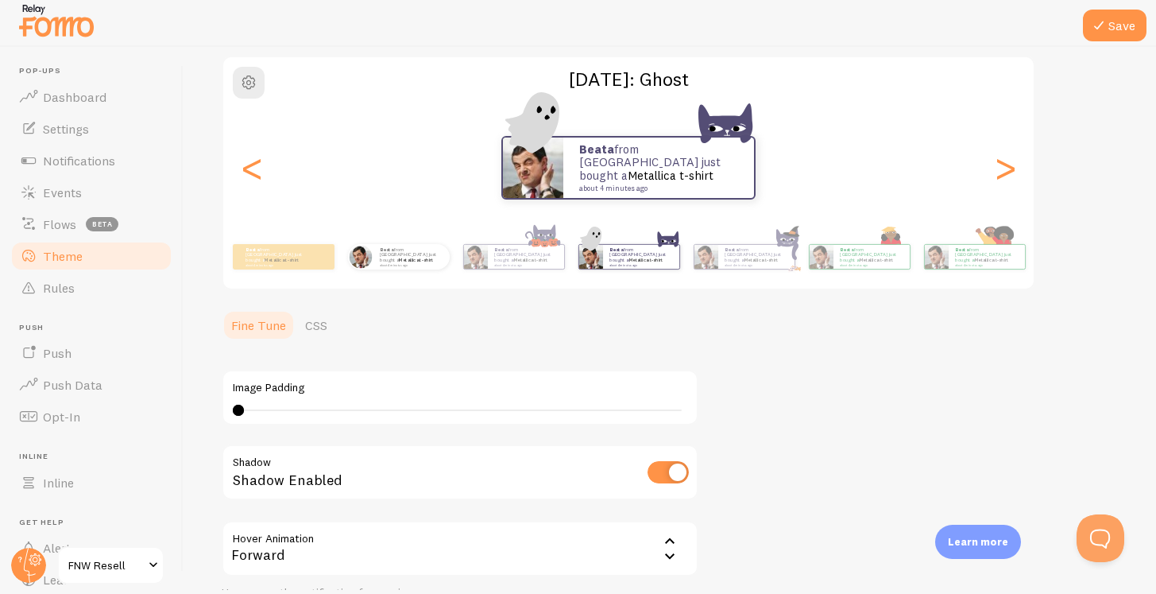
click at [393, 269] on div "Beata from [GEOGRAPHIC_DATA] just bought a Metallica t-shirt about 4 minutes ago" at bounding box center [398, 256] width 103 height 44
click at [404, 269] on div "Beata from [GEOGRAPHIC_DATA] just bought a Metallica t-shirt about 4 minutes ago" at bounding box center [398, 256] width 103 height 44
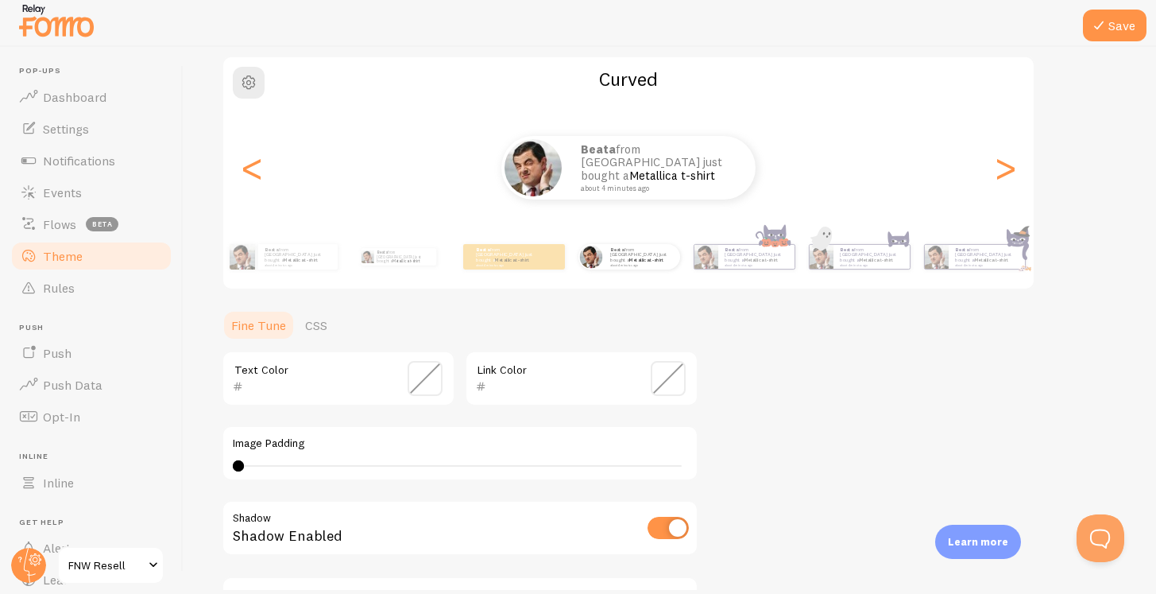
drag, startPoint x: 241, startPoint y: 459, endPoint x: 536, endPoint y: 439, distance: 295.5
click at [647, 439] on div "Image Padding 4 4 - undefined" at bounding box center [460, 453] width 477 height 56
drag, startPoint x: 238, startPoint y: 464, endPoint x: 867, endPoint y: 455, distance: 629.4
click at [867, 455] on div "Theme Choose a theme for your notifications Curved Beata from [GEOGRAPHIC_DATA]…" at bounding box center [670, 339] width 896 height 754
drag, startPoint x: 682, startPoint y: 462, endPoint x: 344, endPoint y: 446, distance: 338.1
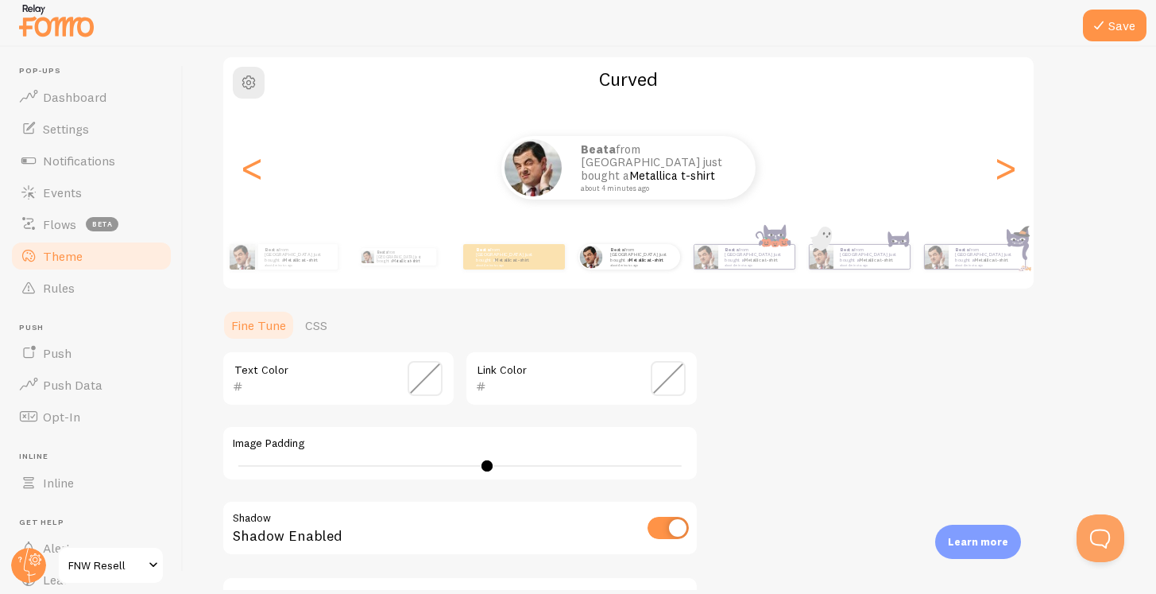
click at [344, 446] on div "Image Padding 24" at bounding box center [460, 453] width 477 height 56
drag, startPoint x: 349, startPoint y: 467, endPoint x: 196, endPoint y: 462, distance: 152.7
click at [196, 462] on div "Save Theme Choose a theme for your notifications Curved Beata from [GEOGRAPHIC_…" at bounding box center [670, 318] width 973 height 543
click at [319, 320] on link "CSS" at bounding box center [316, 325] width 41 height 32
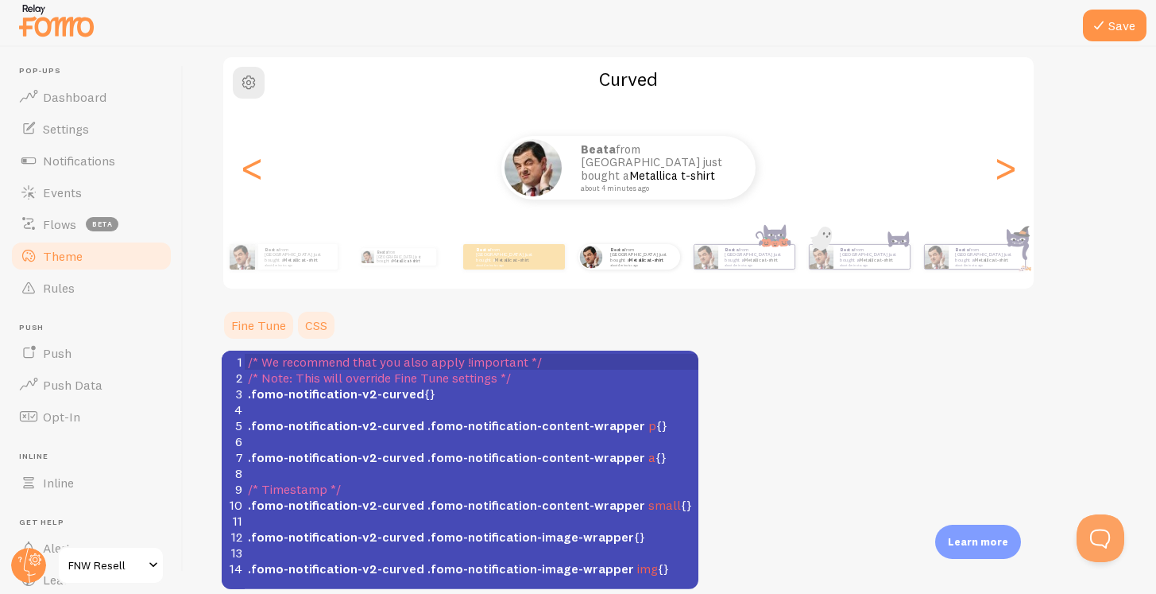
click at [269, 327] on link "Fine Tune" at bounding box center [259, 325] width 74 height 32
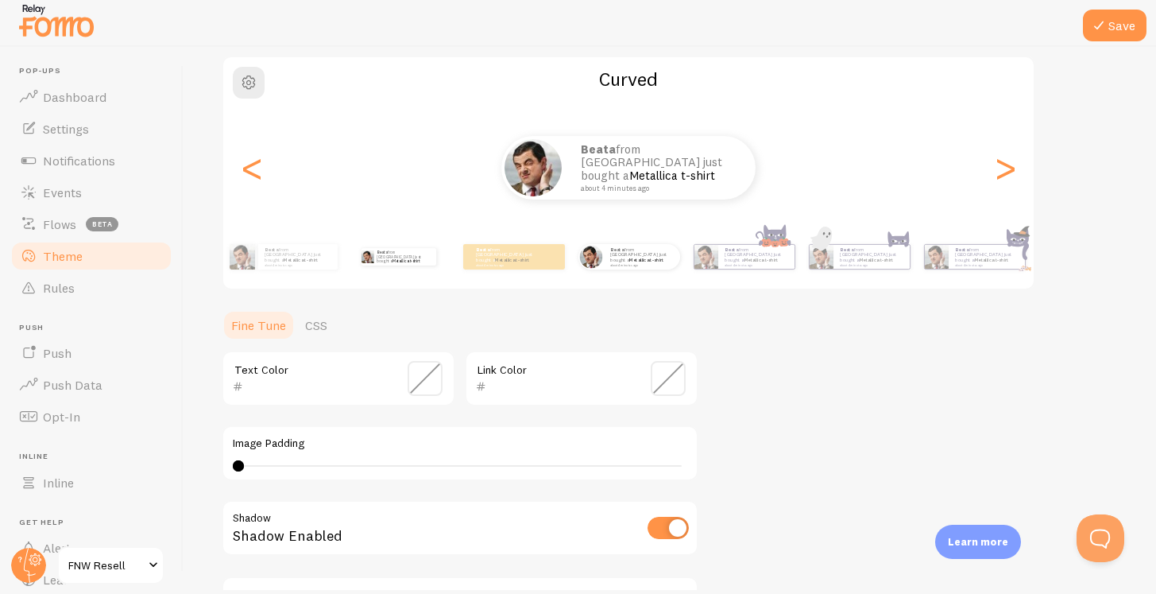
click at [382, 265] on div "Beata from [GEOGRAPHIC_DATA] just bought a Metallica t-shirt about 4 minutes ago" at bounding box center [398, 256] width 103 height 44
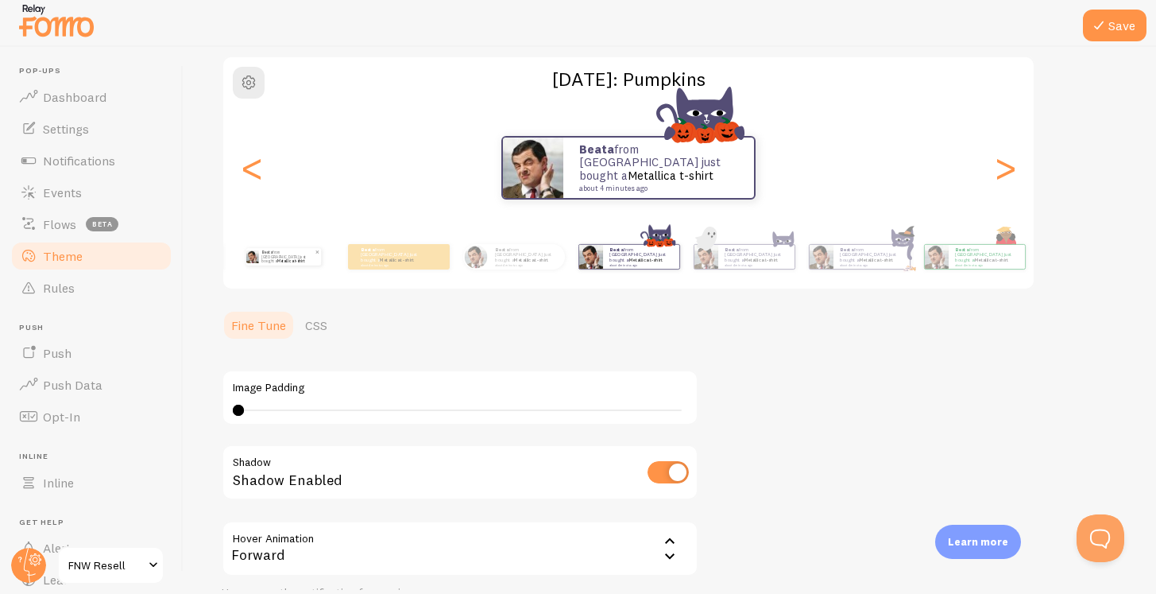
click at [280, 262] on p "Beata from [GEOGRAPHIC_DATA] just bought a Metallica t-shirt about 4 minutes ago" at bounding box center [287, 256] width 53 height 17
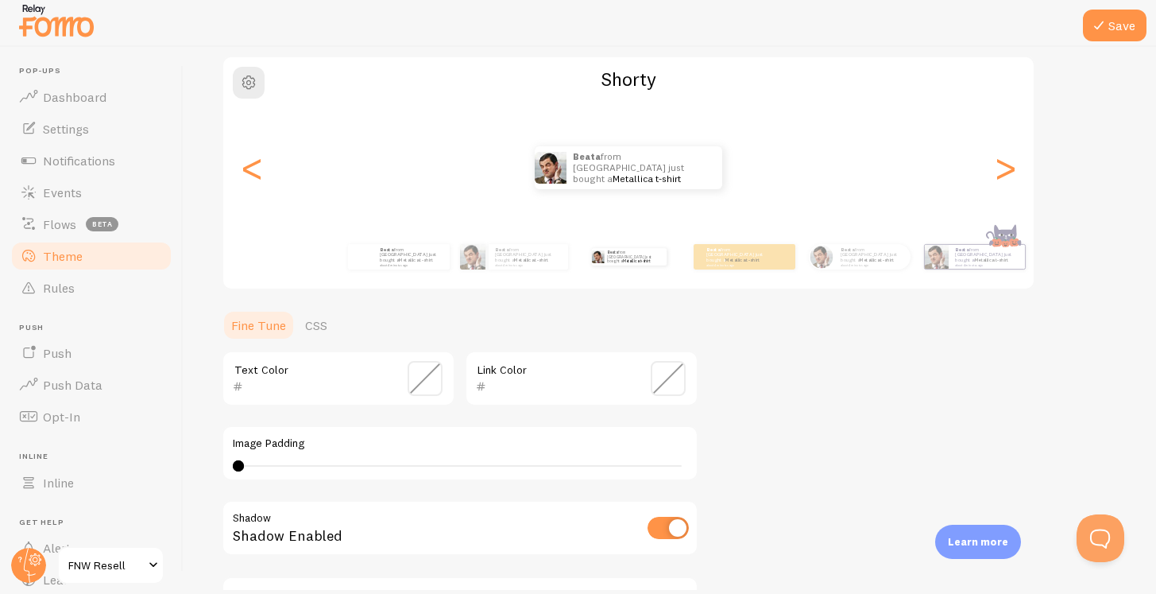
click at [331, 273] on div "Beata from [GEOGRAPHIC_DATA] just bought a Metallica t-shirt about 4 minutes ag…" at bounding box center [628, 257] width 912 height 64
click at [385, 266] on div "Beata from [GEOGRAPHIC_DATA] just bought a Metallica t-shirt about 4 minutes ago" at bounding box center [411, 256] width 76 height 25
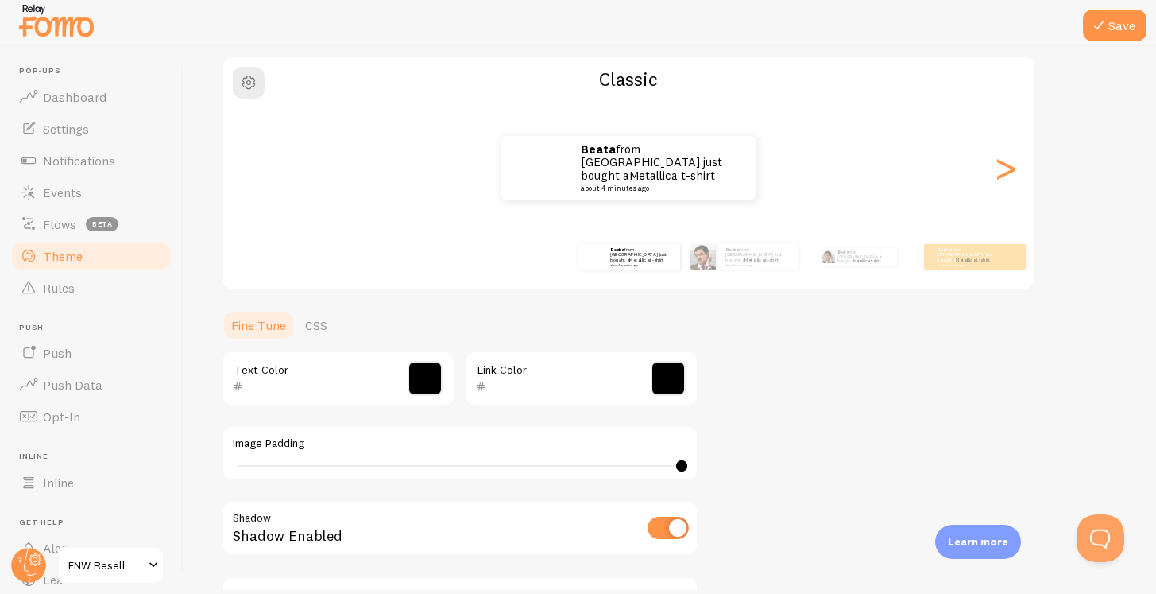
type input "40"
type input "000000"
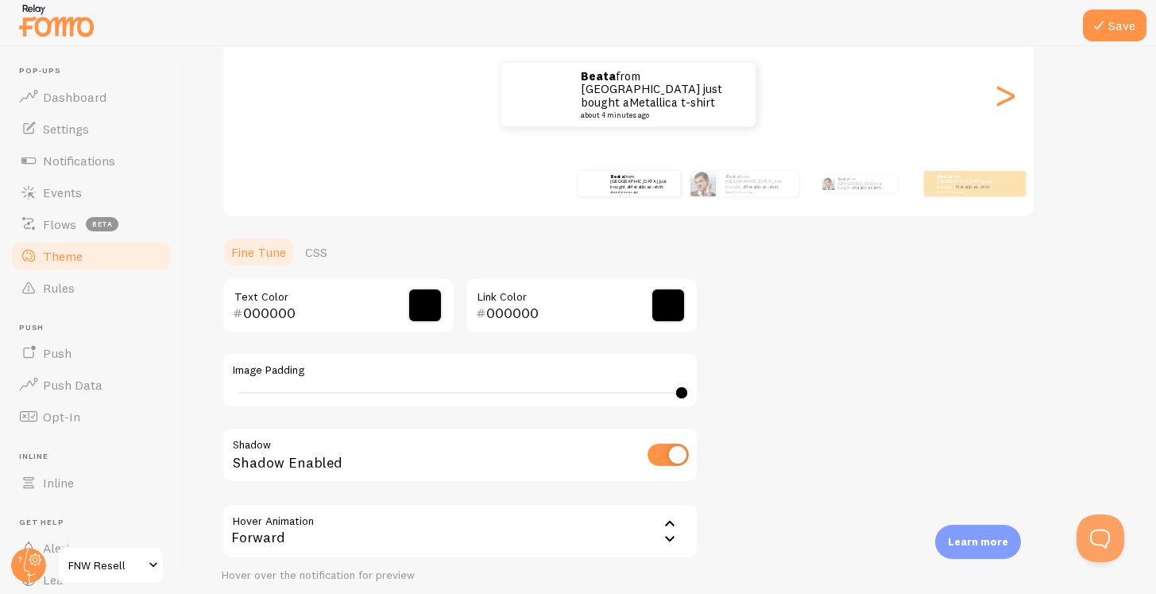
scroll to position [326, 0]
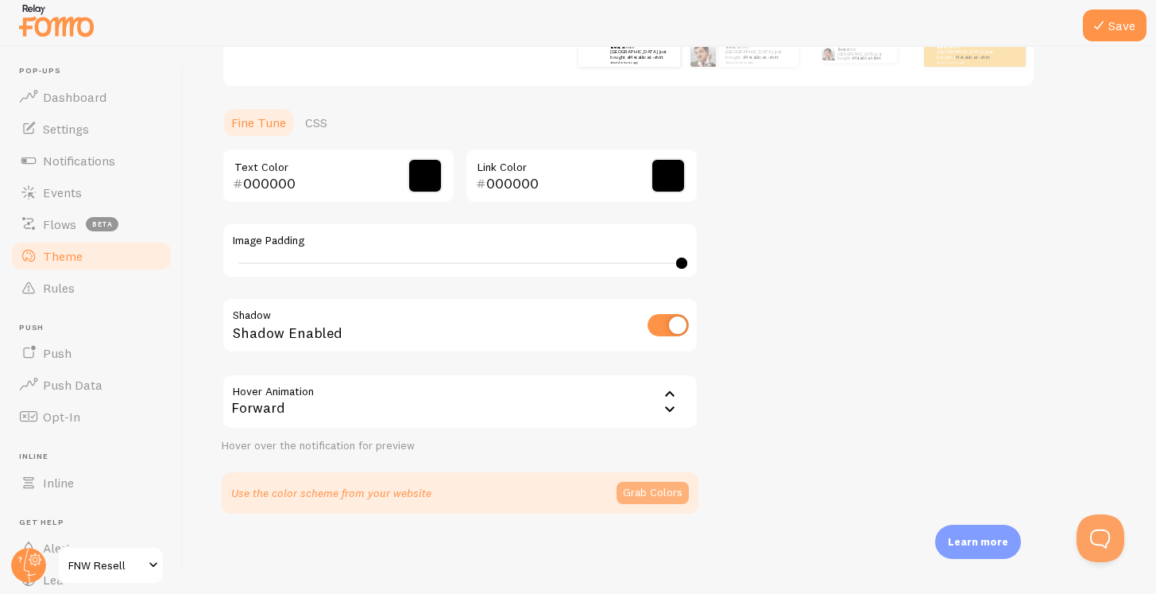
click at [625, 497] on button "Grab Colors" at bounding box center [653, 493] width 72 height 22
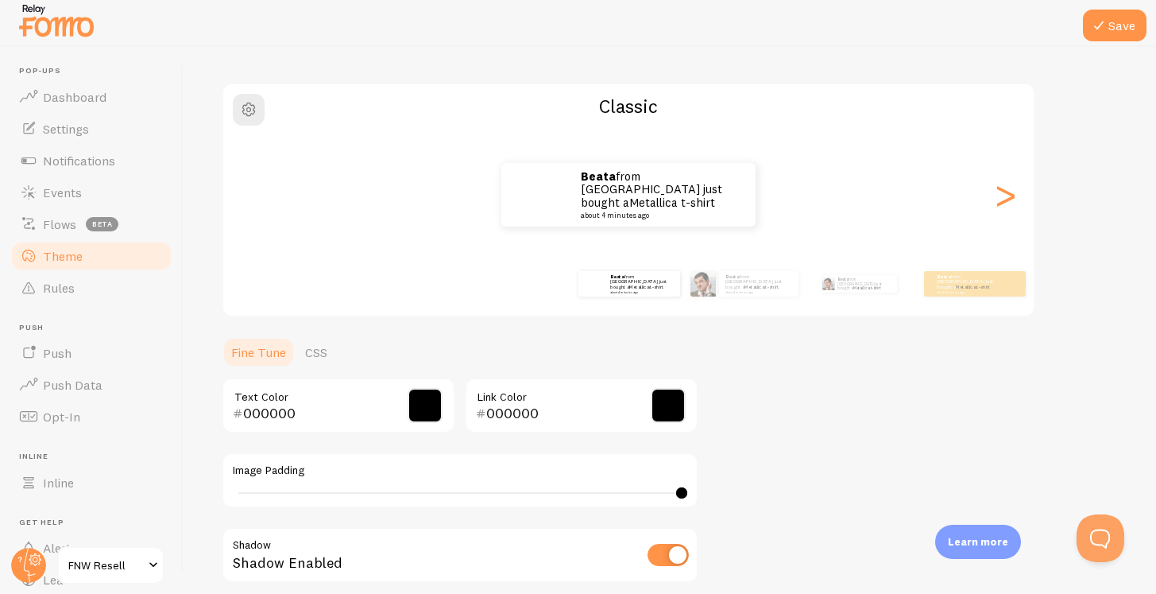
scroll to position [88, 0]
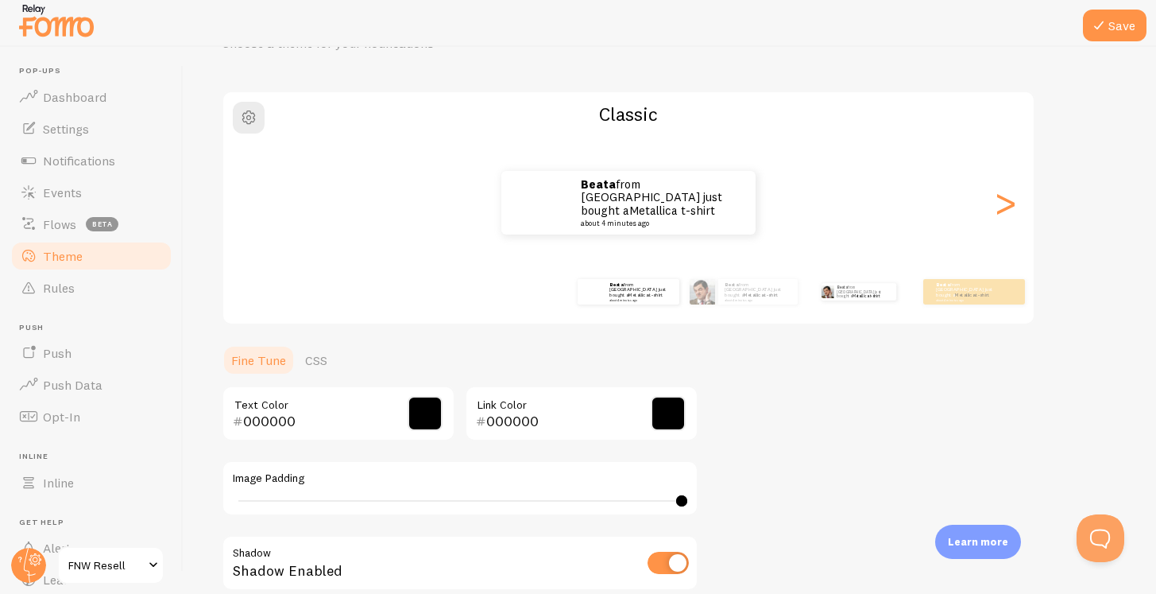
click at [844, 301] on div "Beata from [GEOGRAPHIC_DATA] just bought a Metallica t-shirt about 4 minutes ago" at bounding box center [858, 291] width 103 height 44
click at [750, 292] on link "Metallica t-shirt" at bounding box center [762, 295] width 34 height 6
type input "0"
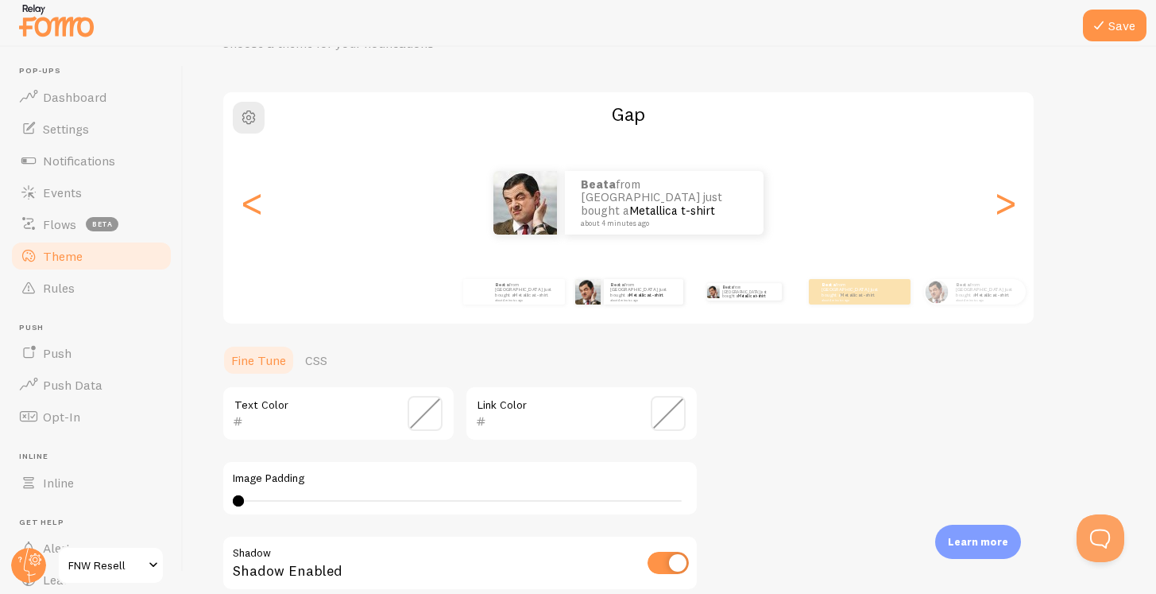
click at [753, 301] on div "Beata from [GEOGRAPHIC_DATA] just bought a Metallica t-shirt about 4 minutes ago" at bounding box center [744, 291] width 103 height 44
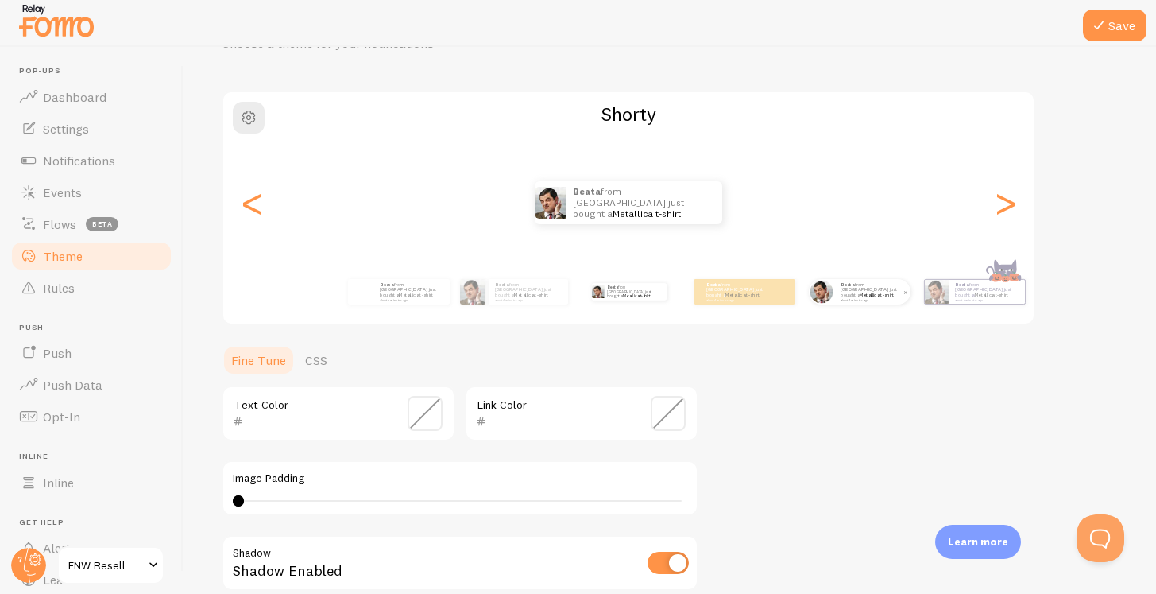
click at [822, 296] on img at bounding box center [821, 291] width 23 height 23
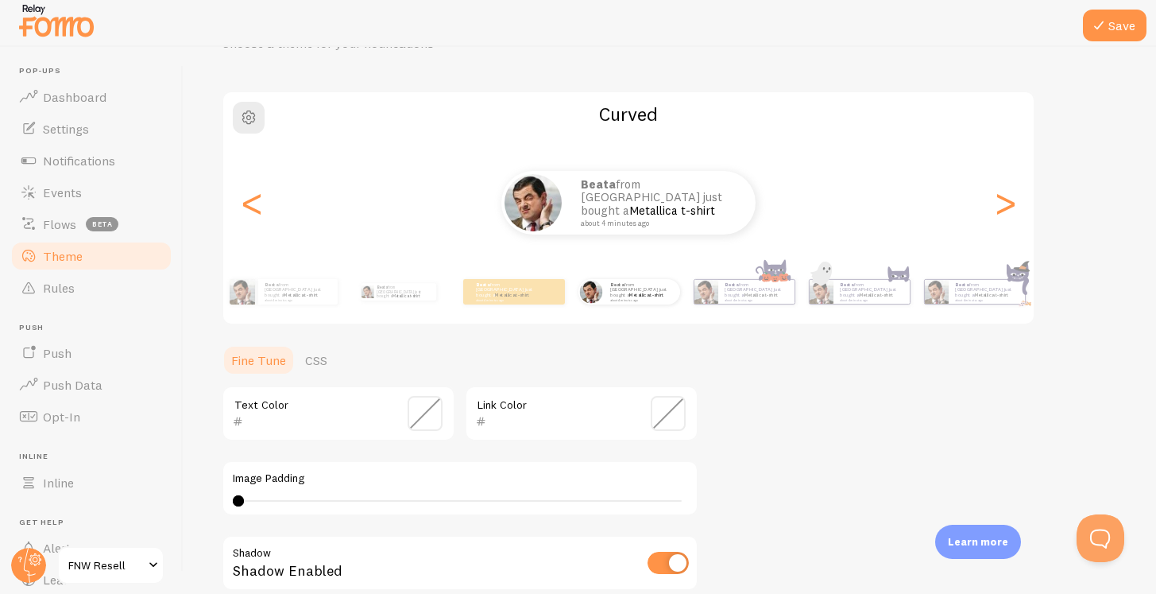
drag, startPoint x: 239, startPoint y: 495, endPoint x: 415, endPoint y: 499, distance: 175.7
click at [244, 499] on div at bounding box center [238, 500] width 11 height 11
type input "18"
click at [414, 499] on div at bounding box center [410, 500] width 11 height 11
click at [434, 411] on span at bounding box center [425, 413] width 35 height 35
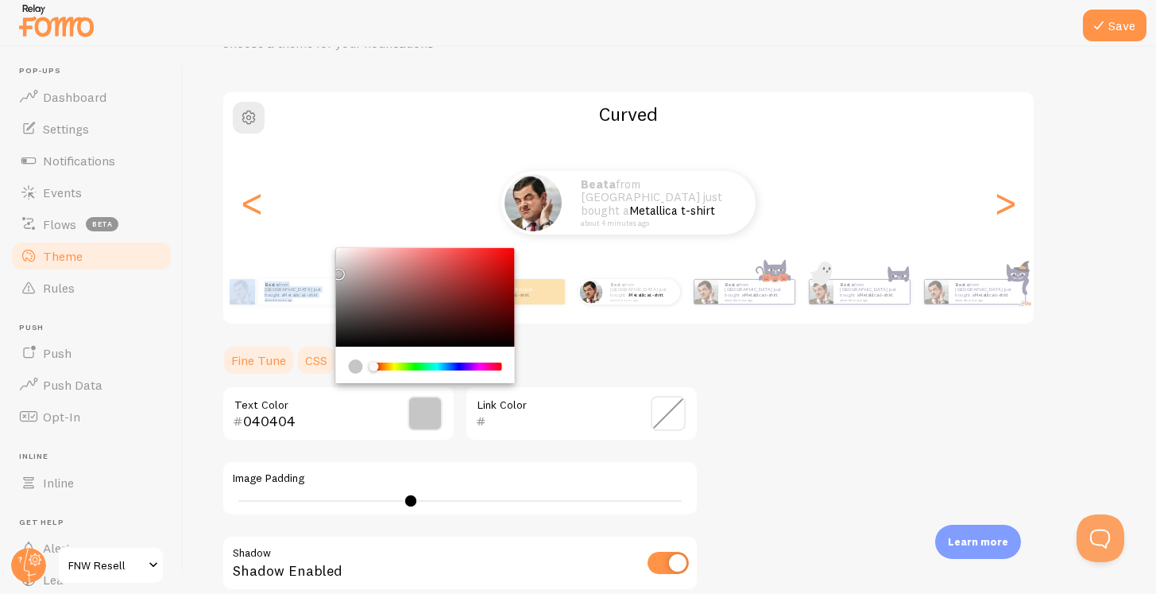
type input "000000"
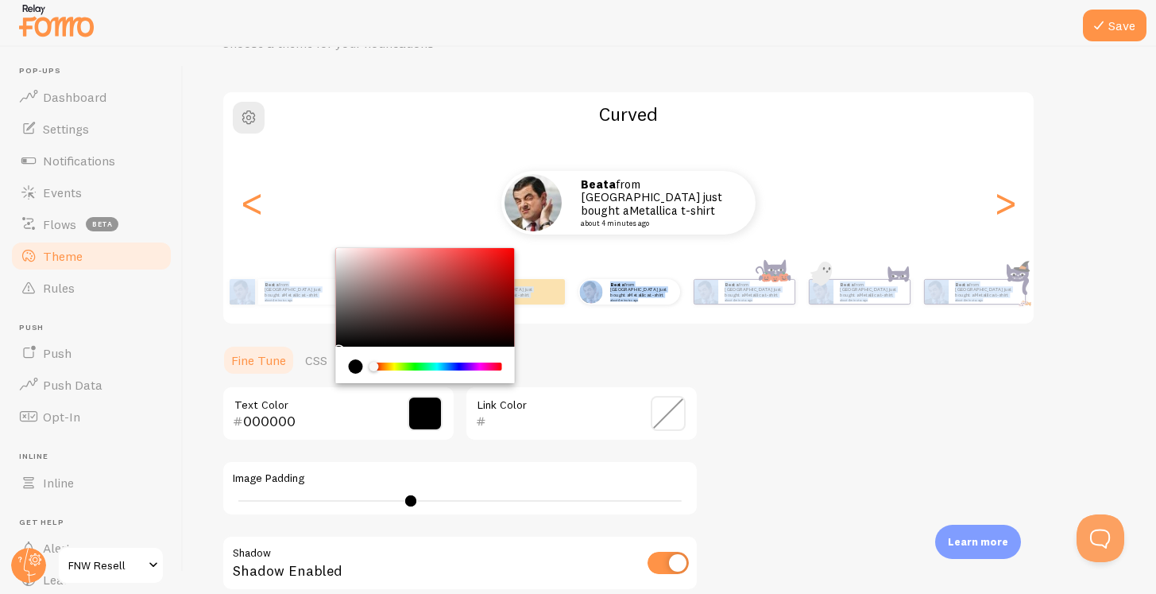
drag, startPoint x: 377, startPoint y: 302, endPoint x: 296, endPoint y: 429, distance: 151.2
click at [296, 429] on div "000000 Text Color" at bounding box center [339, 413] width 234 height 56
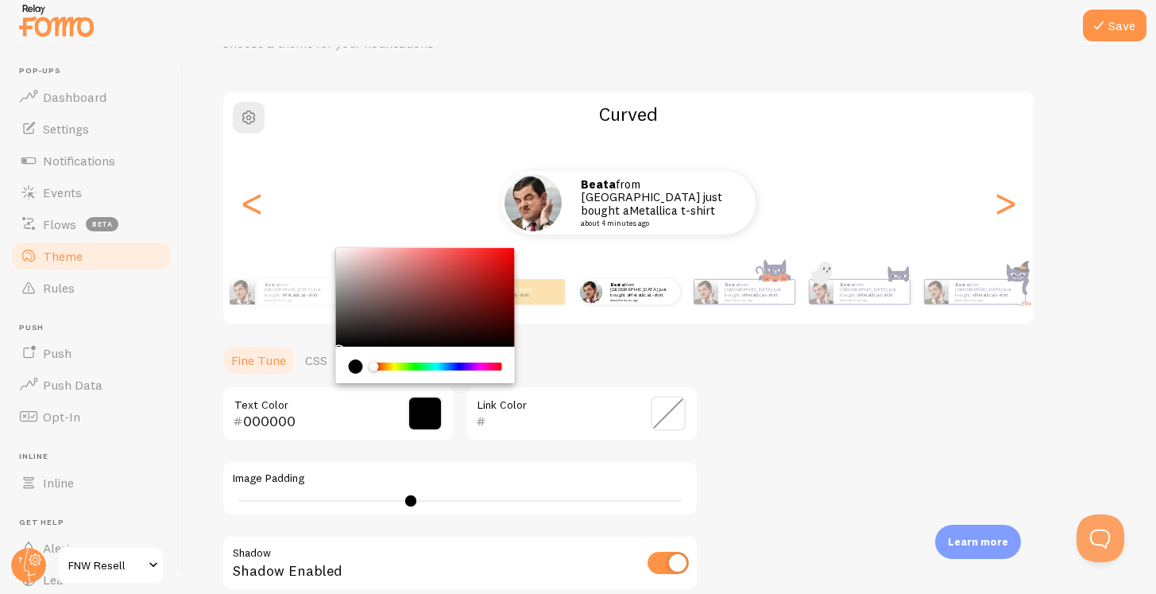
click at [551, 382] on section "Fine Tune CSS 000000 Text Color Link Color Image Padding 18 Shadow Shadow Enabl…" at bounding box center [460, 544] width 477 height 400
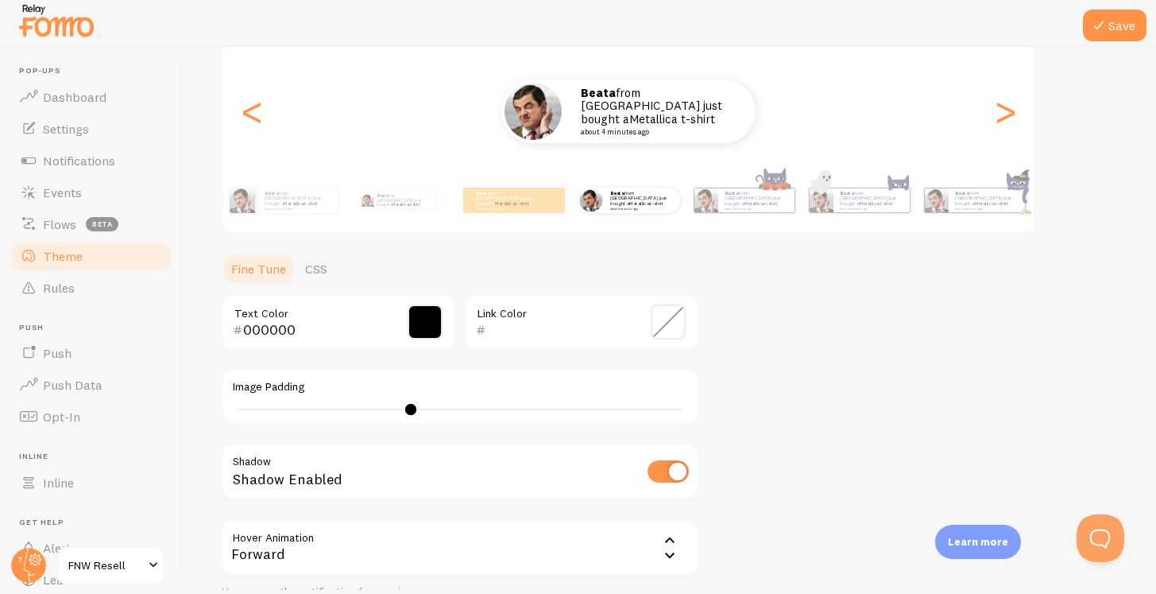
scroll to position [176, 0]
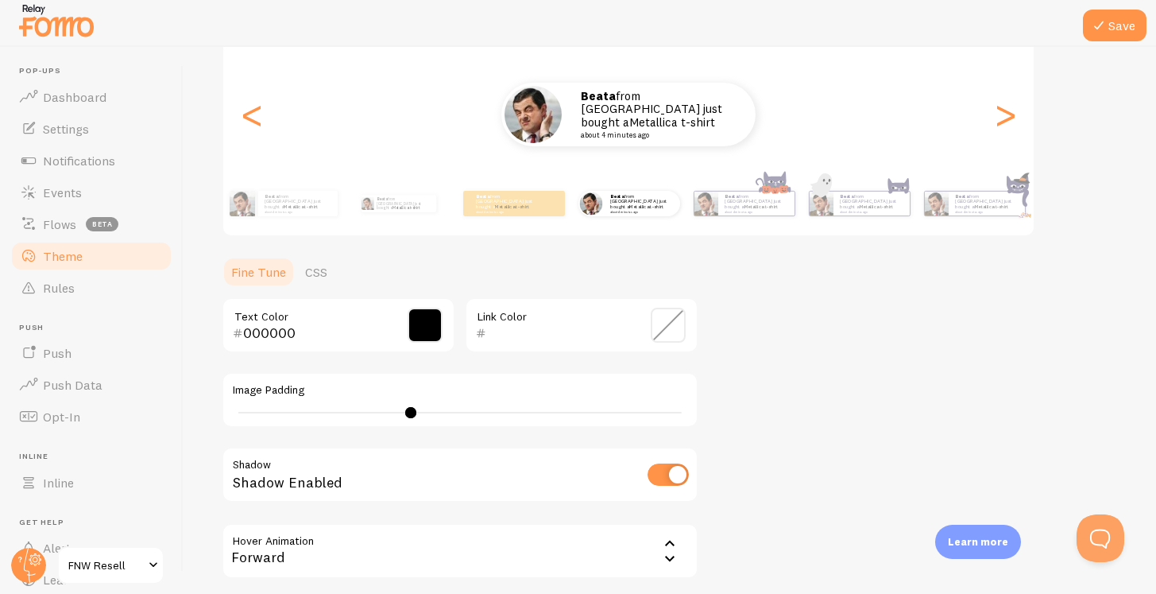
click at [686, 473] on input "checkbox" at bounding box center [668, 474] width 41 height 22
click at [685, 473] on input "checkbox" at bounding box center [668, 474] width 41 height 22
click at [683, 472] on input "checkbox" at bounding box center [668, 474] width 41 height 22
checkbox input "true"
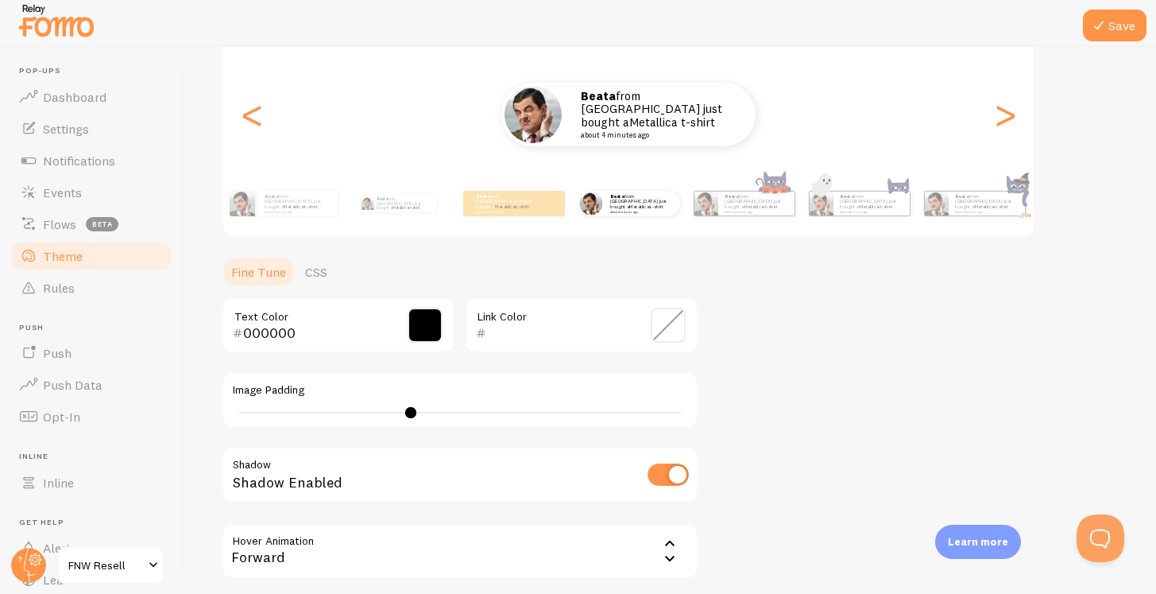
click at [419, 412] on div "18" at bounding box center [459, 413] width 443 height 2
drag, startPoint x: 425, startPoint y: 414, endPoint x: 162, endPoint y: 406, distance: 263.1
click at [162, 406] on main "Pop-ups Dashboard Settings Notifications Events Flows beta Theme Rules [GEOGRAP…" at bounding box center [578, 318] width 1156 height 543
click at [310, 273] on link "CSS" at bounding box center [316, 272] width 41 height 32
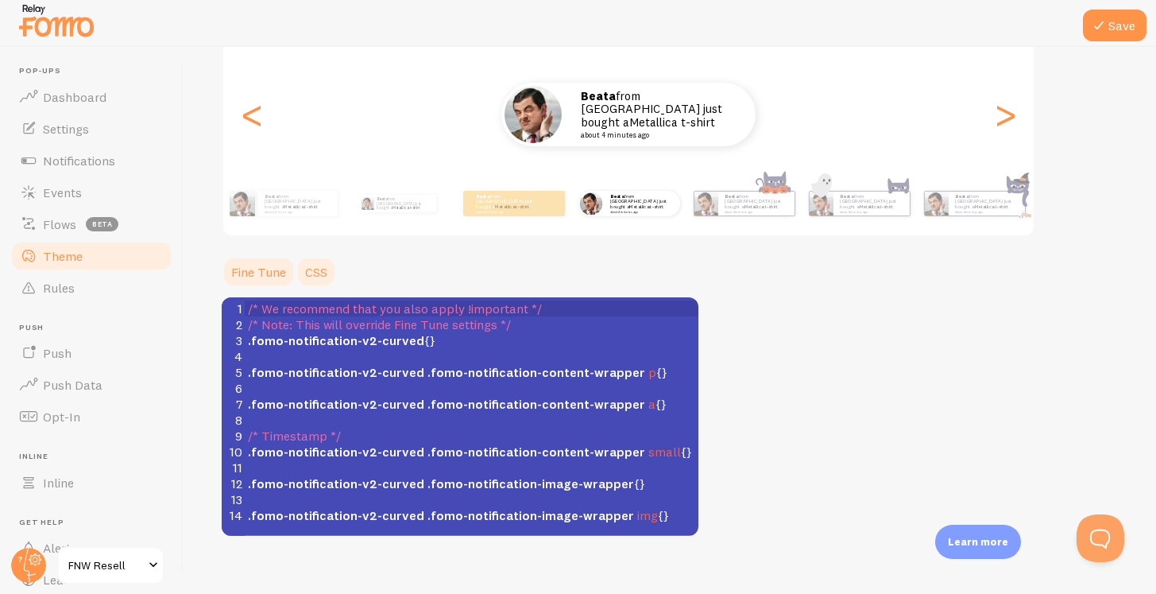
click at [277, 268] on link "Fine Tune" at bounding box center [259, 272] width 74 height 32
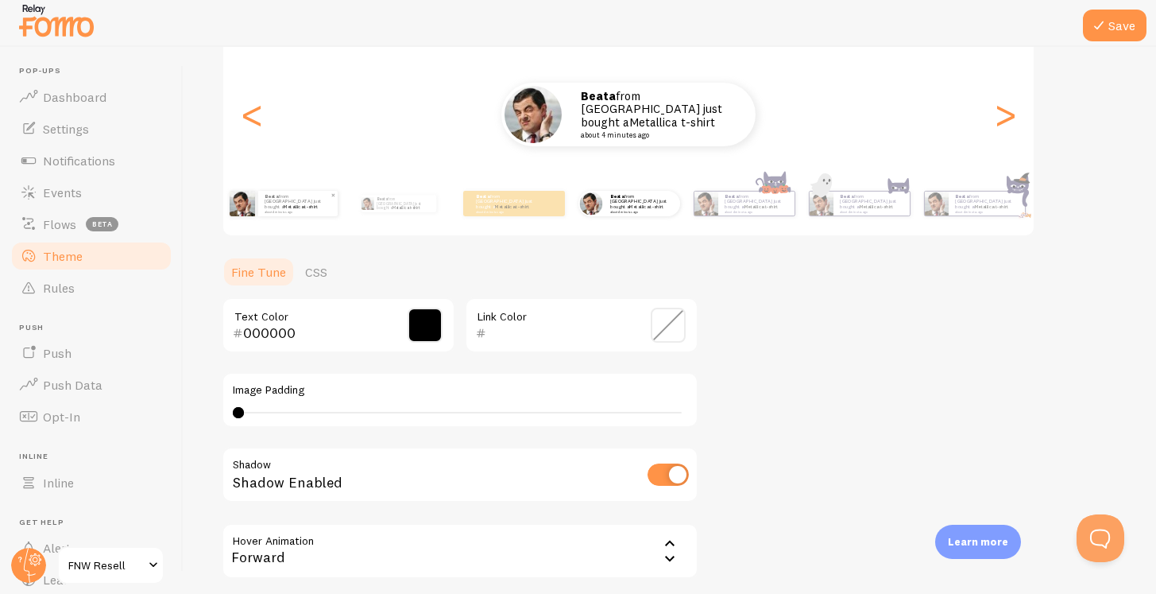
click at [297, 210] on small "about 4 minutes ago" at bounding box center [297, 211] width 65 height 3
type input "0"
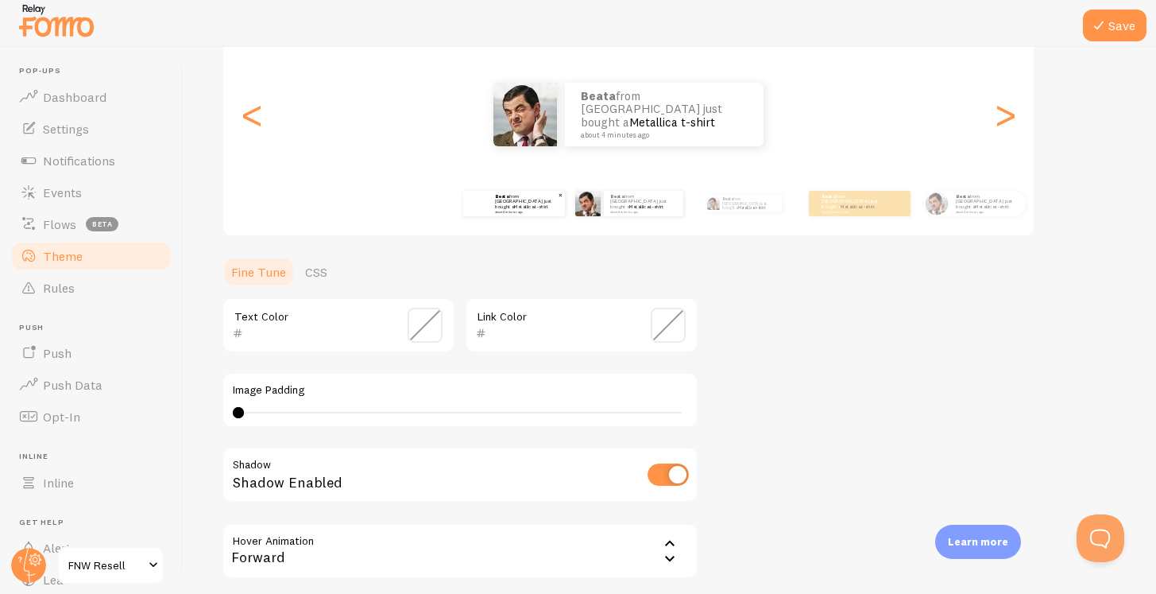
click at [514, 210] on small "about 4 minutes ago" at bounding box center [526, 211] width 62 height 3
click at [510, 211] on div "Beata from [GEOGRAPHIC_DATA] just bought a Metallica t-shirt about 4 minutes ago" at bounding box center [527, 203] width 76 height 25
type input "40"
type input "000000"
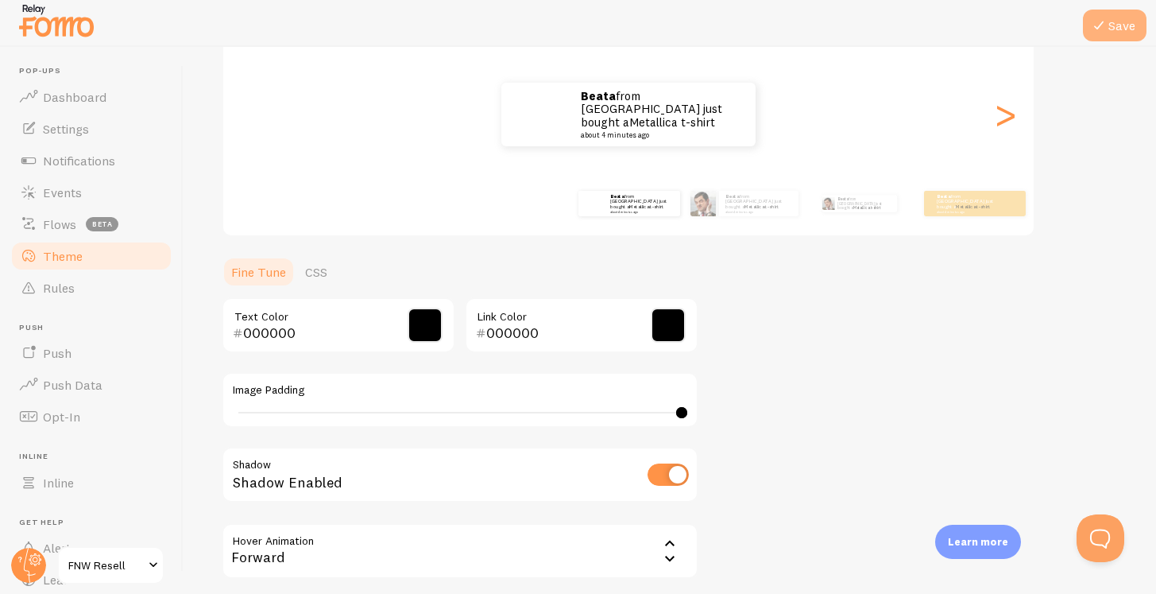
click at [1107, 20] on icon at bounding box center [1098, 25] width 19 height 19
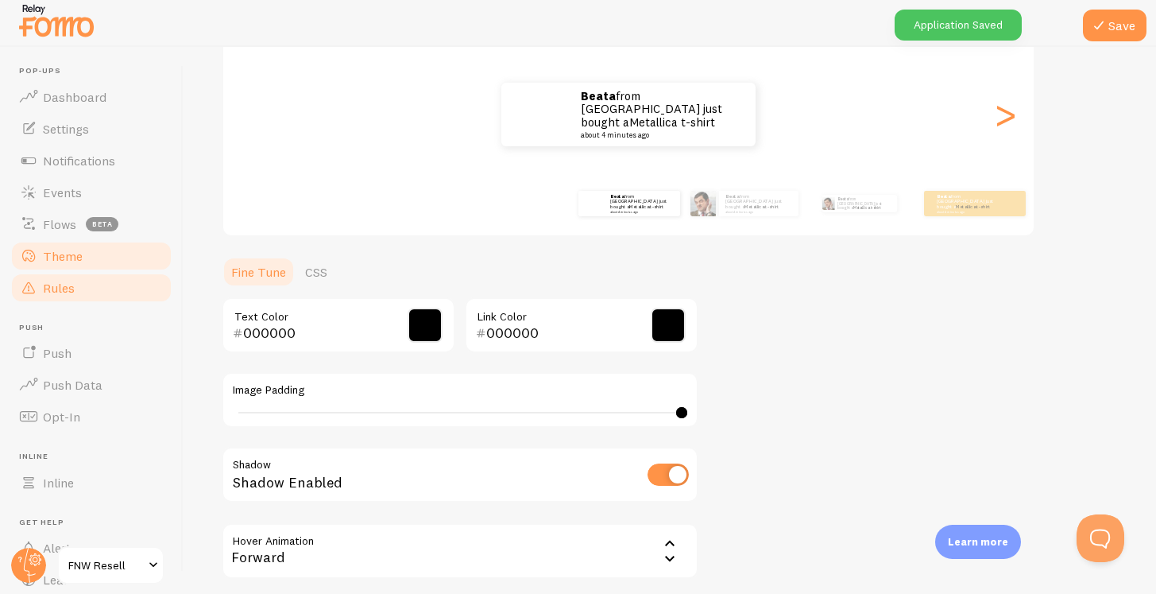
click at [91, 288] on link "Rules" at bounding box center [92, 288] width 164 height 32
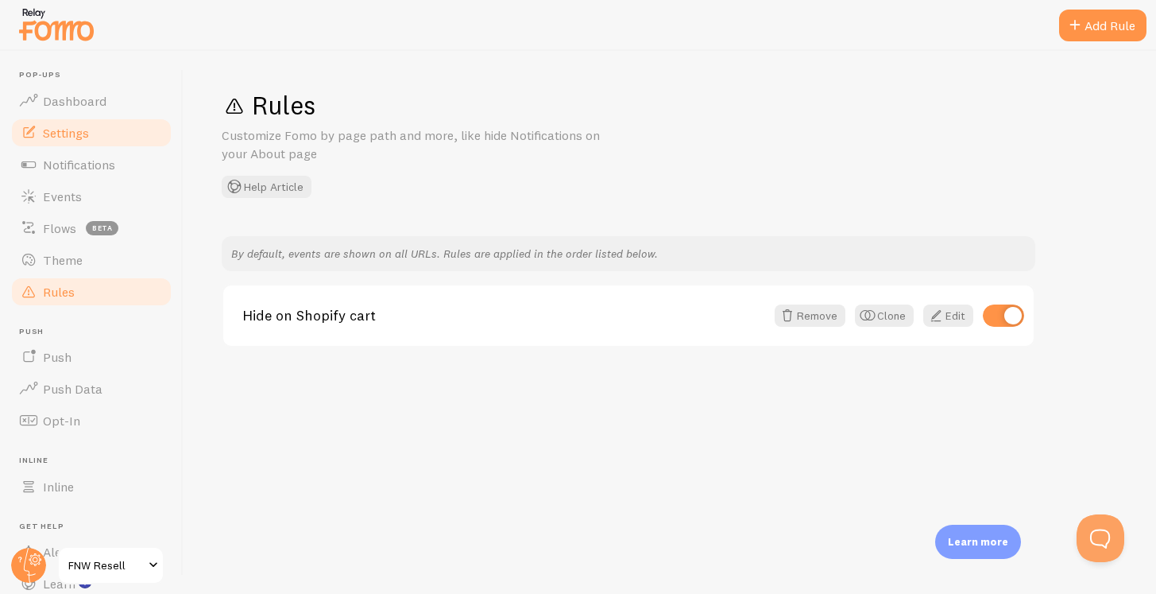
click at [75, 134] on span "Settings" at bounding box center [66, 133] width 46 height 16
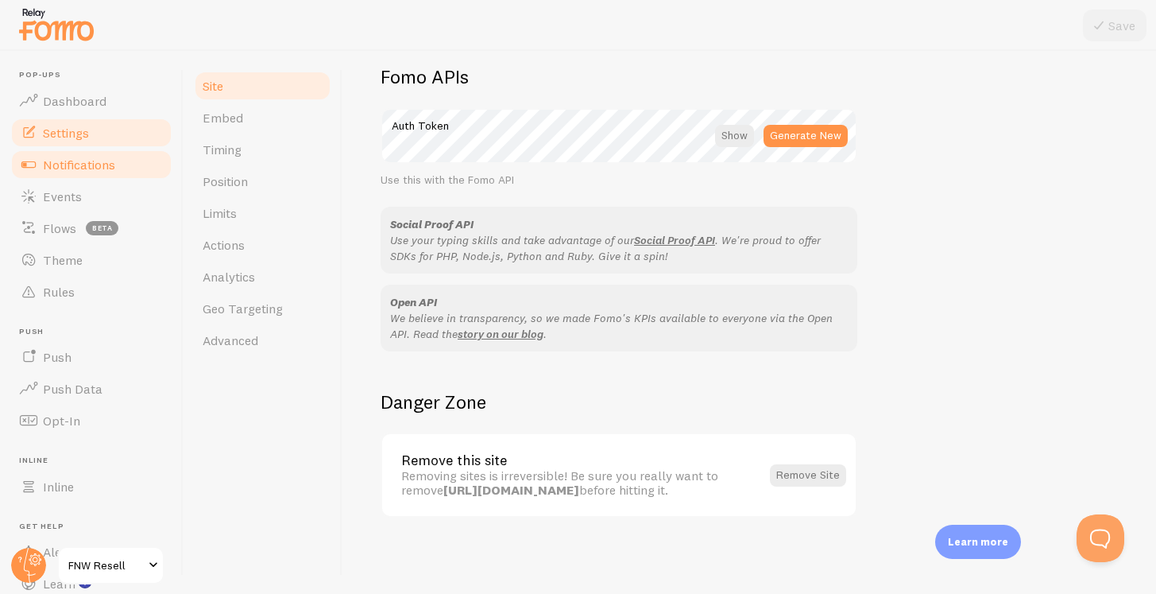
click at [76, 175] on link "Notifications" at bounding box center [92, 165] width 164 height 32
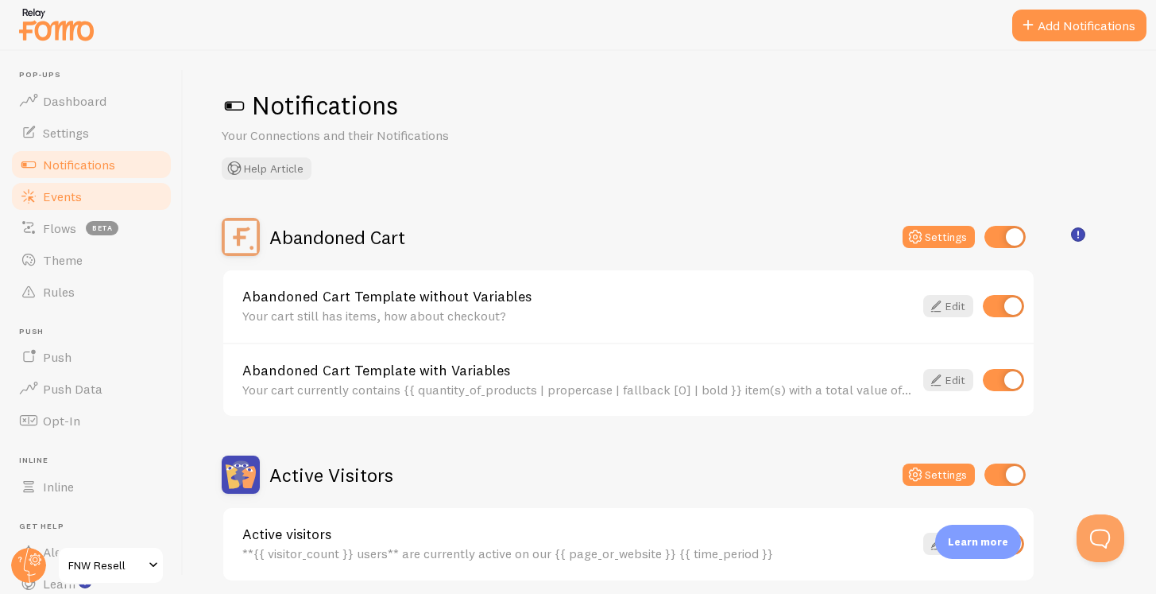
click at [99, 200] on link "Events" at bounding box center [92, 196] width 164 height 32
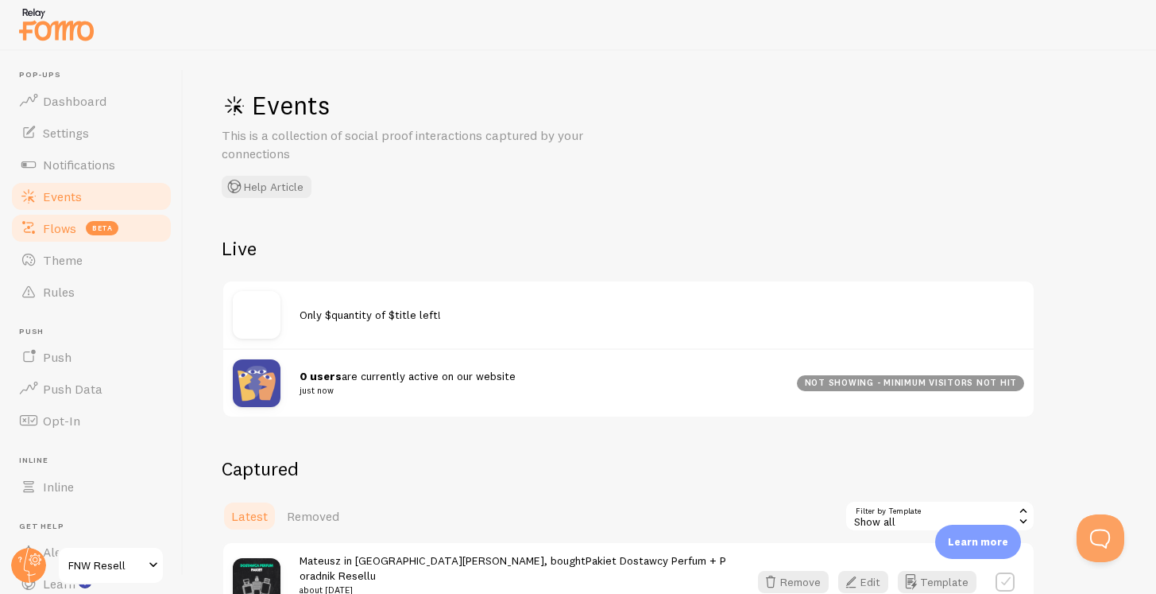
click at [98, 233] on span "beta" at bounding box center [102, 228] width 33 height 14
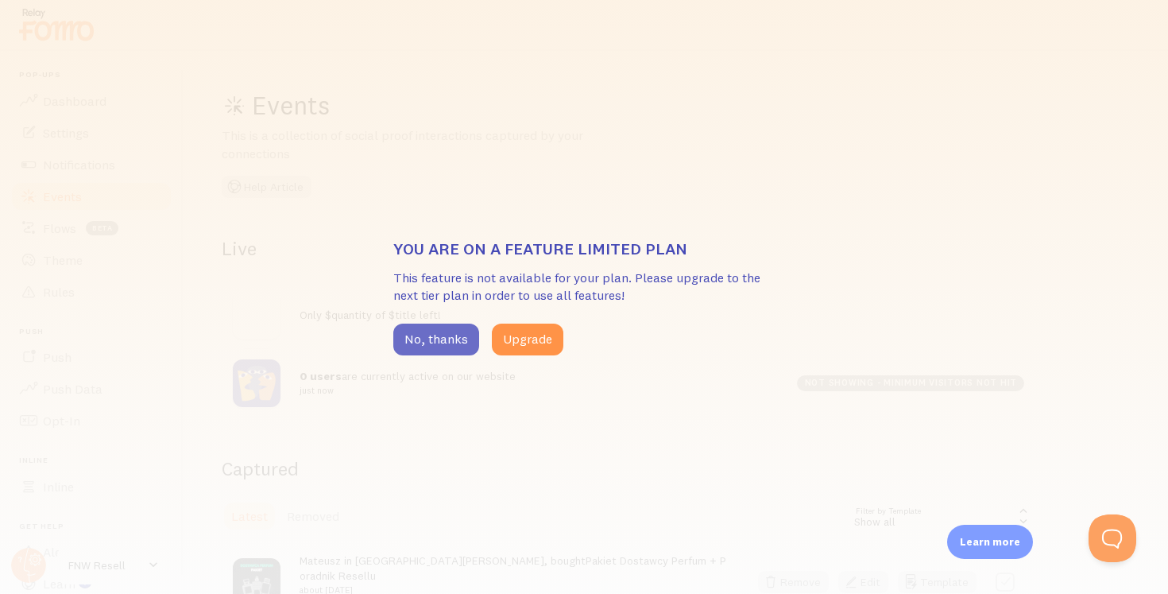
click at [444, 342] on button "No, thanks" at bounding box center [436, 339] width 86 height 32
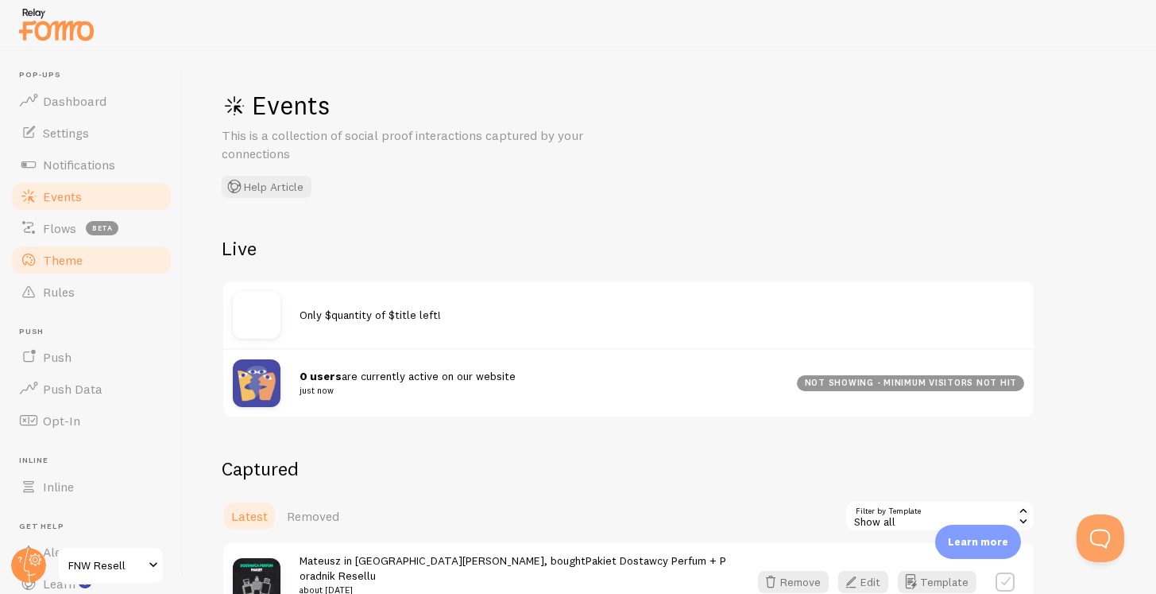
click at [65, 260] on span "Theme" at bounding box center [63, 260] width 40 height 16
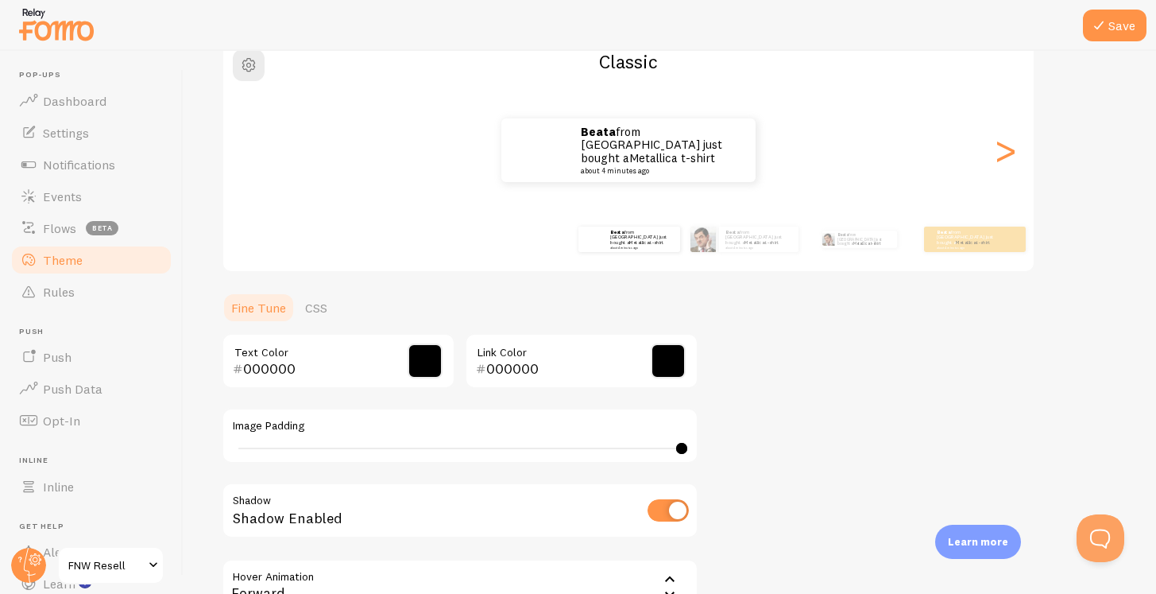
scroll to position [122, 0]
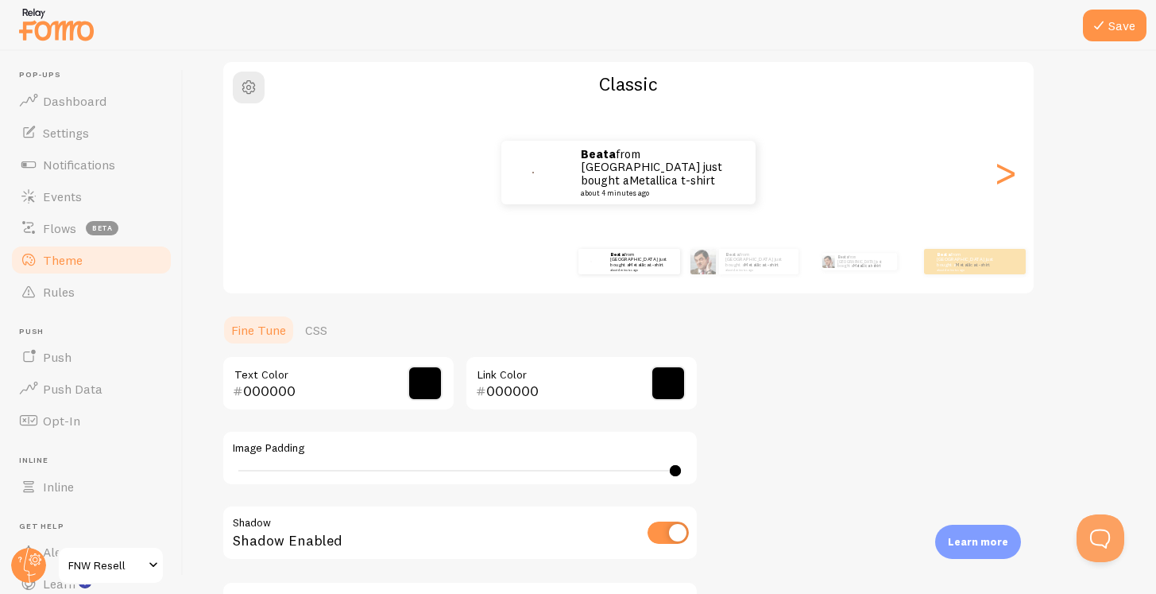
type input "40"
drag, startPoint x: 678, startPoint y: 471, endPoint x: 789, endPoint y: 387, distance: 139.5
click at [789, 387] on div "Theme Choose a theme for your notifications Classic Beata from [GEOGRAPHIC_DATA…" at bounding box center [670, 344] width 896 height 754
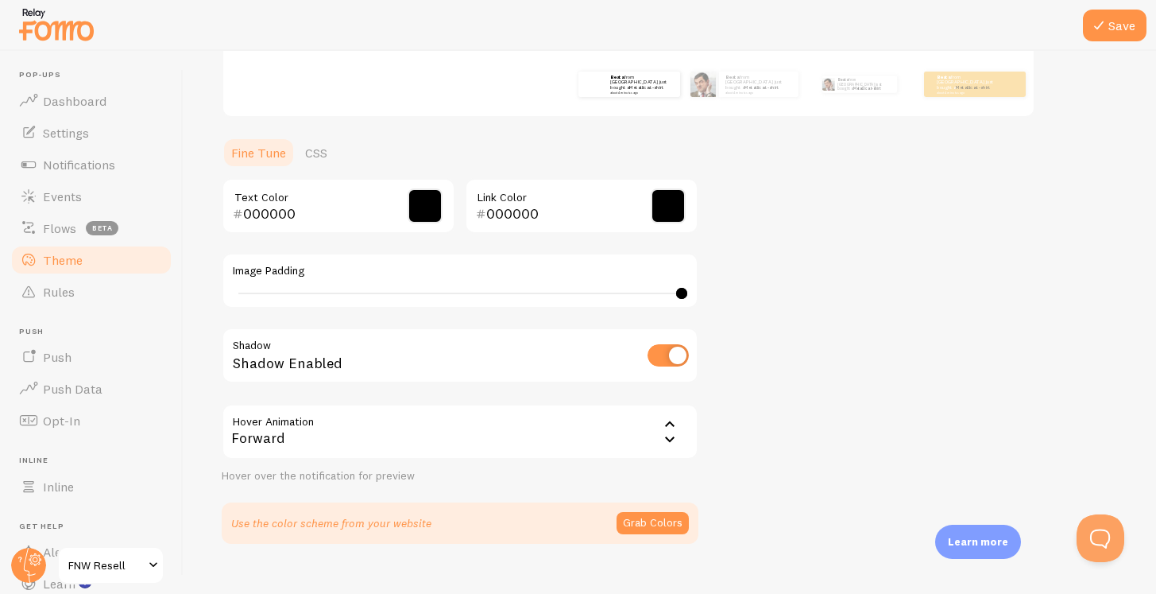
scroll to position [326, 0]
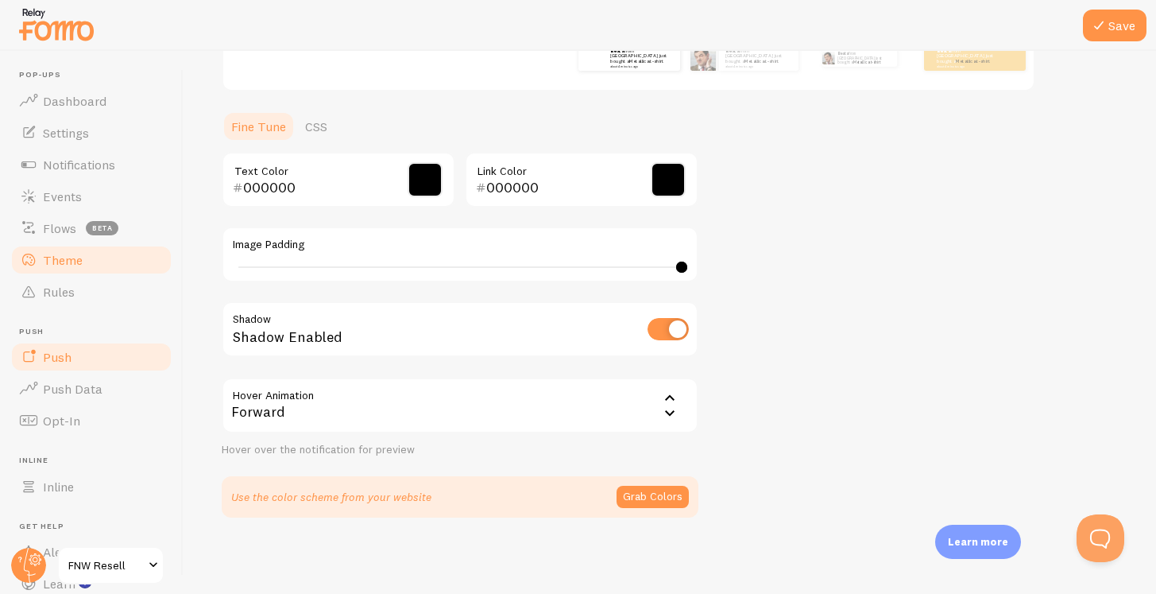
click at [99, 362] on link "Push" at bounding box center [92, 357] width 164 height 32
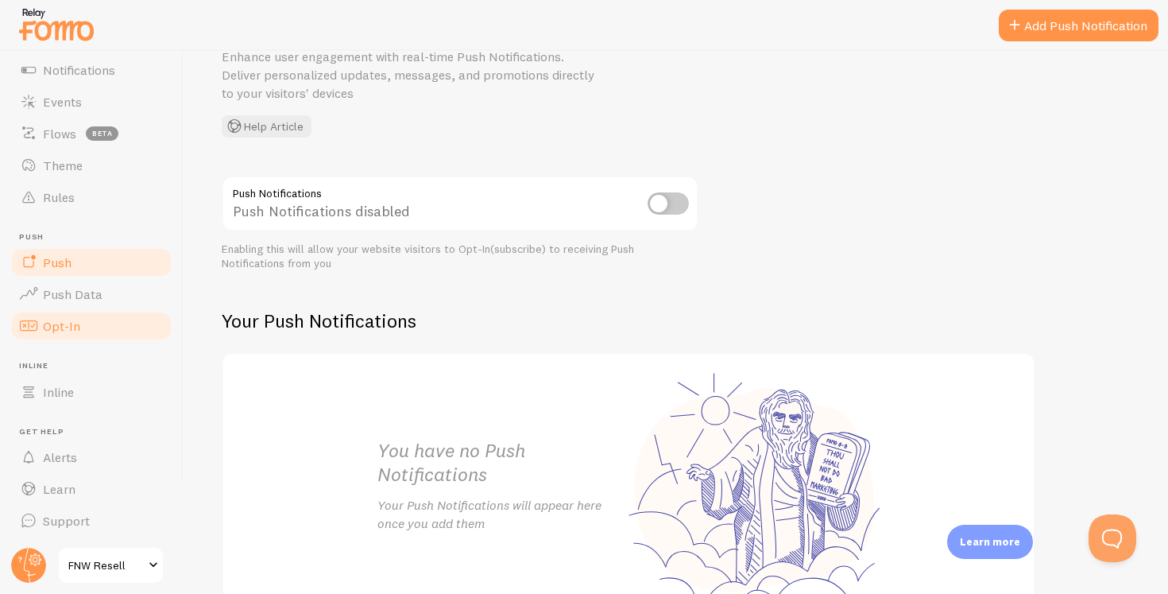
scroll to position [94, 0]
click at [91, 391] on link "Inline" at bounding box center [92, 393] width 164 height 32
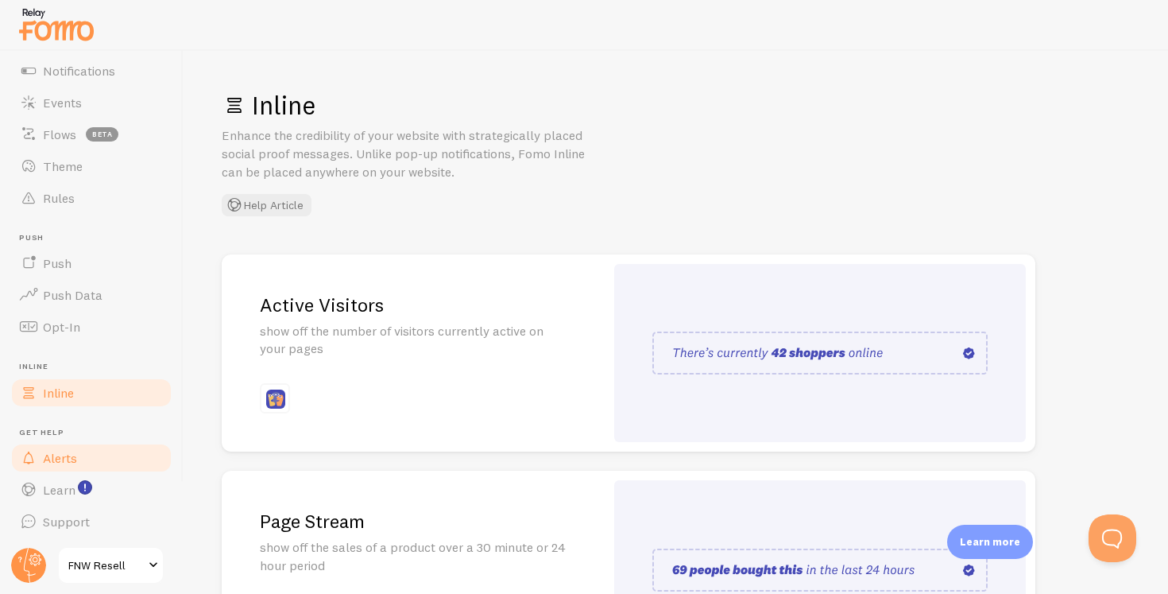
click at [103, 451] on link "Alerts" at bounding box center [92, 458] width 164 height 32
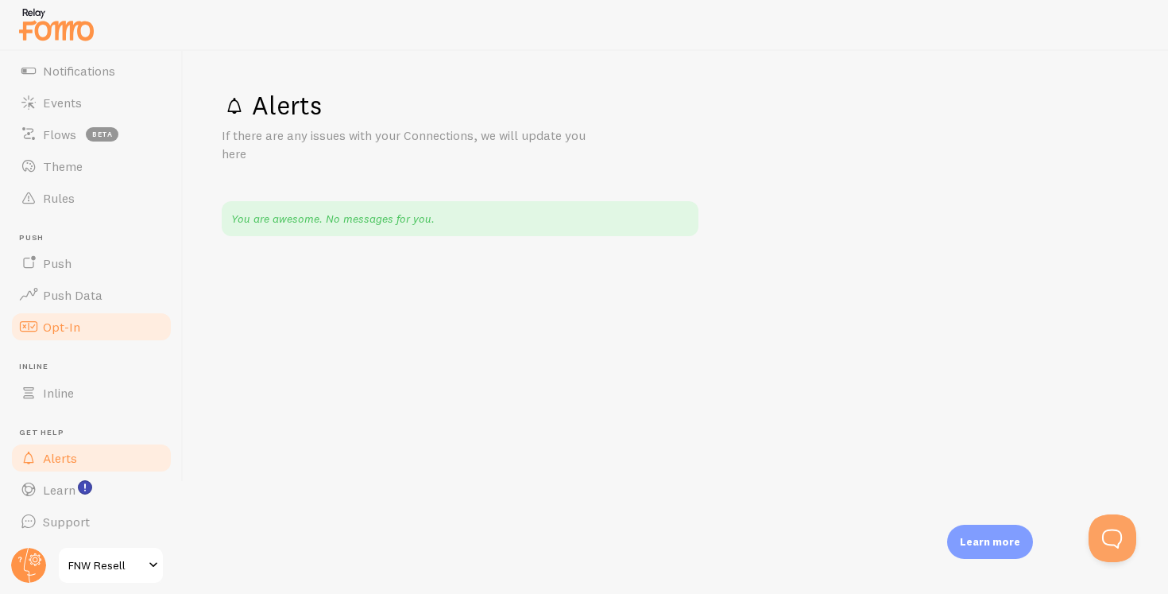
click at [76, 331] on span "Opt-In" at bounding box center [61, 327] width 37 height 16
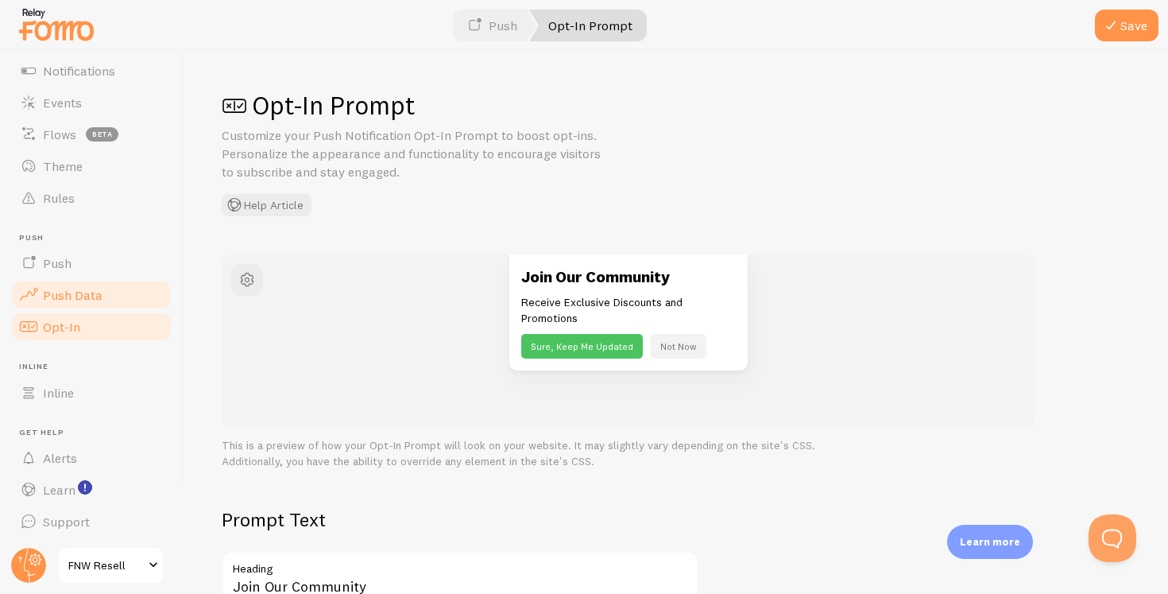
click at [83, 300] on span "Push Data" at bounding box center [73, 295] width 60 height 16
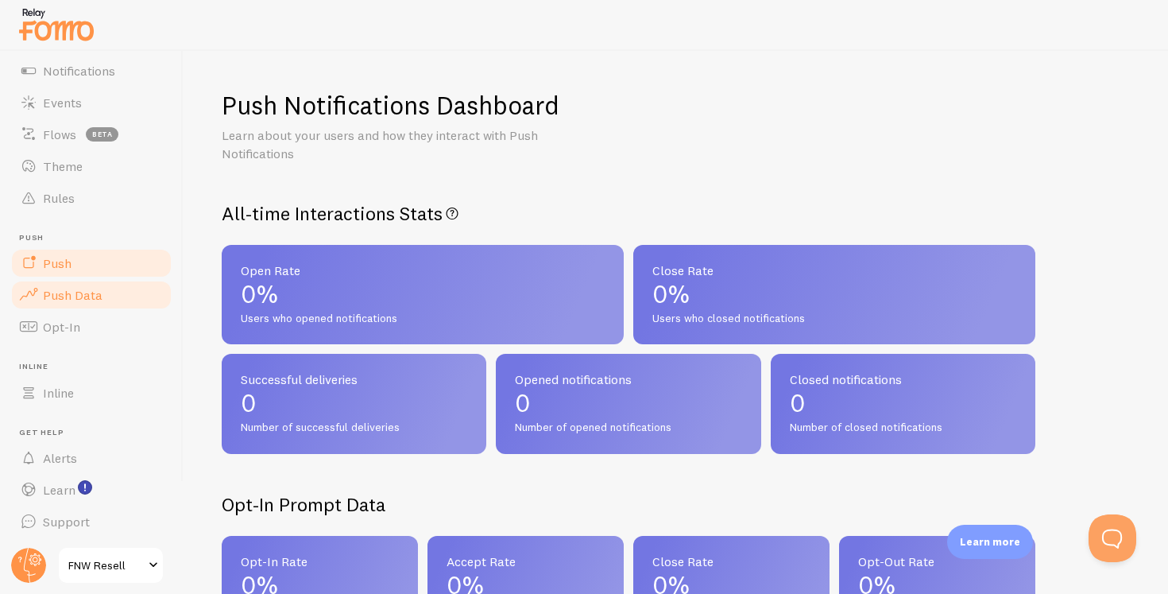
click at [93, 262] on link "Push" at bounding box center [92, 263] width 164 height 32
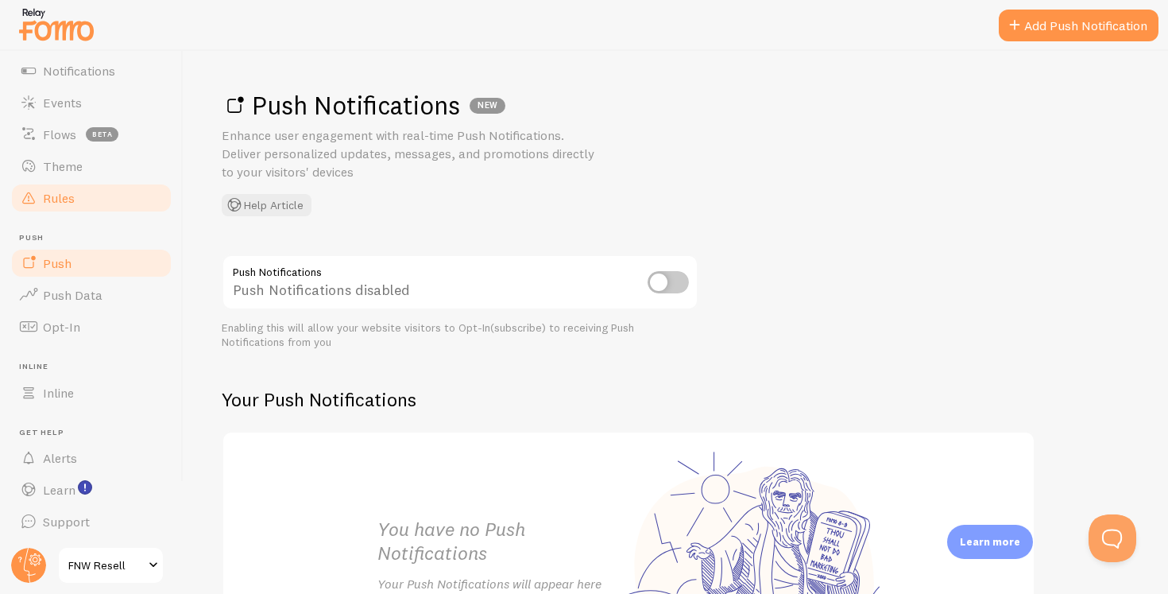
click at [94, 189] on link "Rules" at bounding box center [92, 198] width 164 height 32
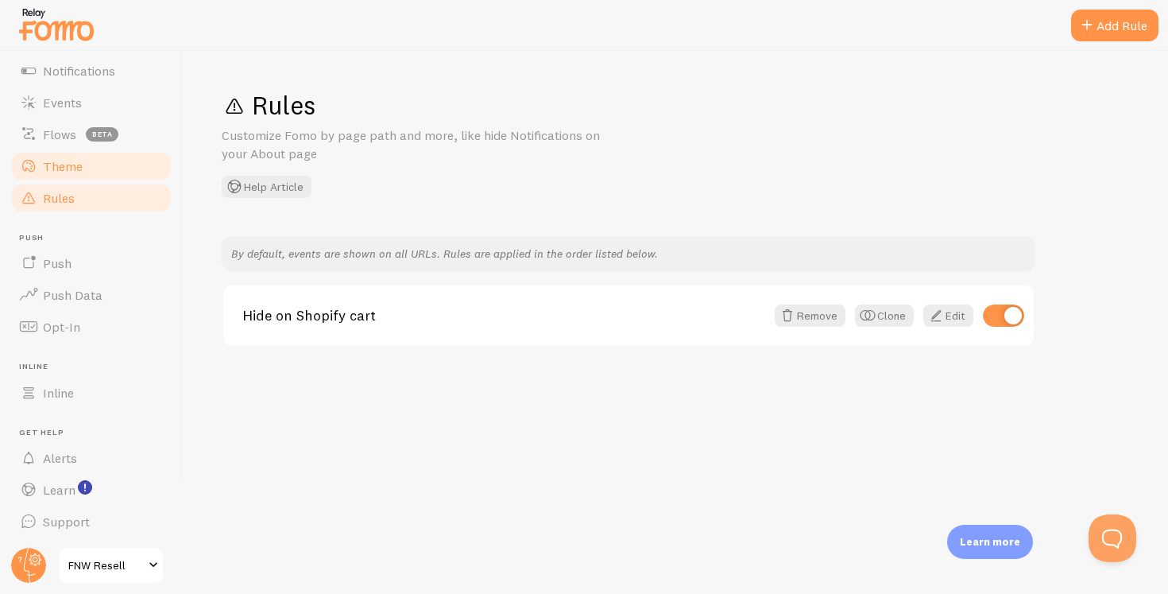
click at [97, 173] on link "Theme" at bounding box center [92, 166] width 164 height 32
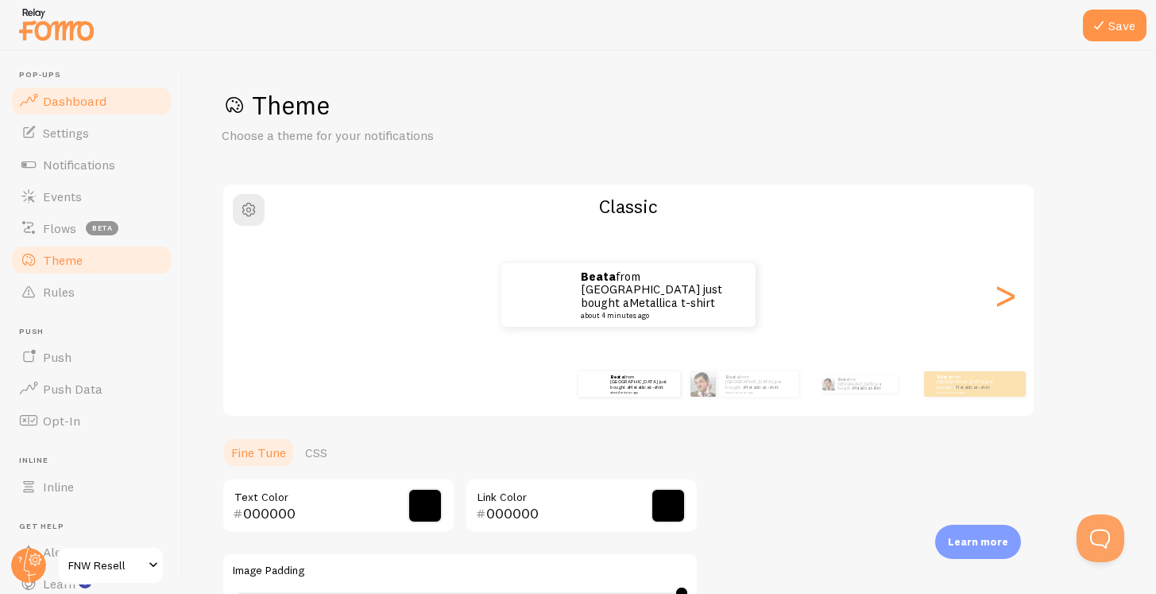
click at [91, 108] on link "Dashboard" at bounding box center [92, 101] width 164 height 32
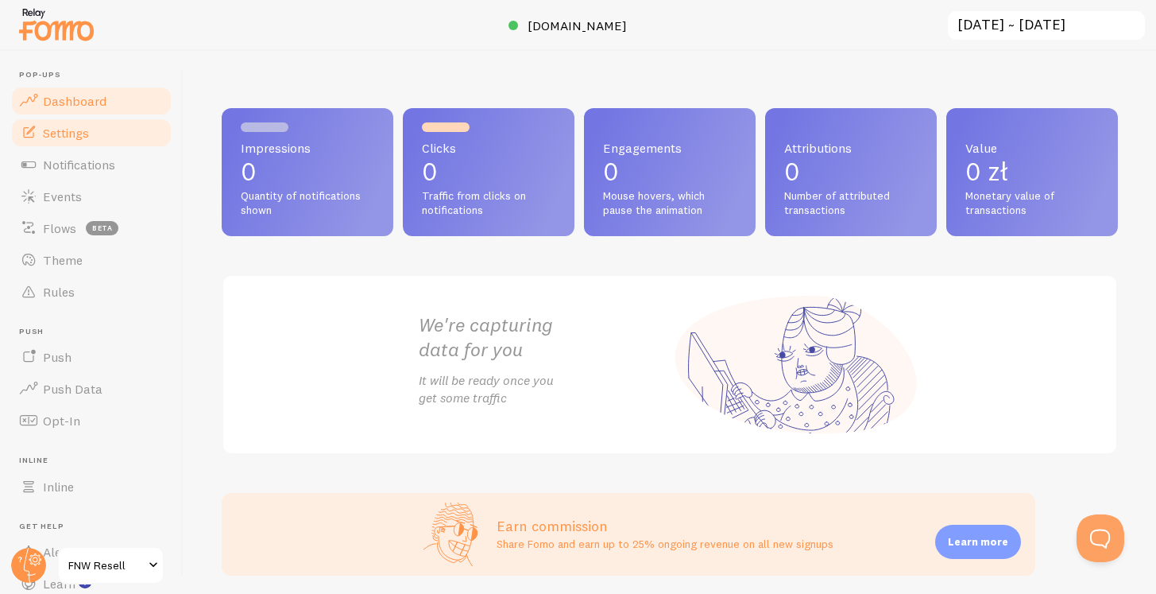
click at [101, 134] on link "Settings" at bounding box center [92, 133] width 164 height 32
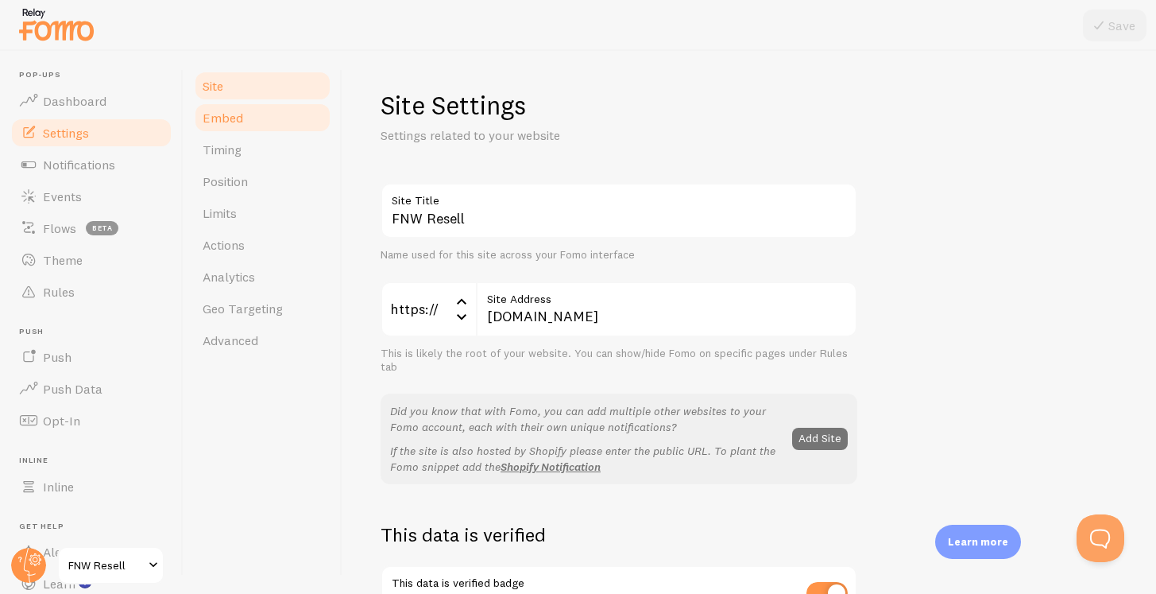
click at [231, 117] on span "Embed" at bounding box center [223, 118] width 41 height 16
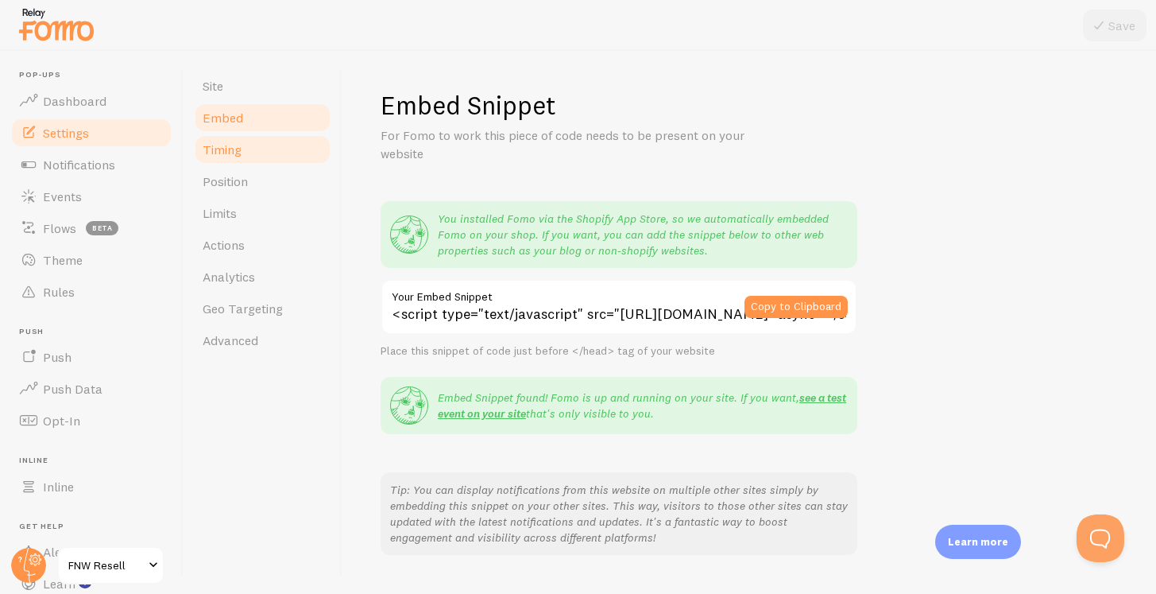
click at [243, 157] on link "Timing" at bounding box center [262, 149] width 139 height 32
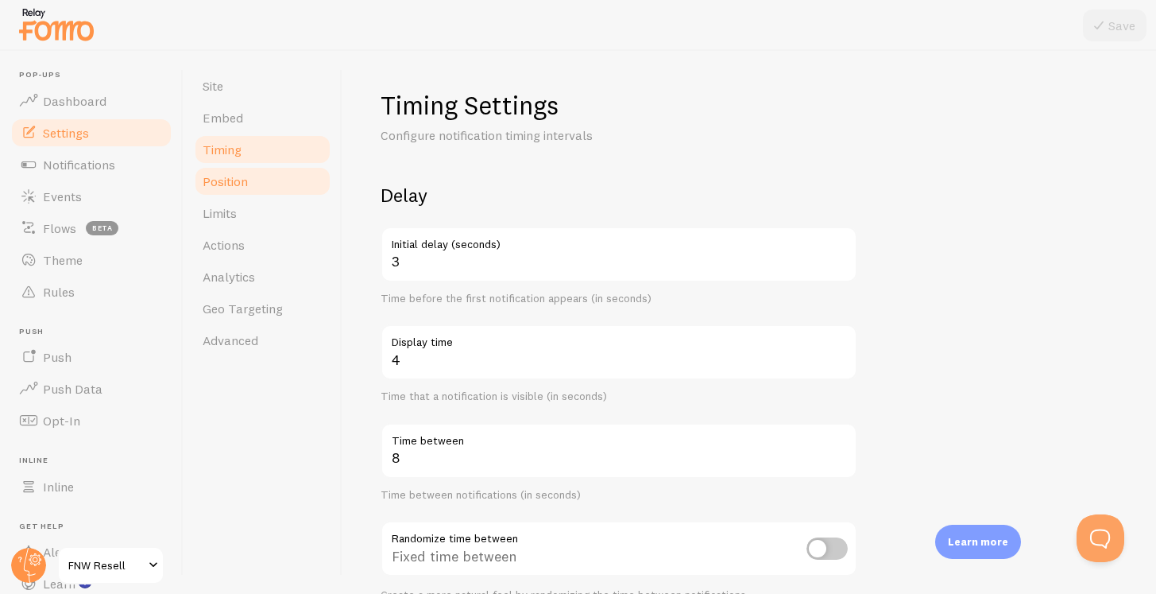
click at [257, 187] on link "Position" at bounding box center [262, 181] width 139 height 32
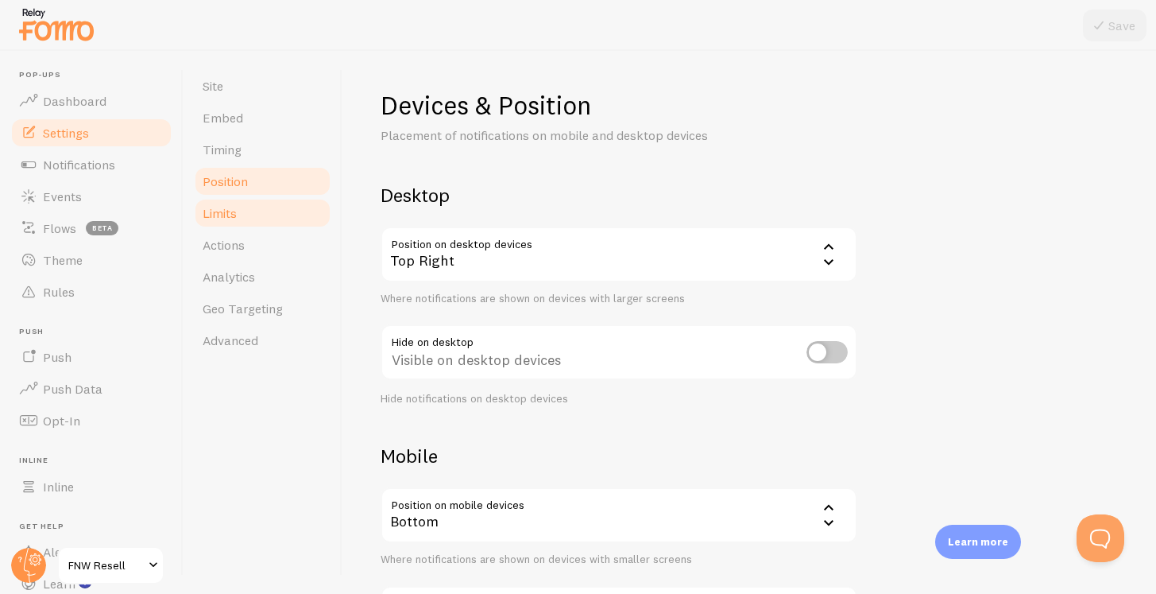
click at [261, 211] on link "Limits" at bounding box center [262, 213] width 139 height 32
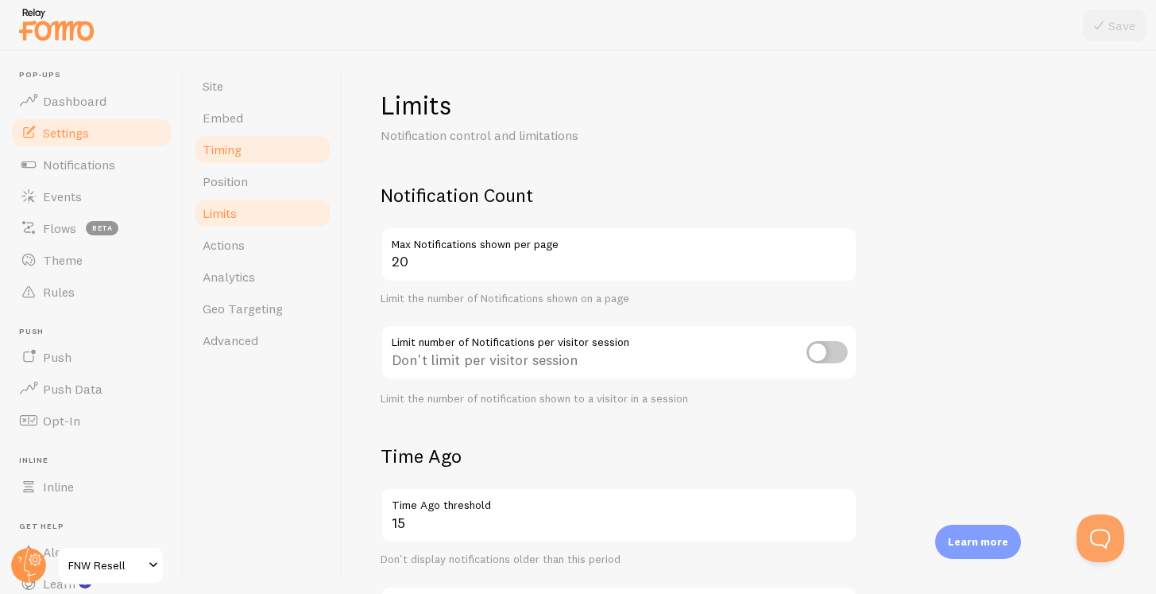
click at [261, 161] on link "Timing" at bounding box center [262, 149] width 139 height 32
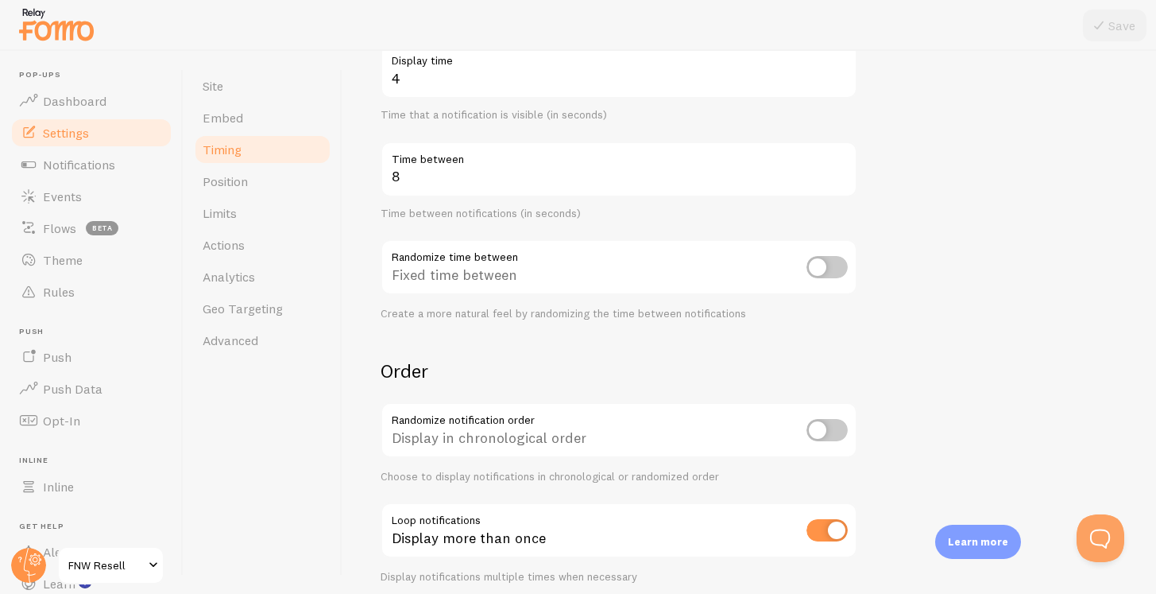
scroll to position [347, 0]
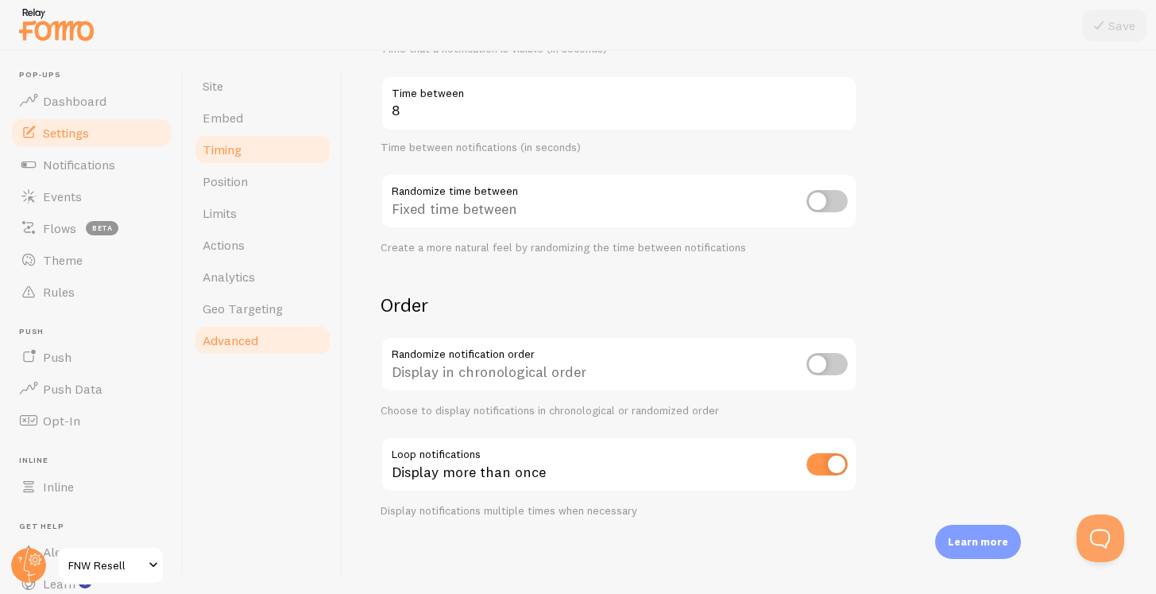
click at [258, 331] on link "Advanced" at bounding box center [262, 340] width 139 height 32
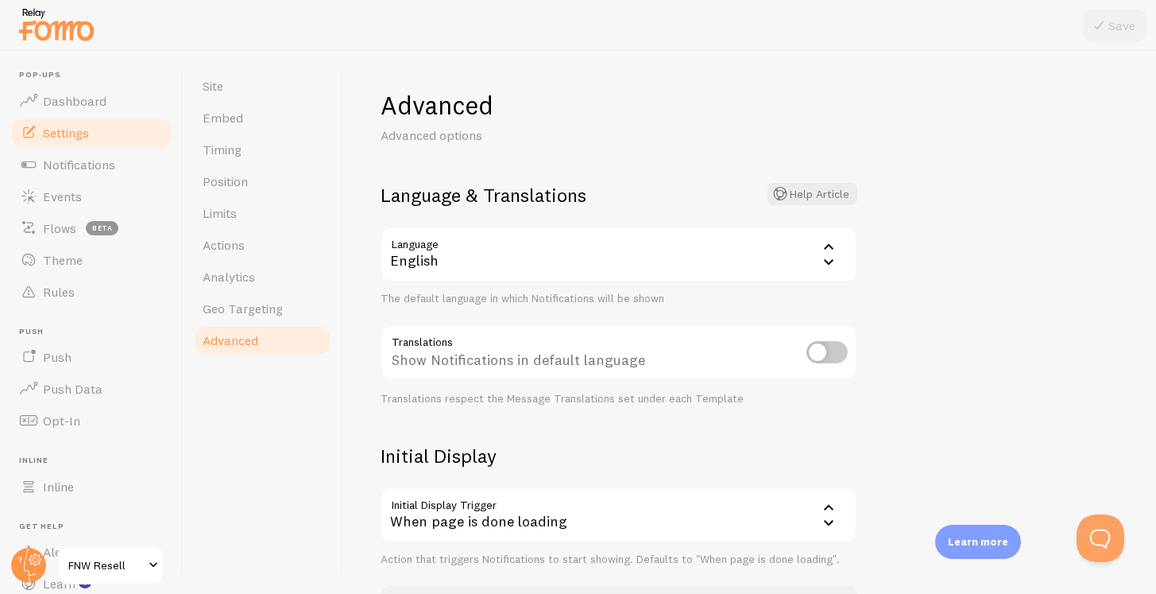
click at [446, 255] on div "English" at bounding box center [619, 254] width 477 height 56
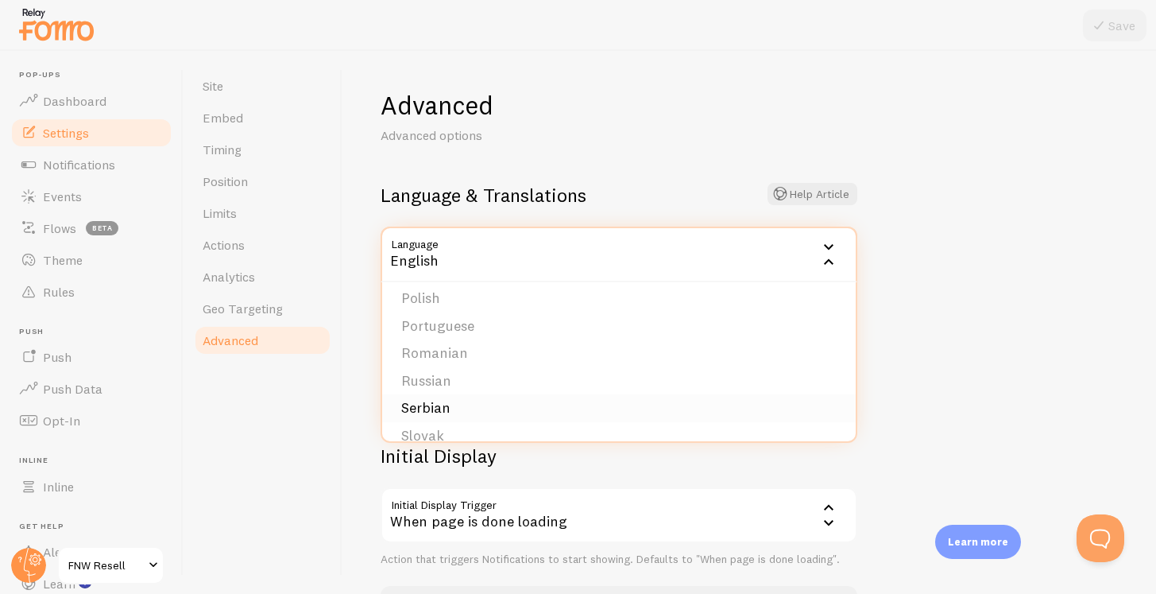
scroll to position [524, 0]
click at [446, 308] on li "Polish" at bounding box center [619, 302] width 474 height 28
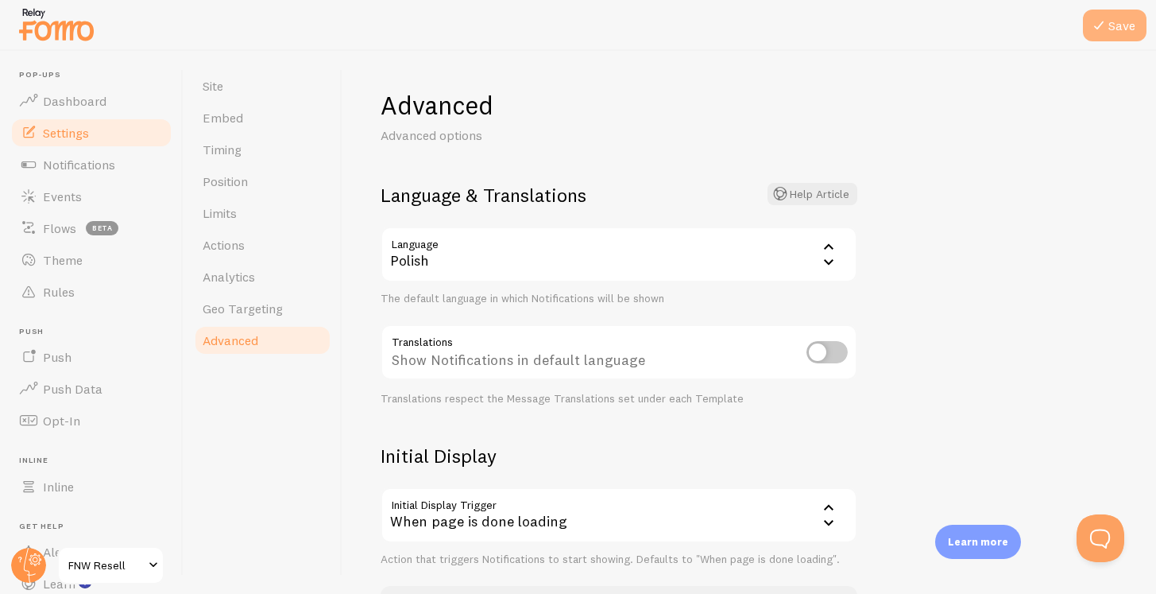
click at [1116, 27] on button "Save" at bounding box center [1115, 26] width 64 height 32
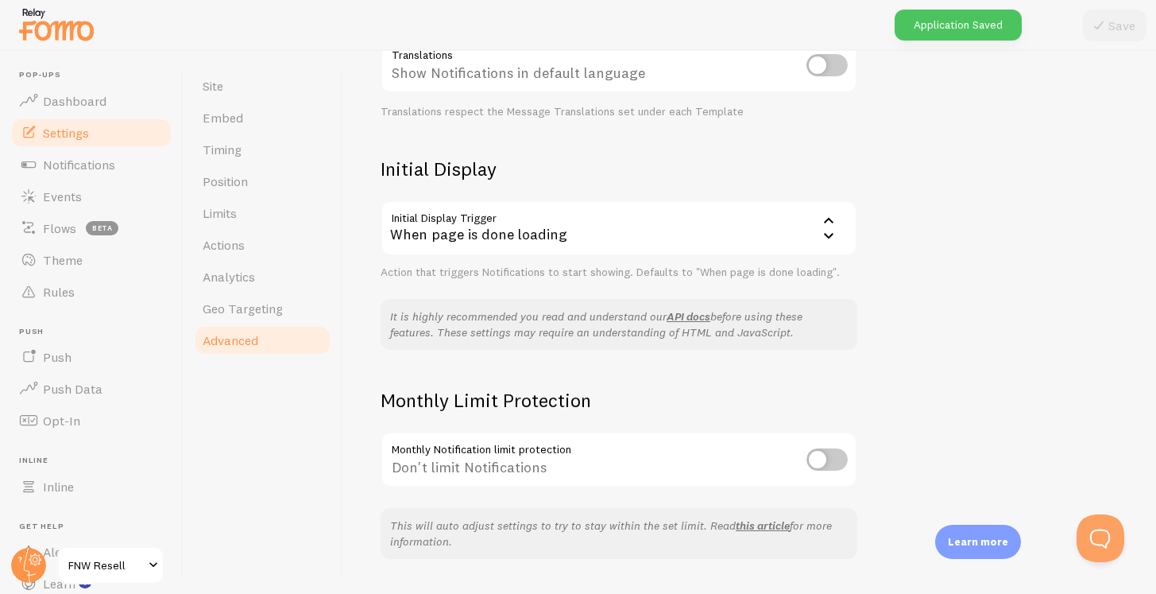
scroll to position [328, 0]
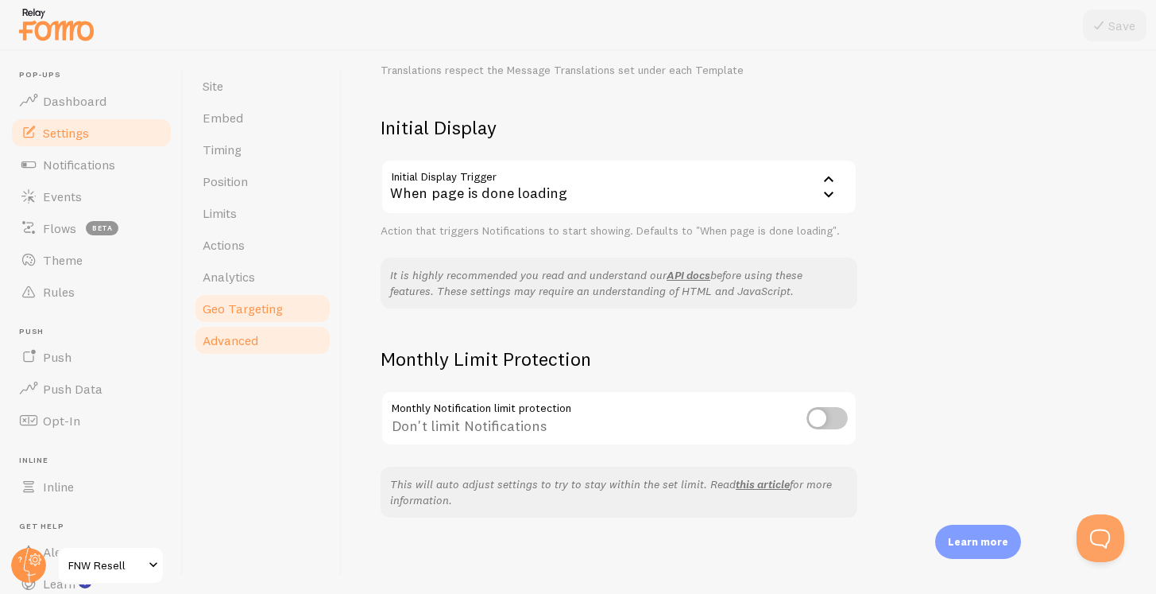
click at [234, 319] on link "Geo Targeting" at bounding box center [262, 308] width 139 height 32
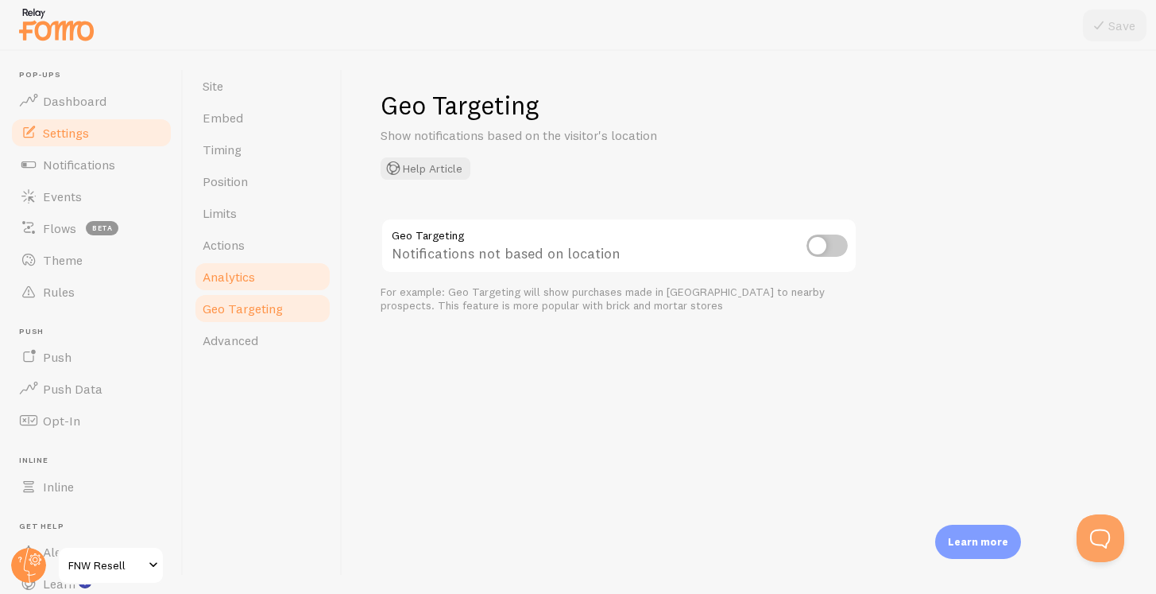
click at [220, 283] on span "Analytics" at bounding box center [229, 277] width 52 height 16
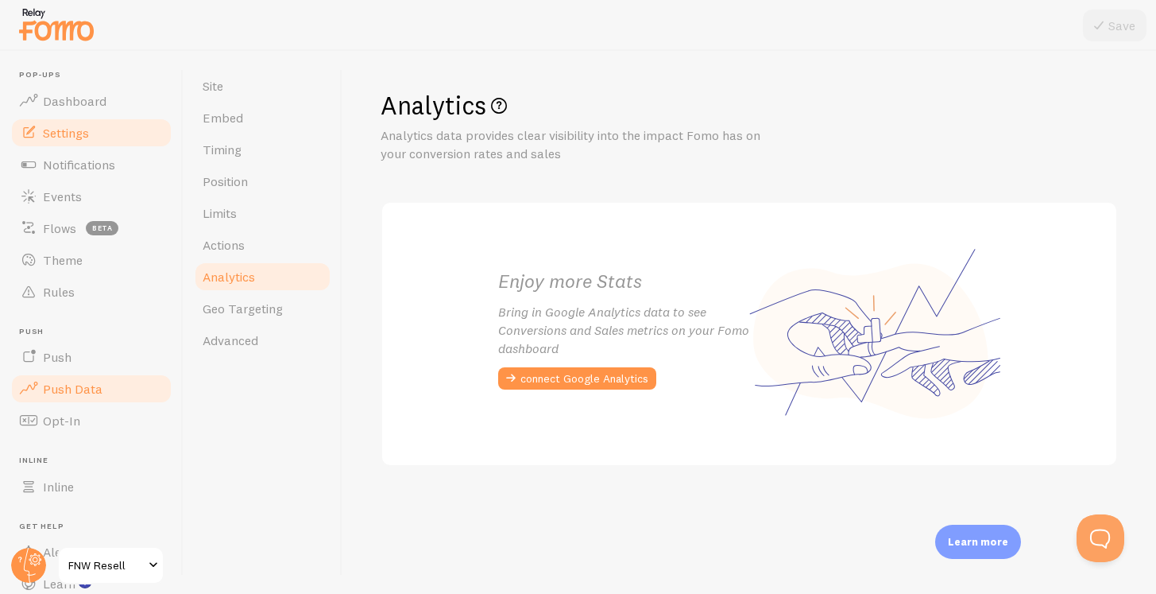
click at [81, 393] on span "Push Data" at bounding box center [73, 389] width 60 height 16
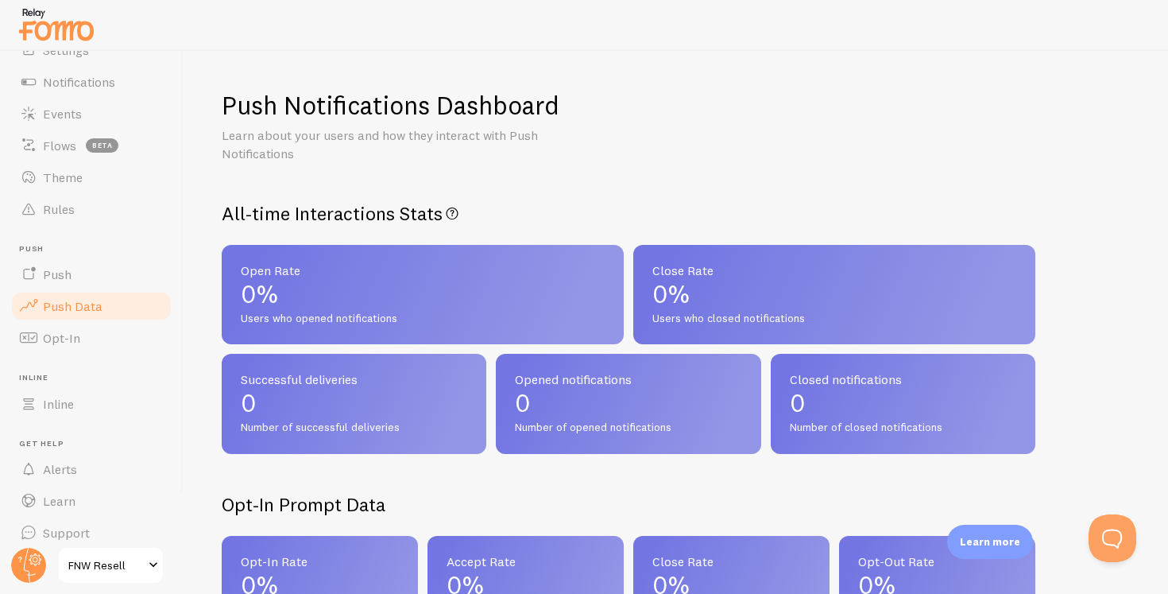
scroll to position [95, 0]
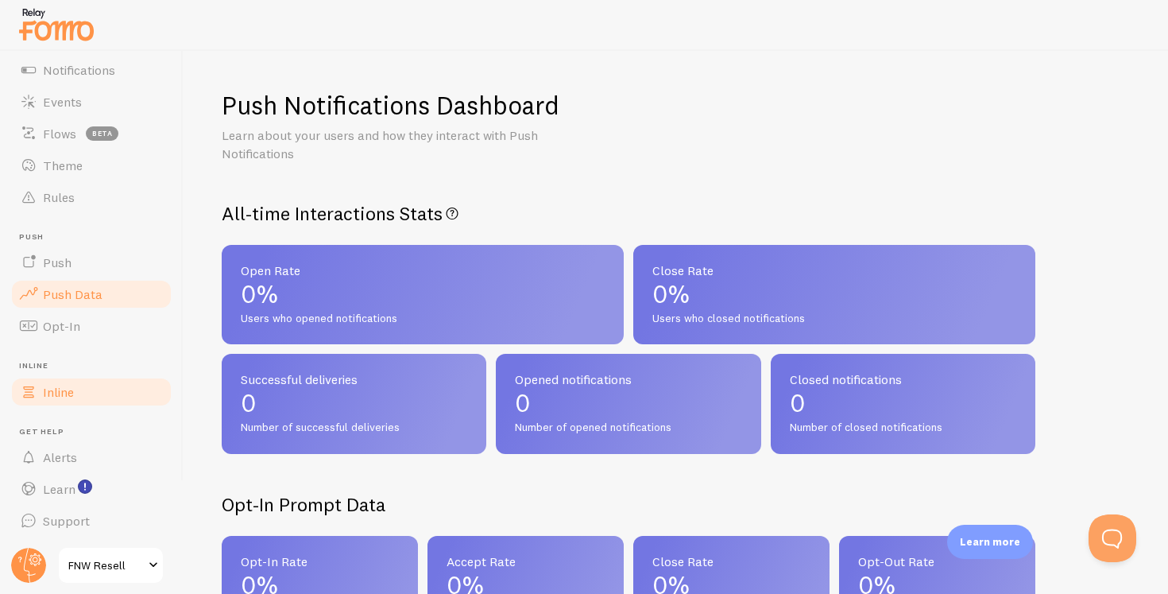
click at [79, 389] on link "Inline" at bounding box center [92, 392] width 164 height 32
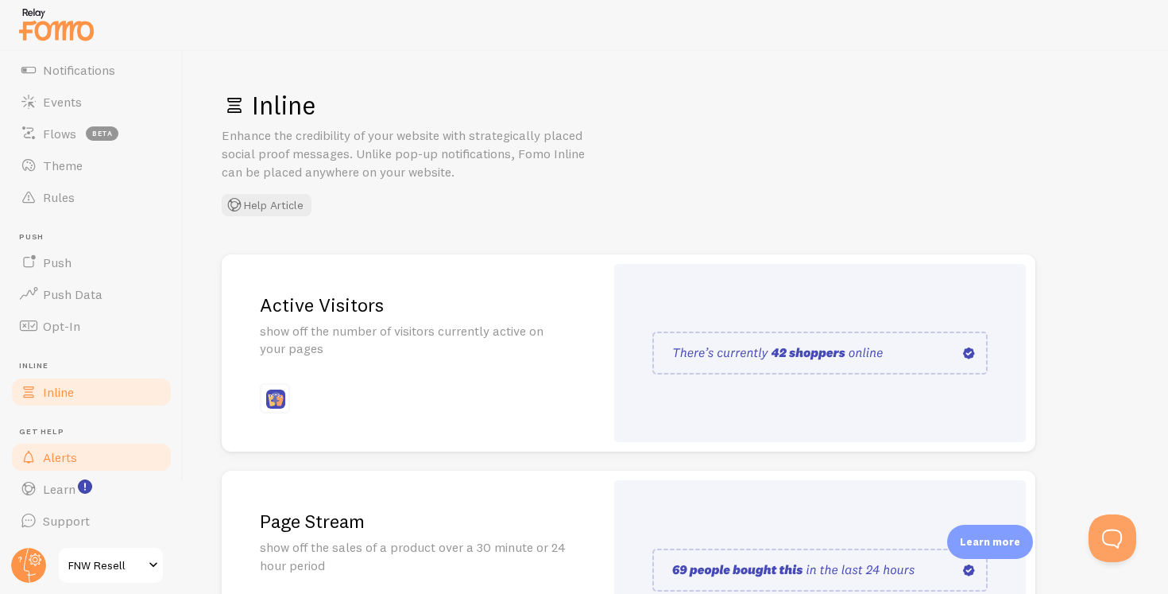
click at [83, 455] on link "Alerts" at bounding box center [92, 457] width 164 height 32
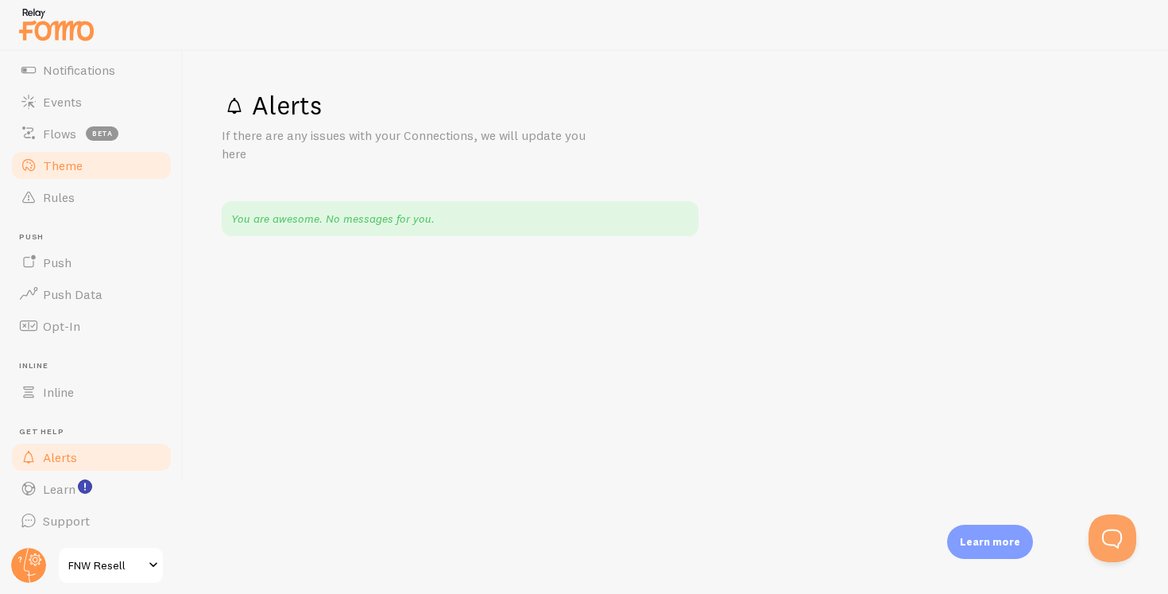
click at [65, 164] on span "Theme" at bounding box center [63, 165] width 40 height 16
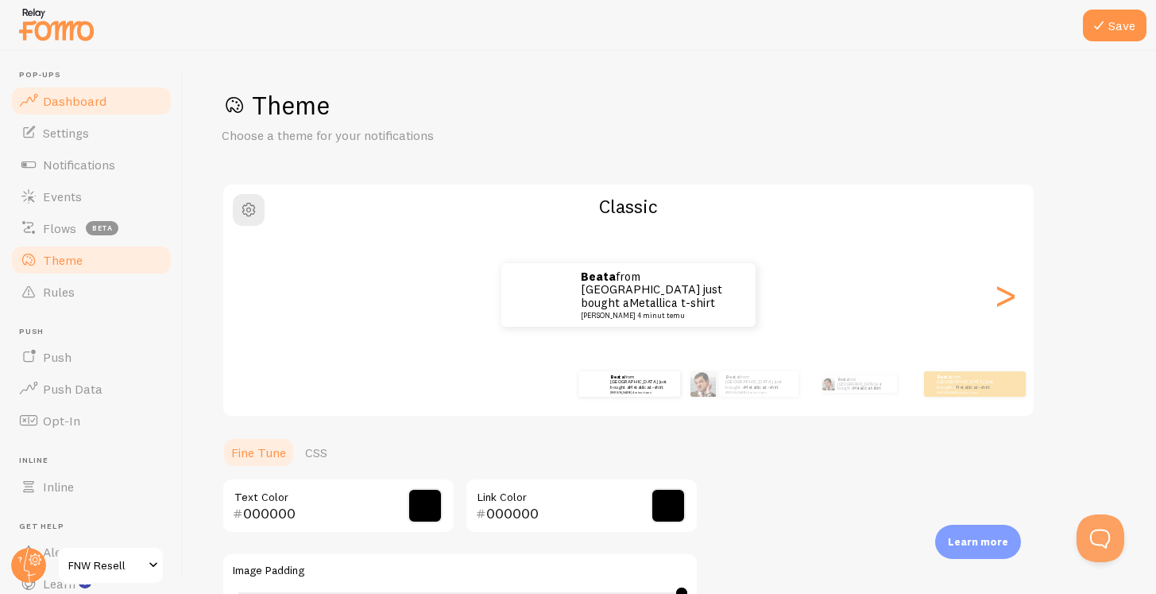
click at [72, 94] on span "Dashboard" at bounding box center [75, 101] width 64 height 16
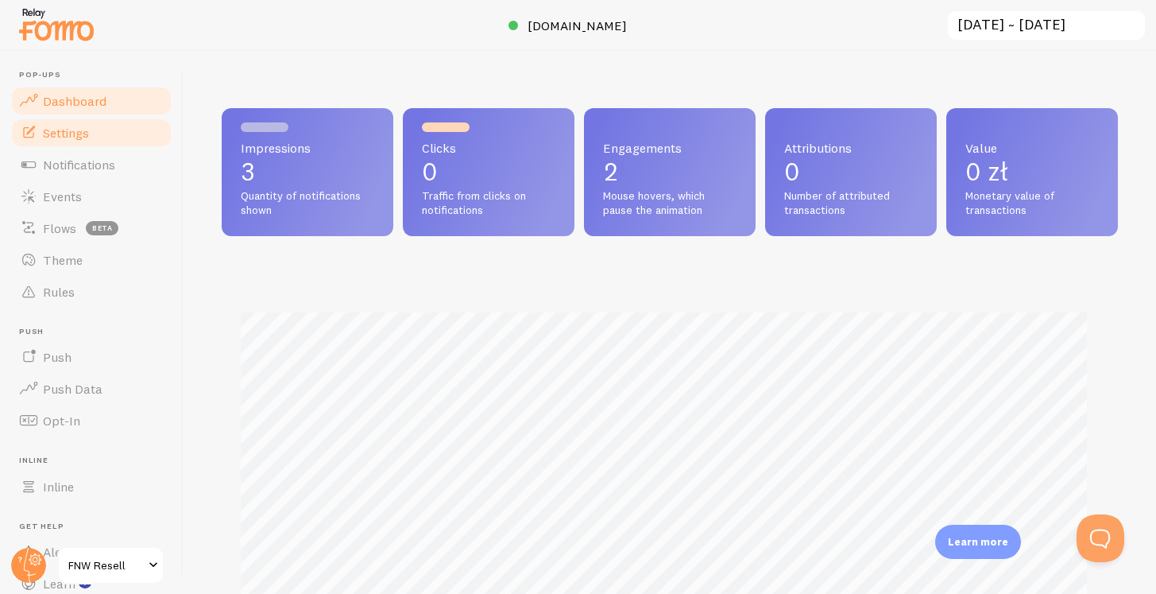
scroll to position [417, 884]
click at [81, 167] on span "Notifications" at bounding box center [79, 165] width 72 height 16
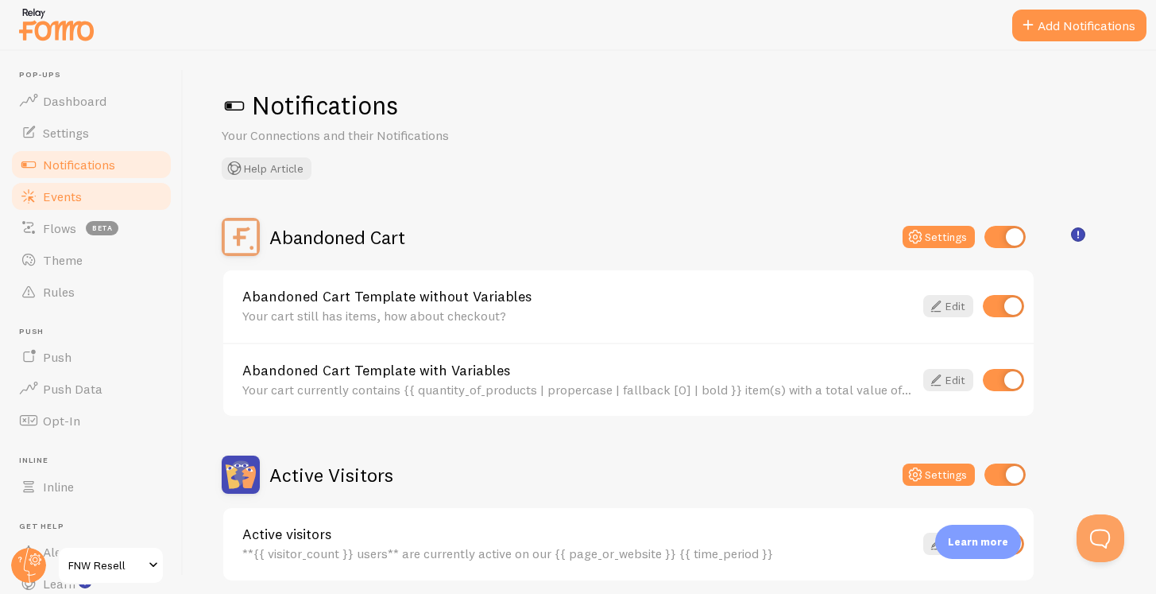
click at [84, 187] on link "Events" at bounding box center [92, 196] width 164 height 32
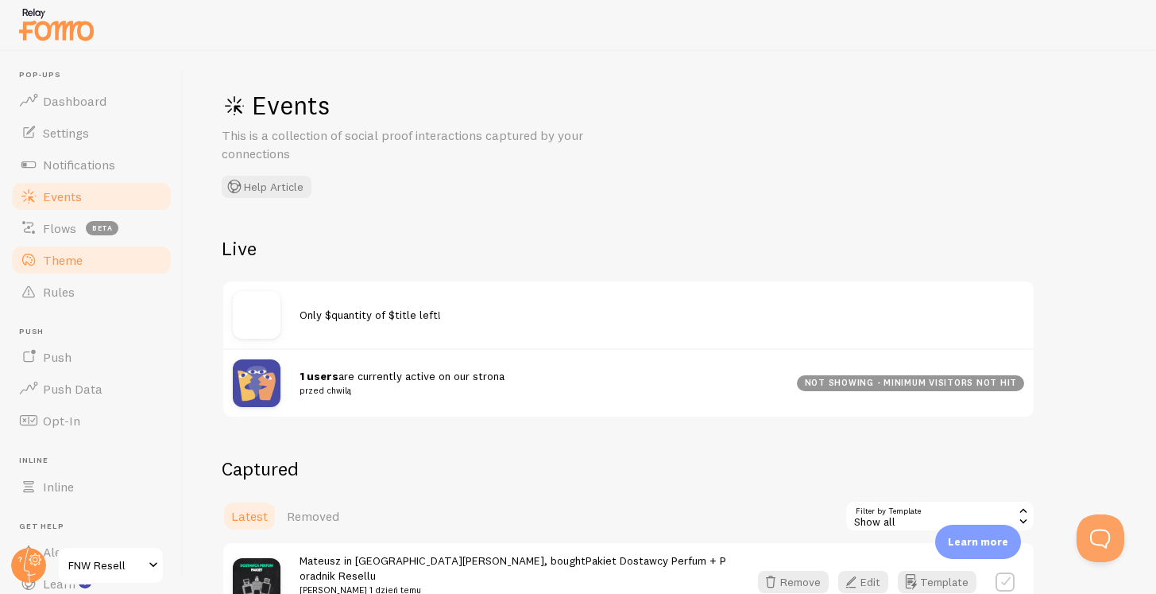
click at [68, 267] on span "Theme" at bounding box center [63, 260] width 40 height 16
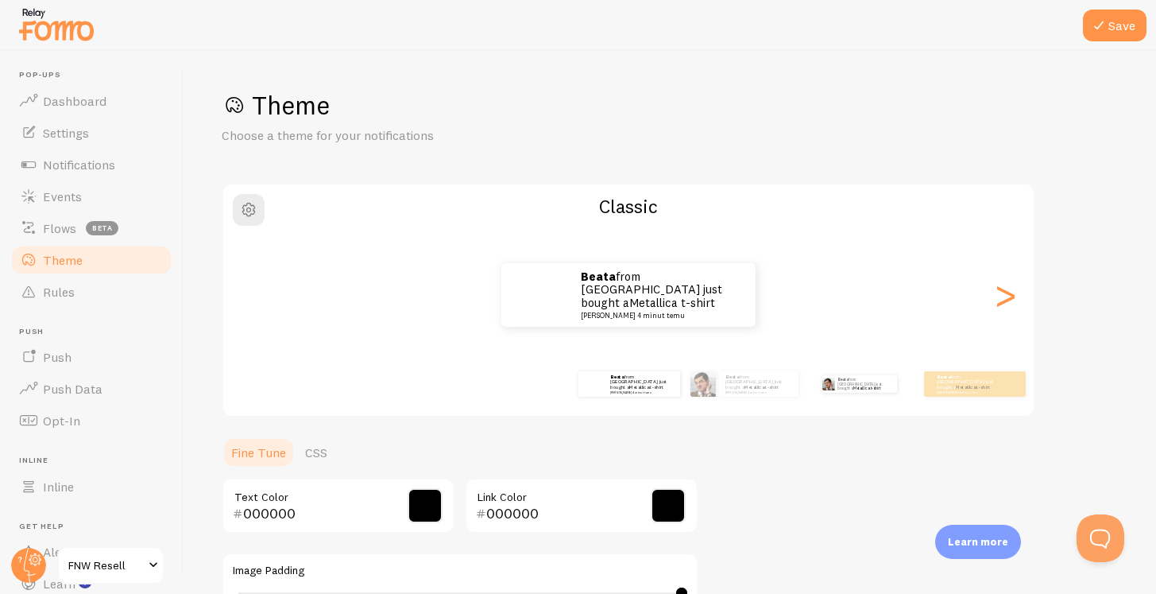
click at [838, 392] on div "Beata from [GEOGRAPHIC_DATA] just bought a Metallica t-shirt [PERSON_NAME] 4 mi…" at bounding box center [859, 384] width 103 height 44
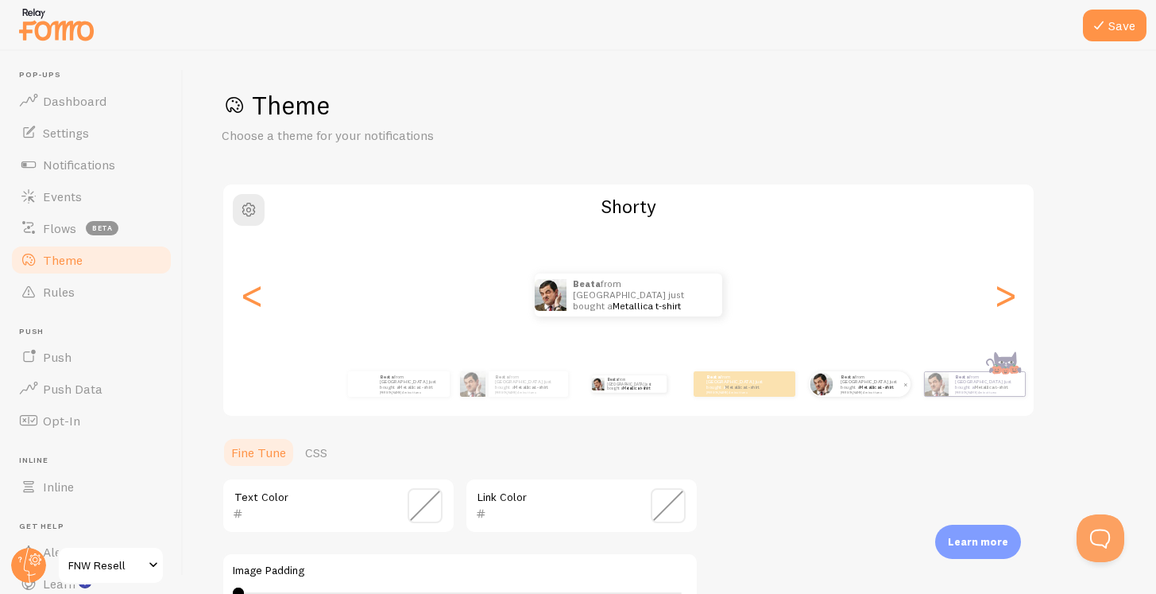
click at [875, 391] on div "Beata from [GEOGRAPHIC_DATA] just bought a Metallica t-shirt [PERSON_NAME] 4 mi…" at bounding box center [872, 383] width 76 height 25
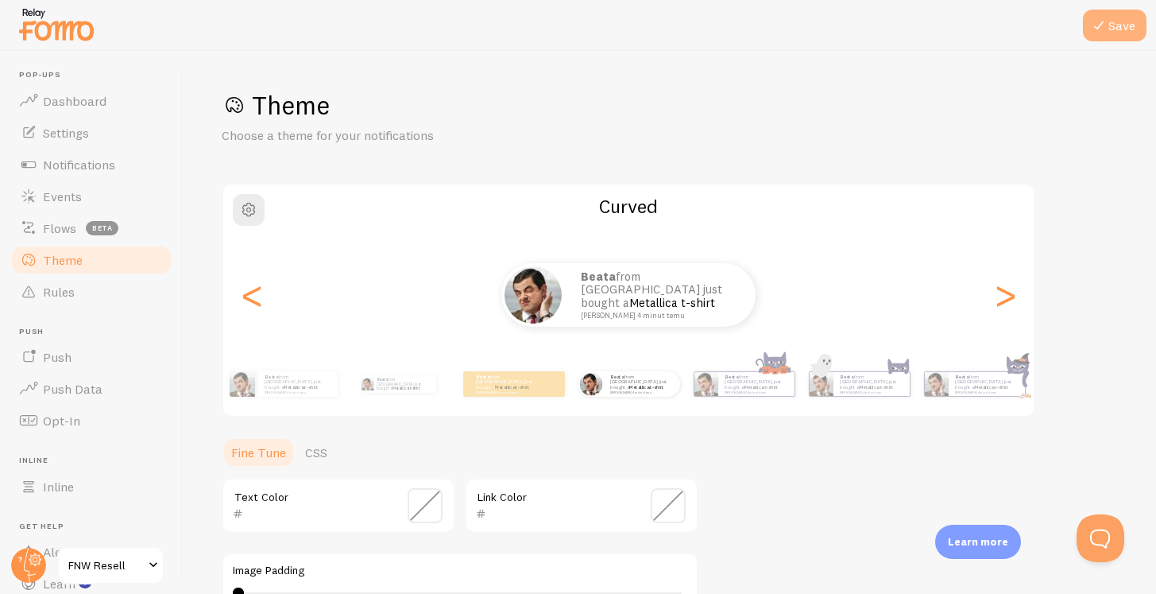
click at [1121, 30] on button "Save" at bounding box center [1115, 26] width 64 height 32
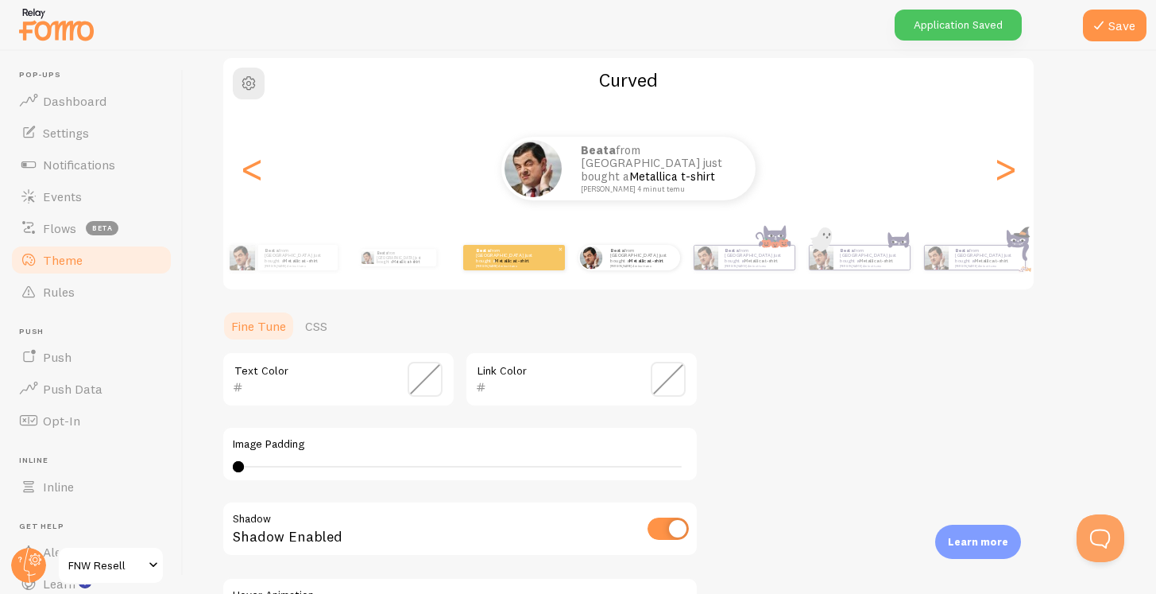
scroll to position [135, 0]
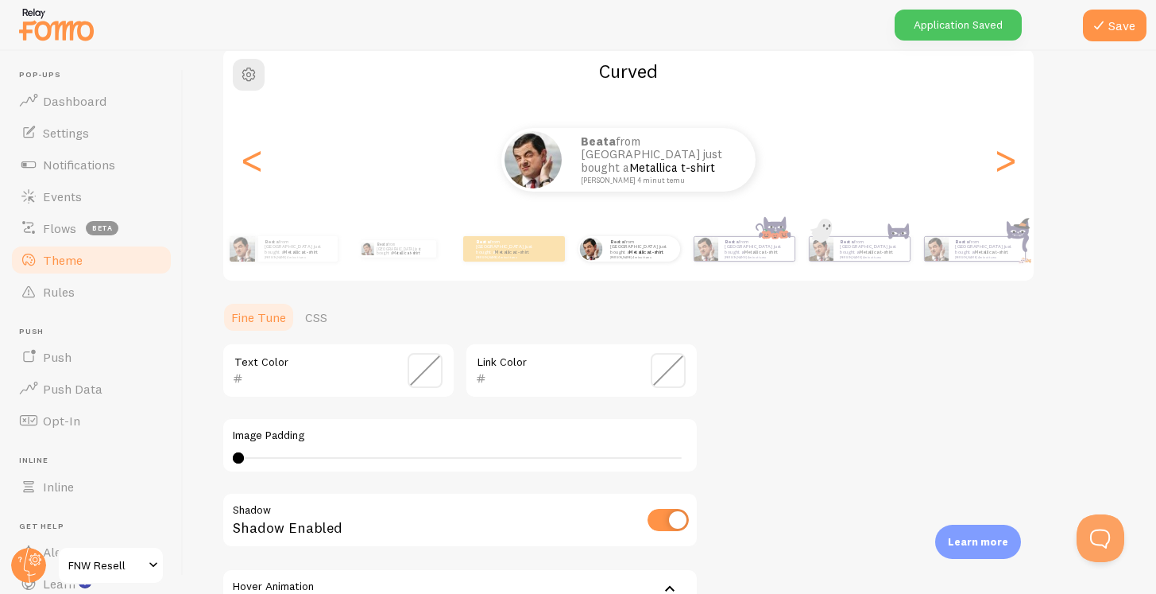
click at [285, 461] on div "4 4 - undefined" at bounding box center [460, 457] width 455 height 13
type input "40"
drag, startPoint x: 290, startPoint y: 456, endPoint x: 750, endPoint y: 443, distance: 460.3
click at [750, 443] on div "Theme Choose a theme for your notifications Curved Beata from [GEOGRAPHIC_DATA]…" at bounding box center [670, 331] width 896 height 754
click at [1104, 18] on icon at bounding box center [1098, 25] width 19 height 19
